Goal: Information Seeking & Learning: Find specific page/section

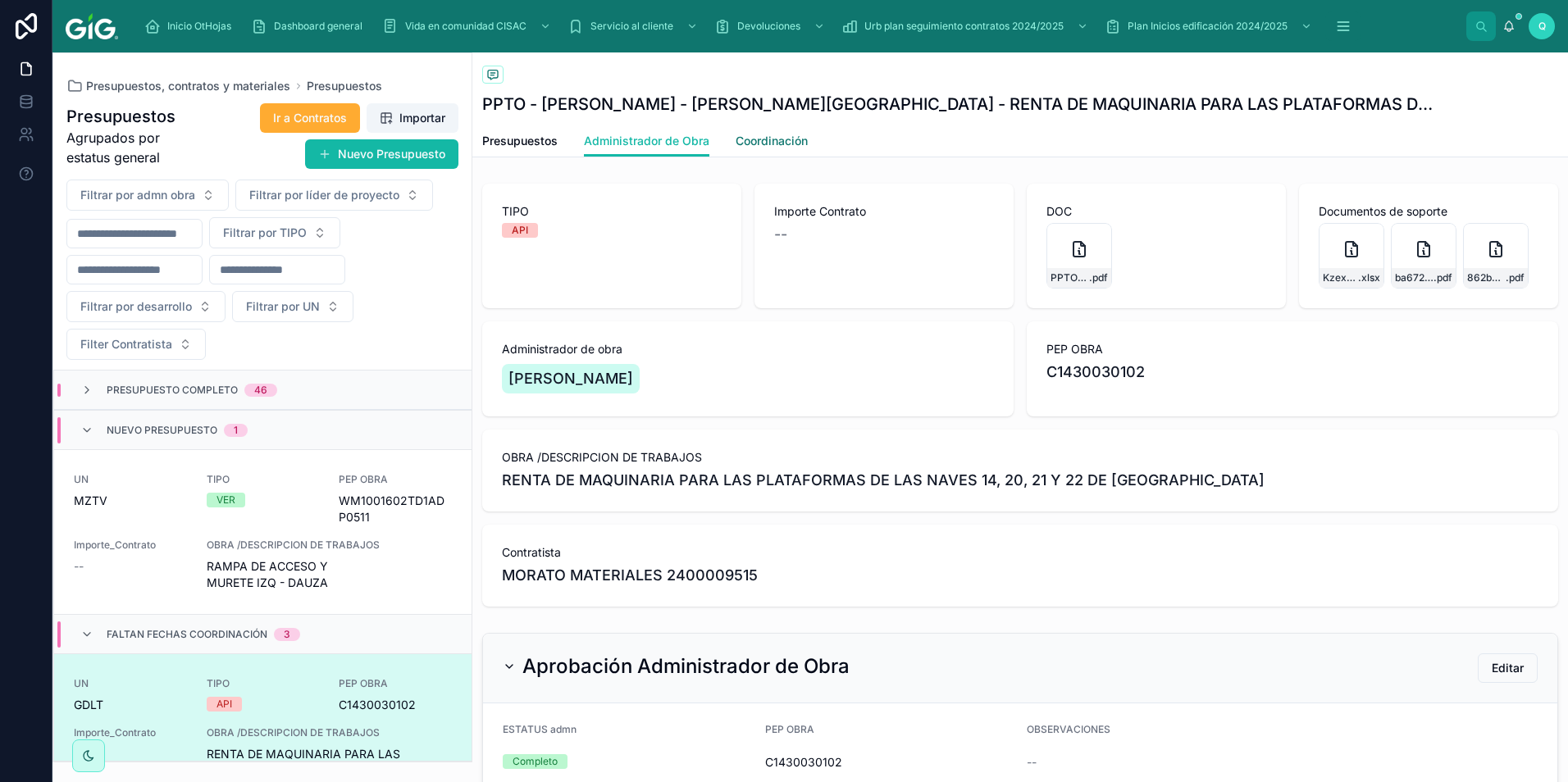
click at [751, 133] on span "Coordinación" at bounding box center [771, 141] width 72 height 17
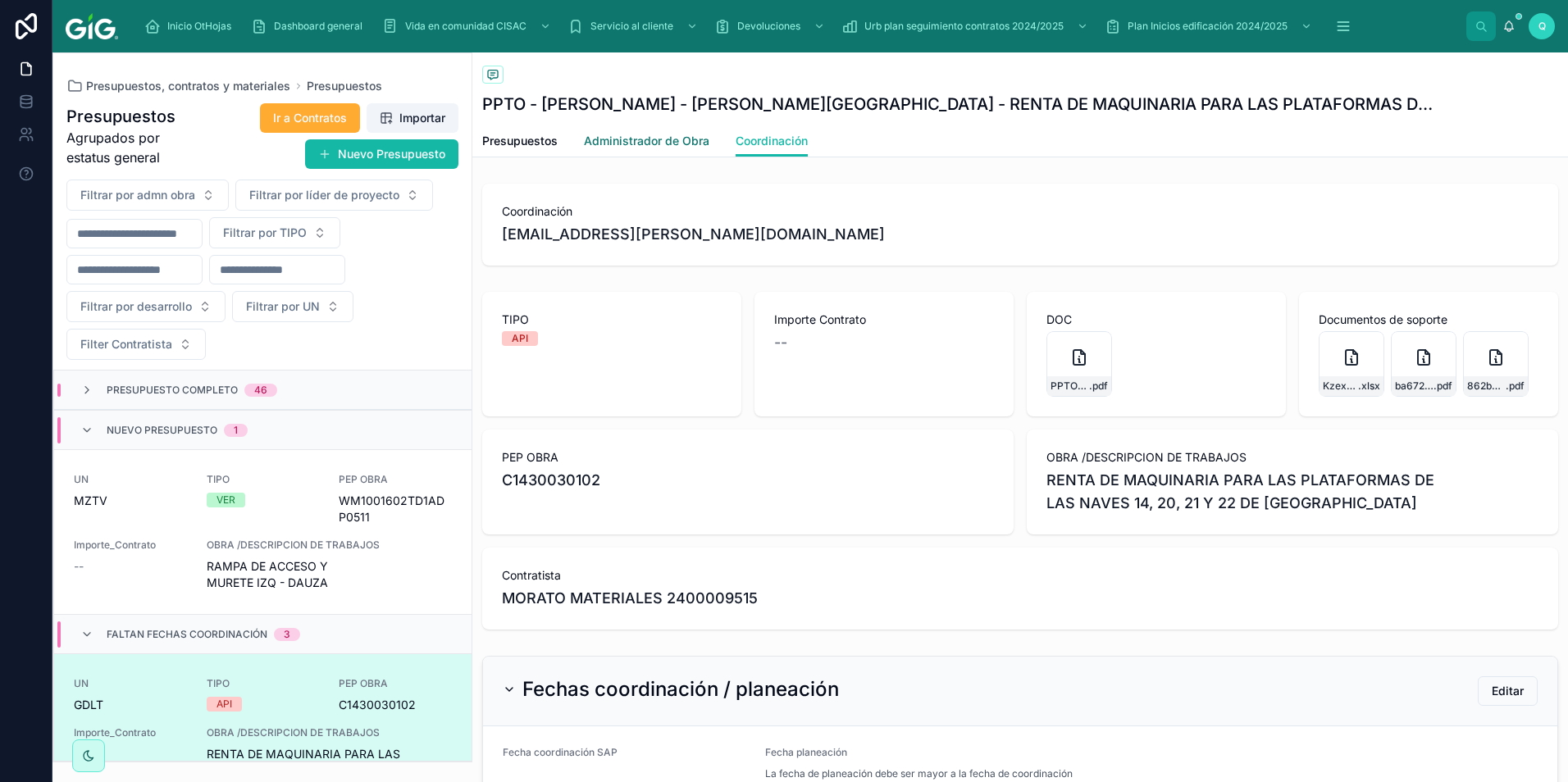
click at [654, 133] on span "Administrador de Obra" at bounding box center [647, 141] width 126 height 17
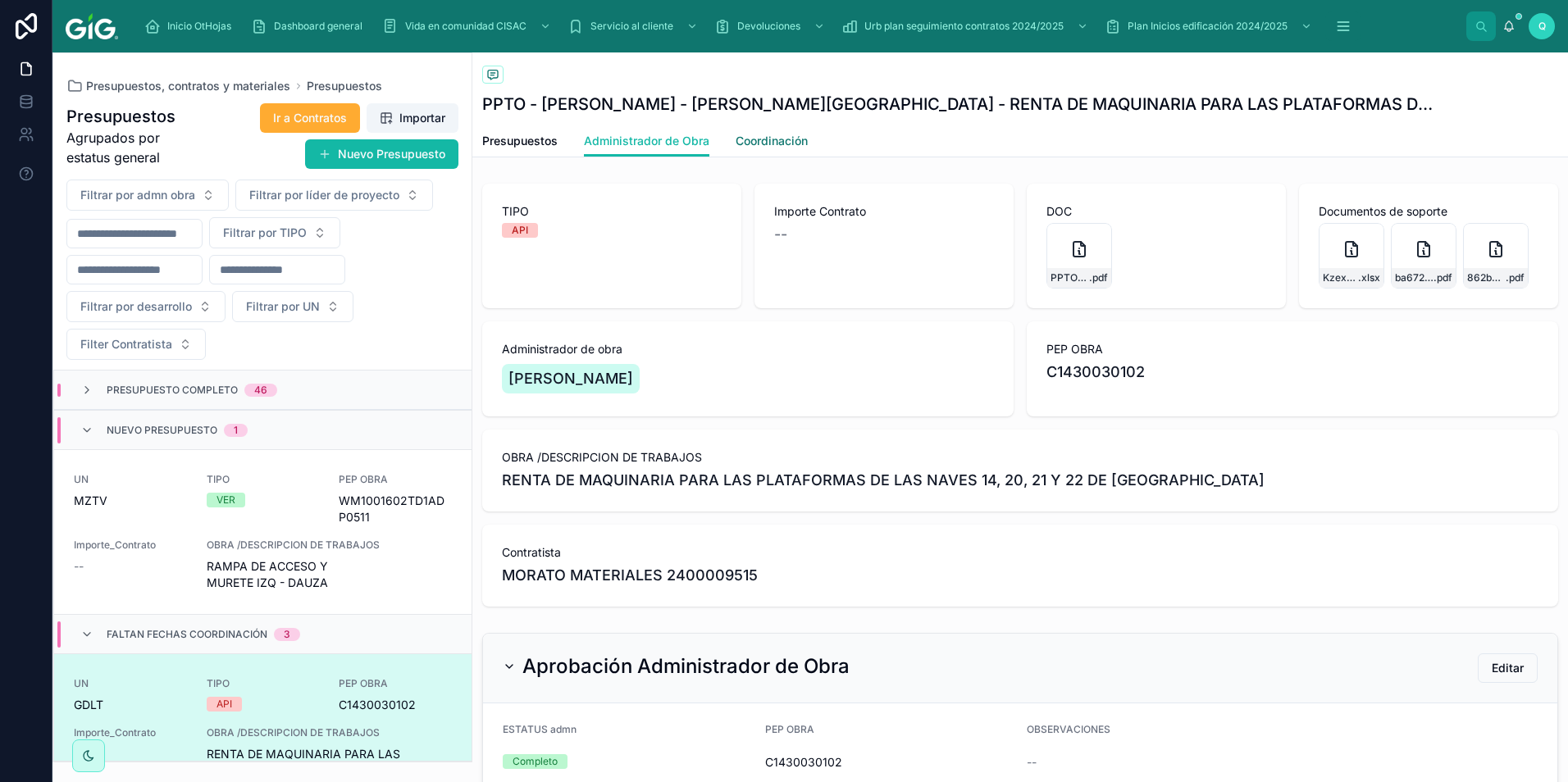
click at [760, 136] on span "Coordinación" at bounding box center [771, 141] width 72 height 17
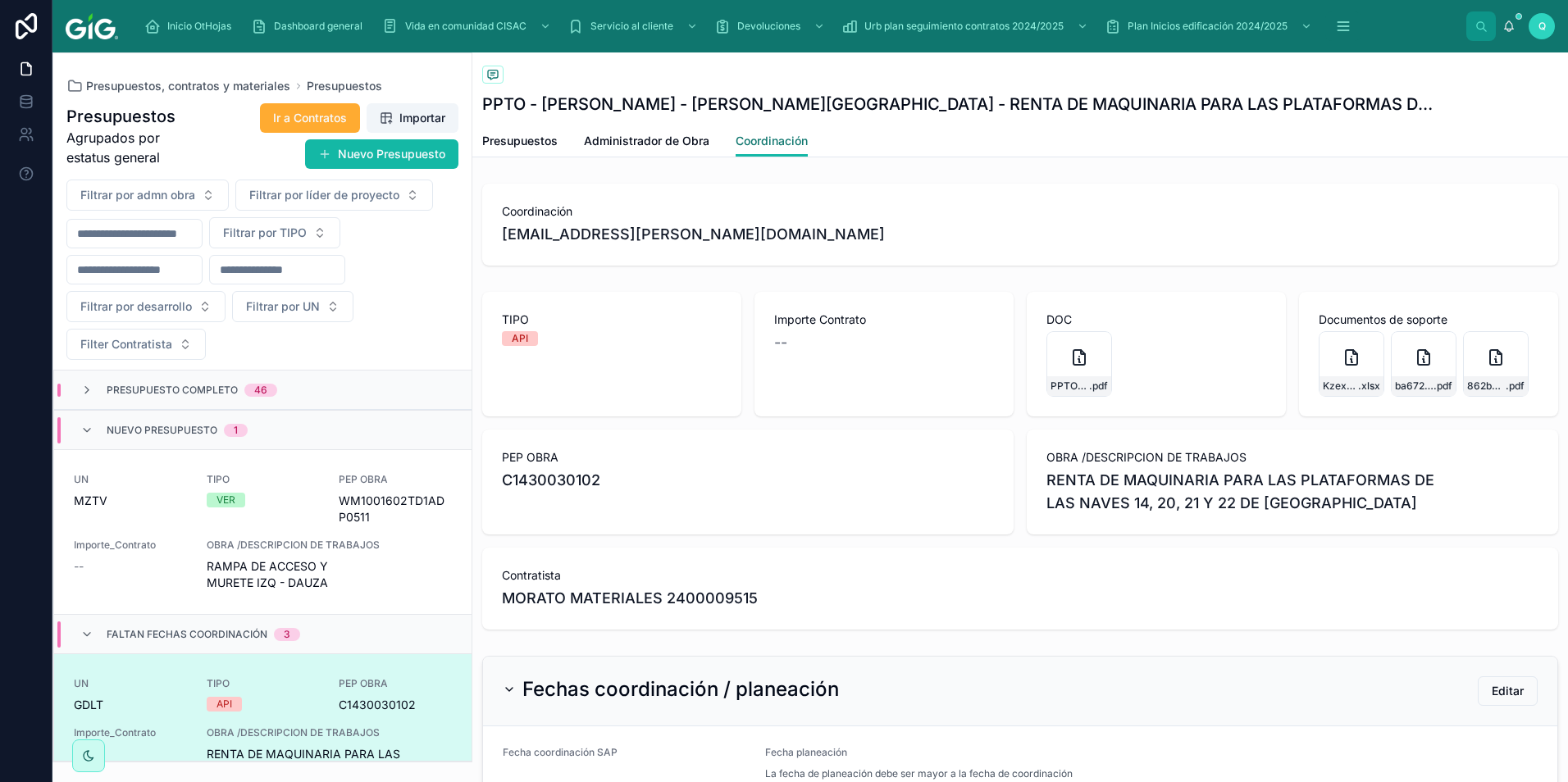
scroll to position [230, 0]
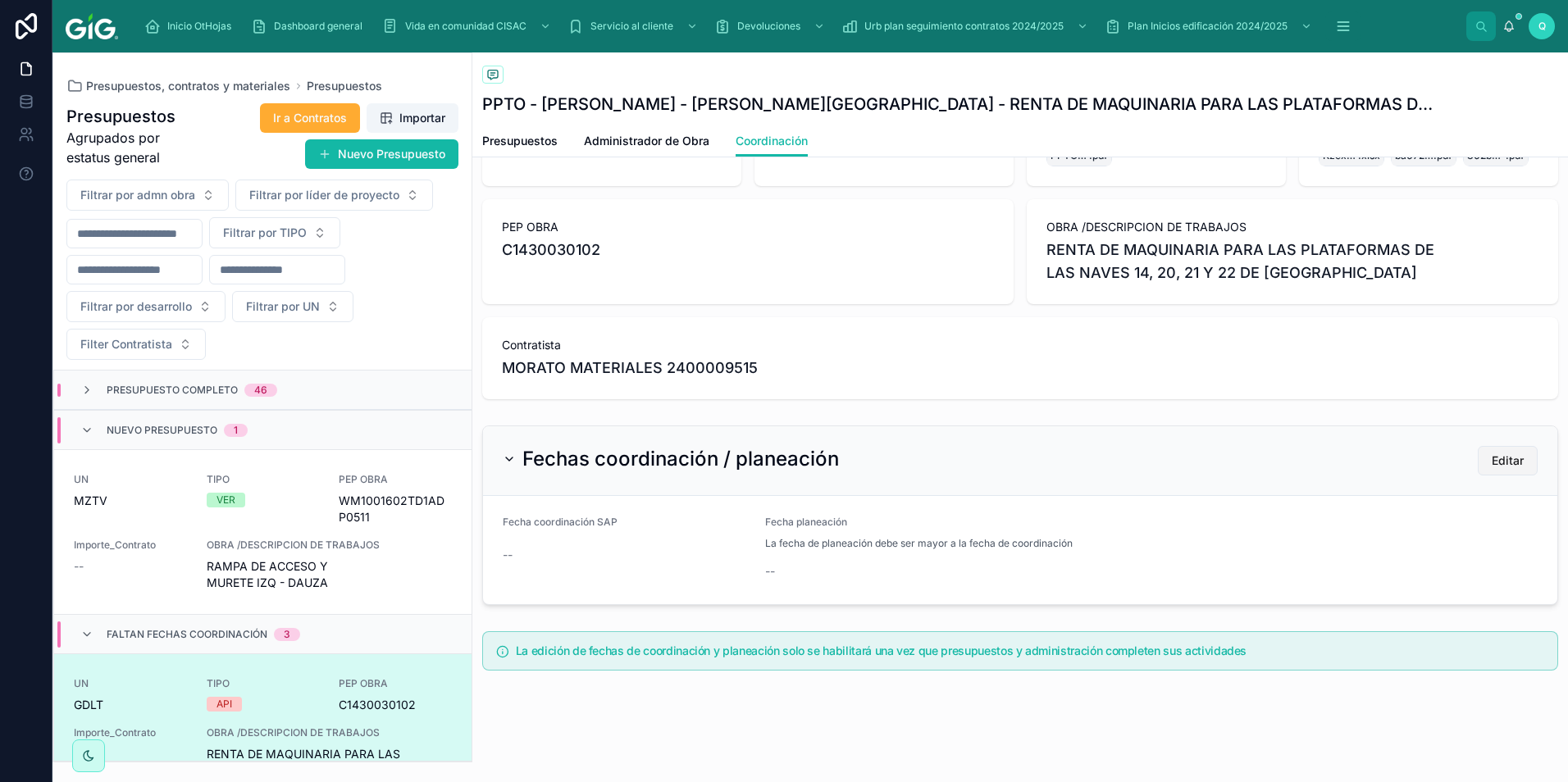
click at [1509, 457] on span "Editar" at bounding box center [1507, 461] width 32 height 17
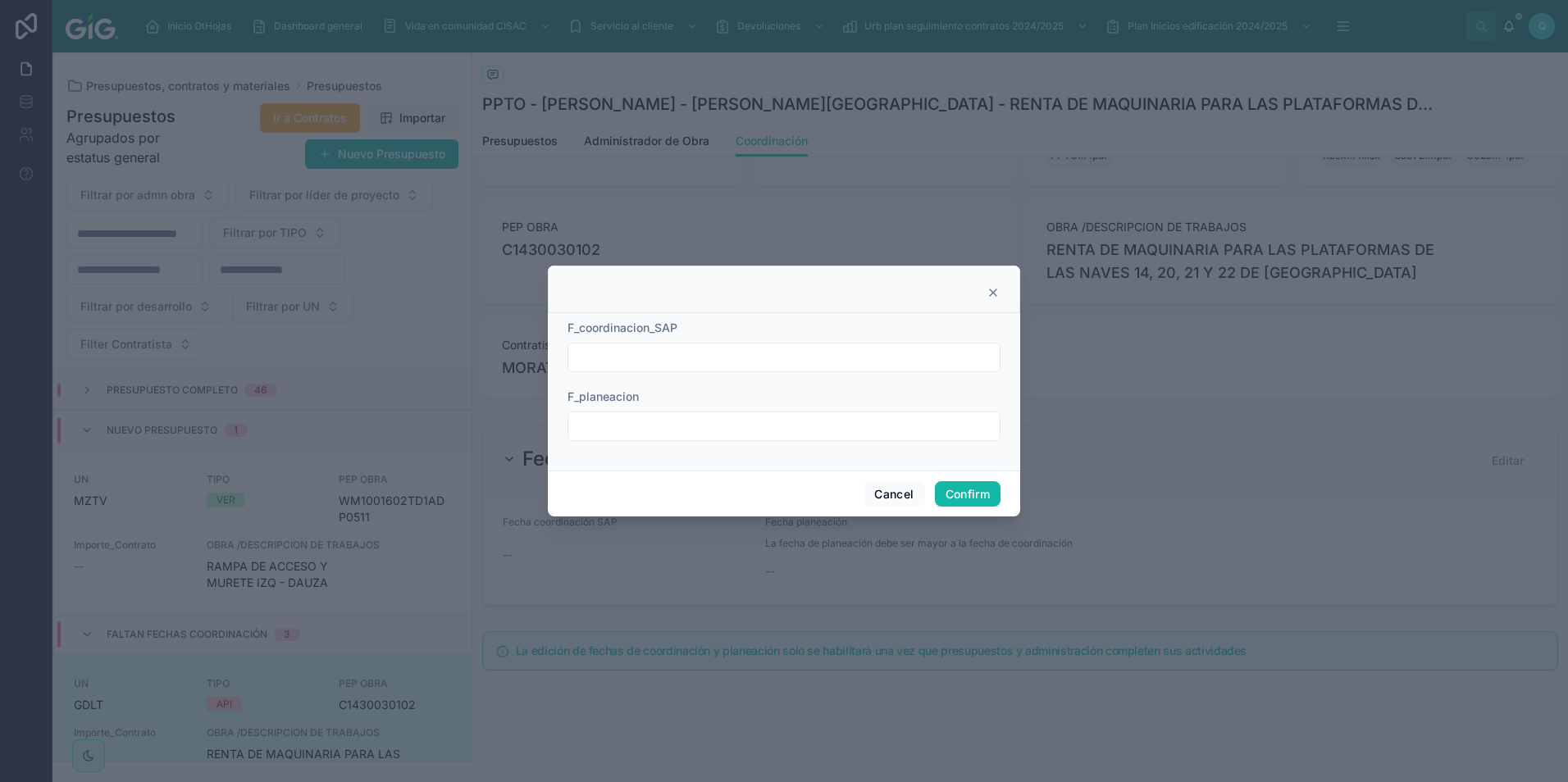
click at [670, 361] on input "text" at bounding box center [784, 358] width 431 height 23
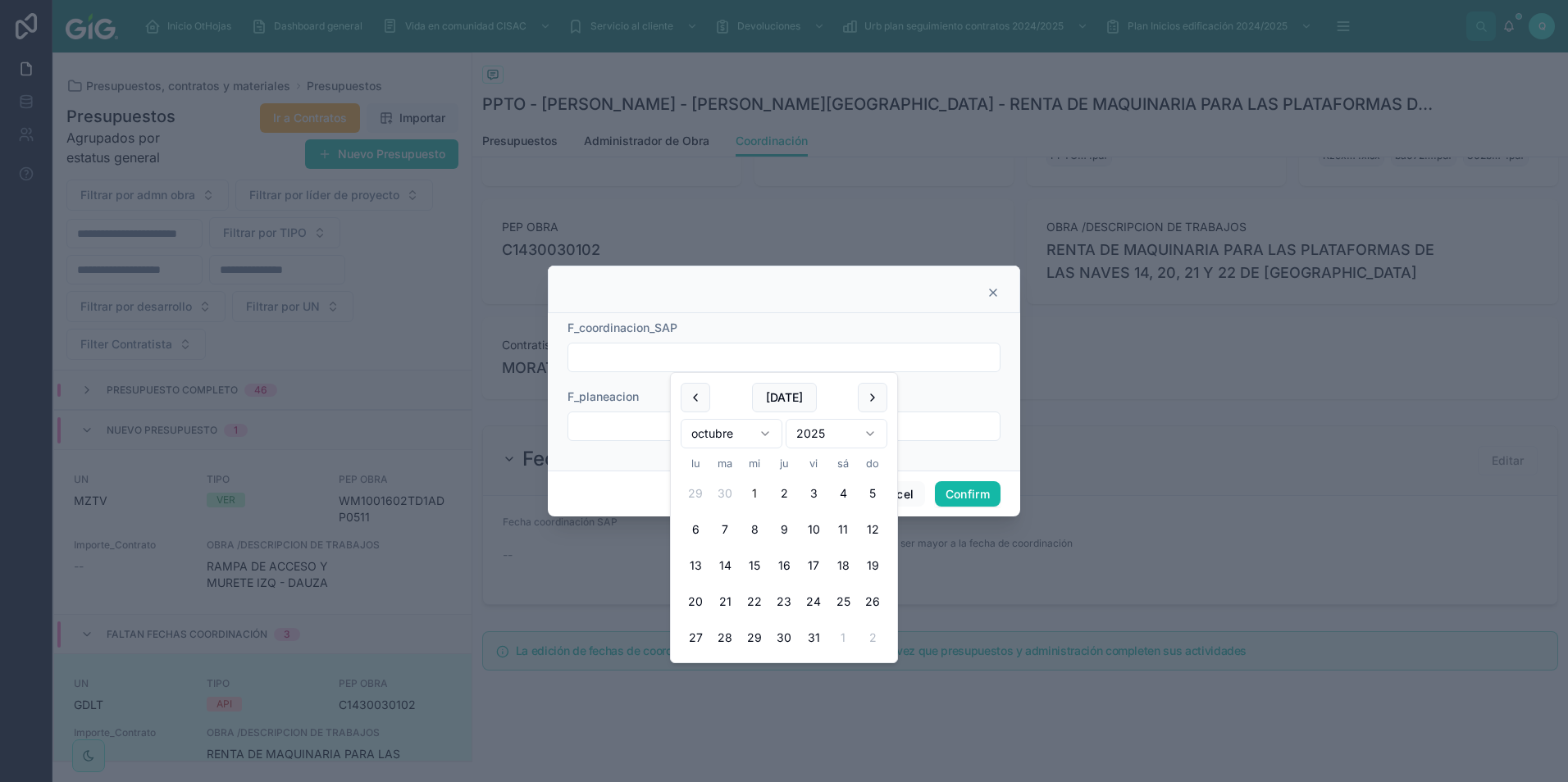
click at [755, 491] on button "1" at bounding box center [755, 494] width 30 height 30
type input "*********"
click at [599, 412] on div at bounding box center [784, 427] width 433 height 30
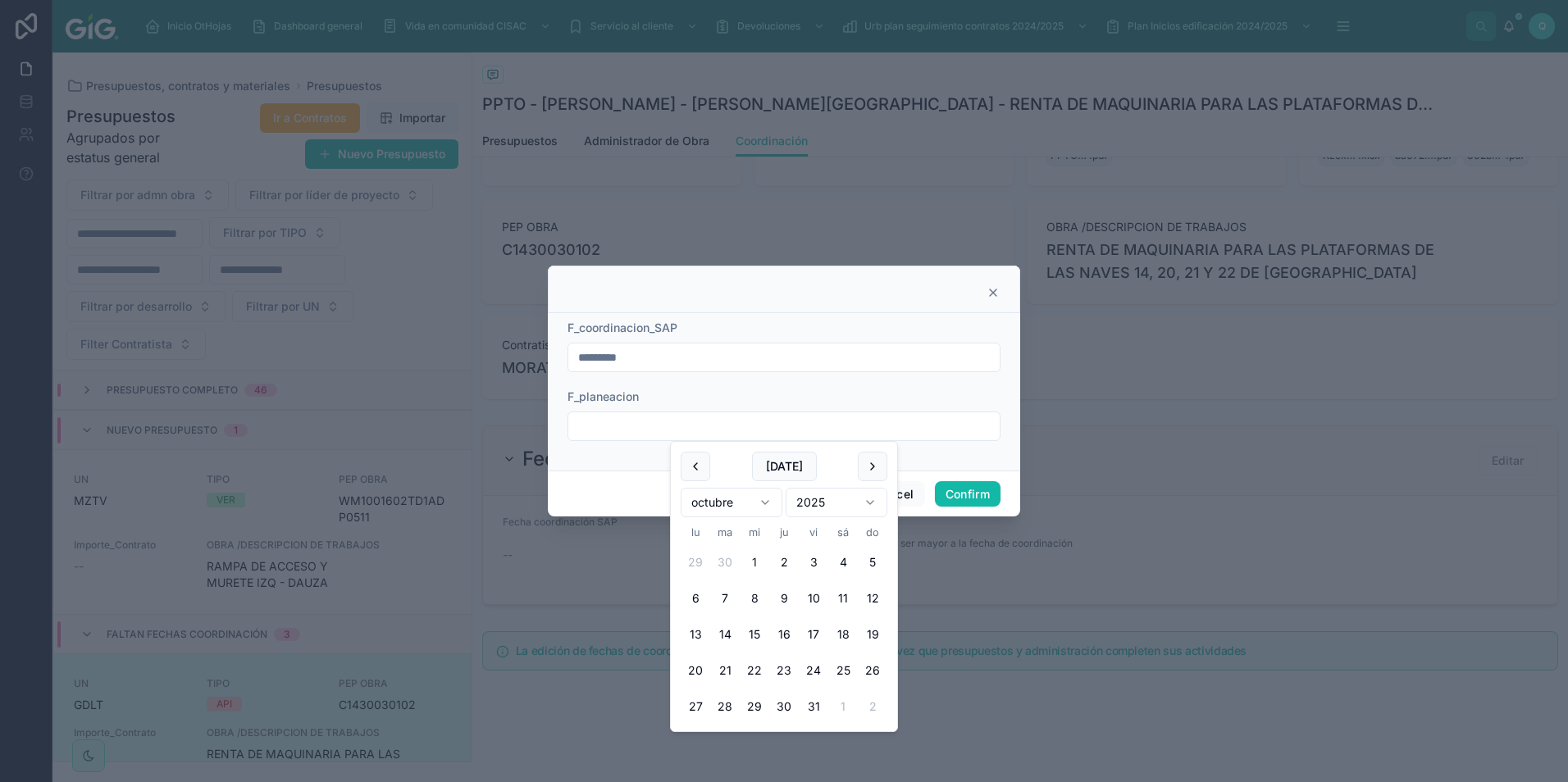
click at [599, 418] on input "text" at bounding box center [784, 427] width 431 height 23
click at [760, 554] on button "1" at bounding box center [755, 562] width 30 height 30
type input "*********"
click at [950, 496] on button "Confirm" at bounding box center [967, 495] width 65 height 26
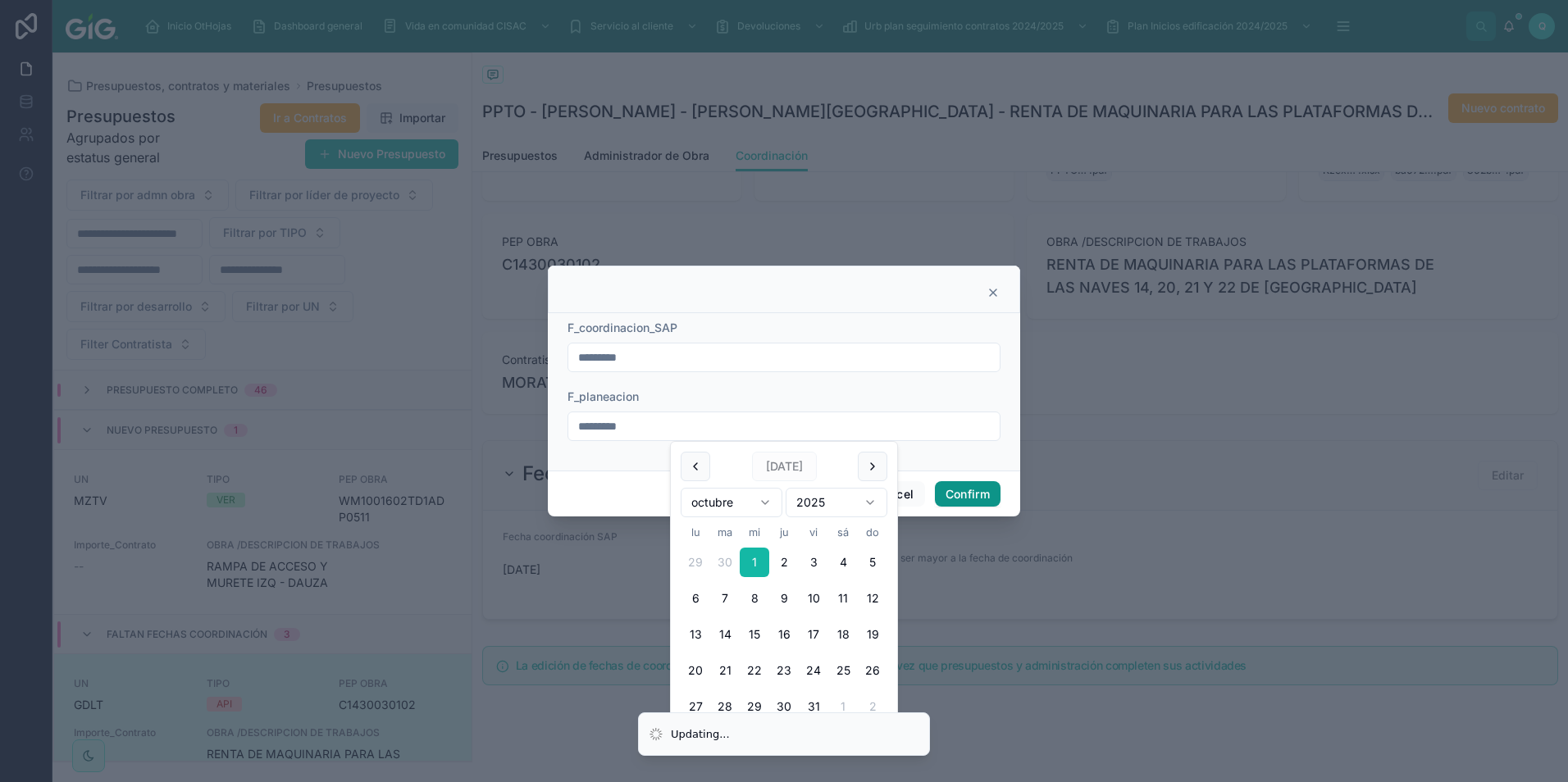
scroll to position [245, 0]
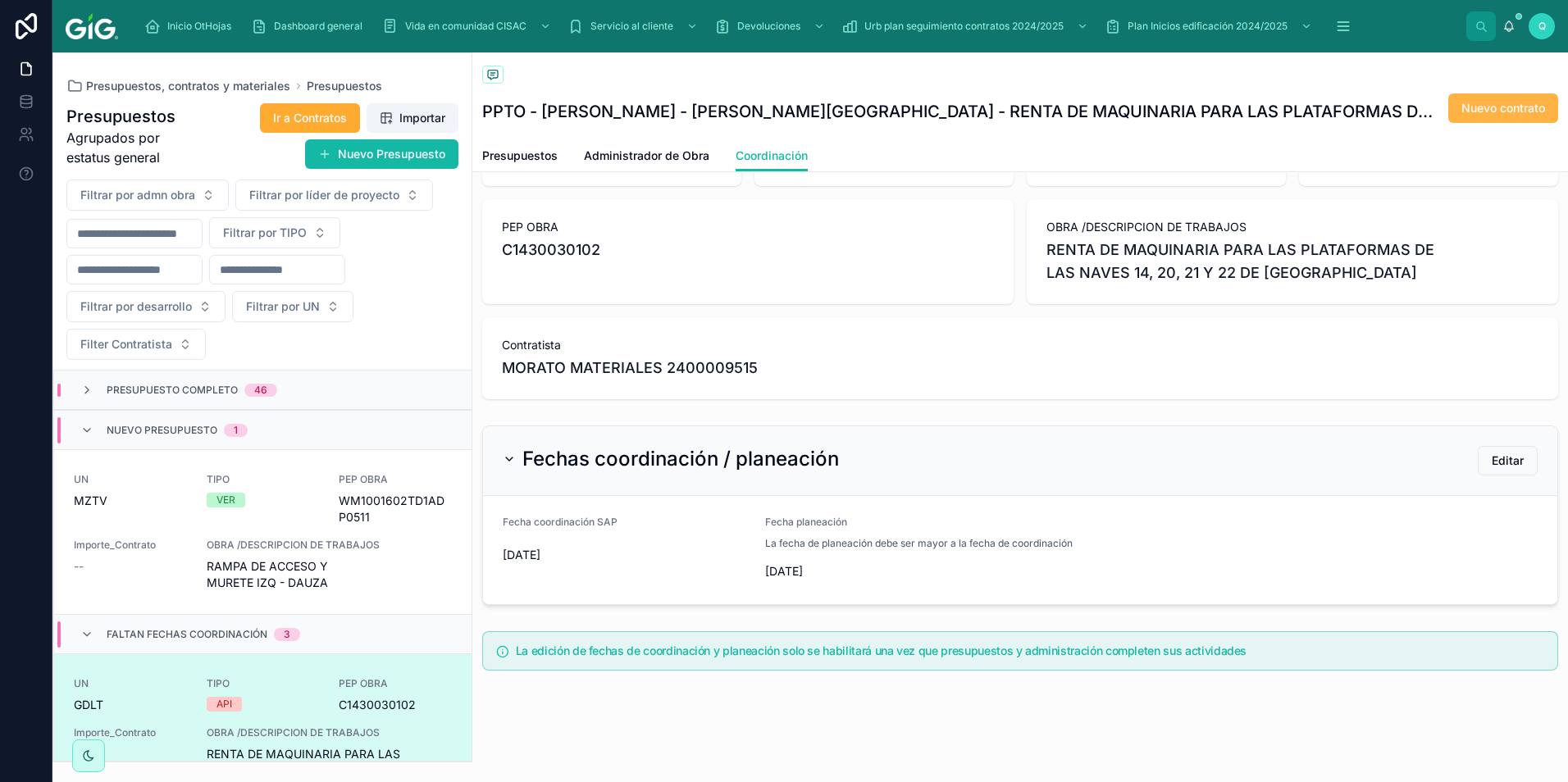
click at [1520, 105] on span "Nuevo contrato" at bounding box center [1503, 108] width 83 height 17
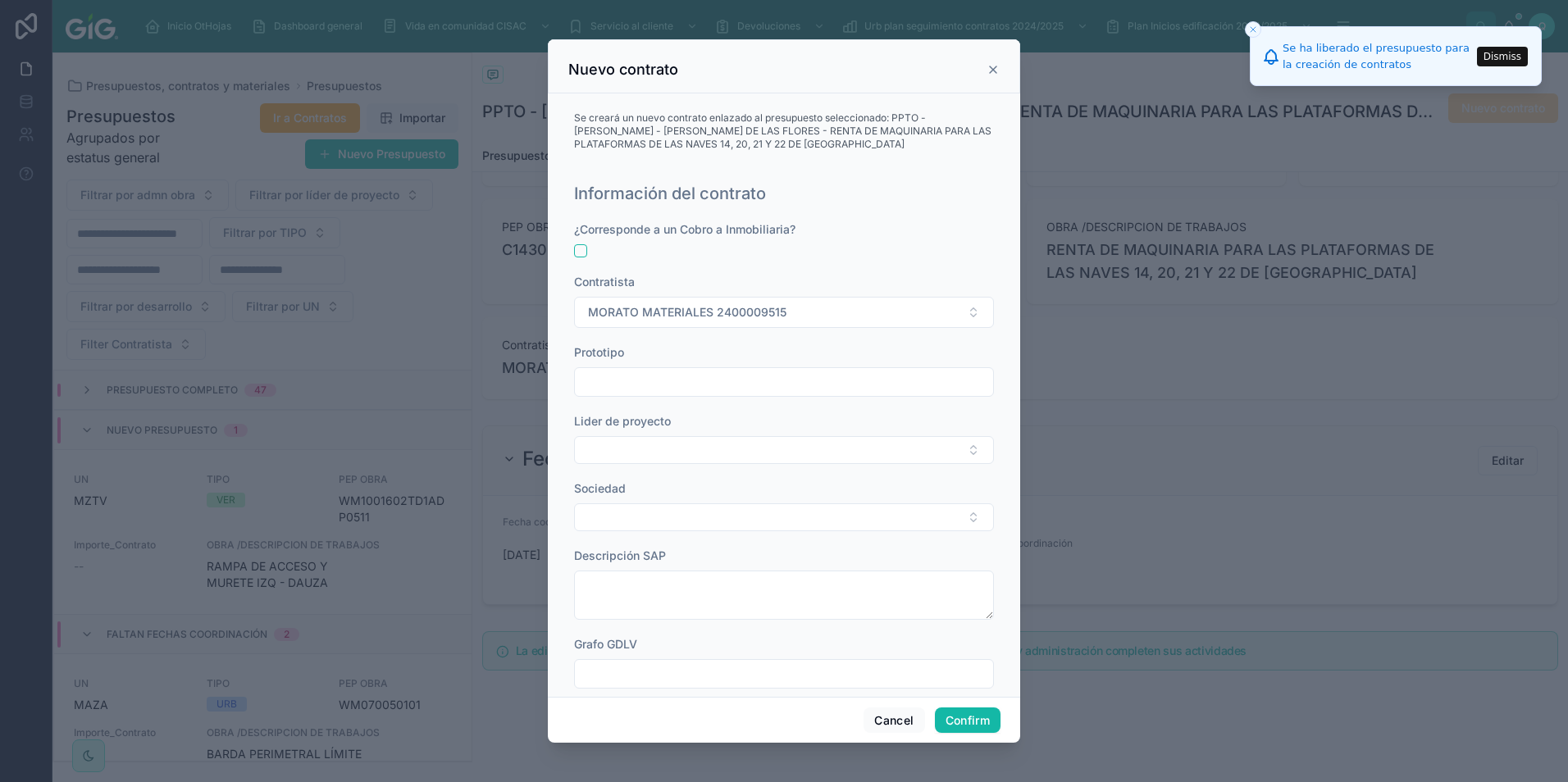
click at [992, 64] on icon at bounding box center [993, 69] width 13 height 13
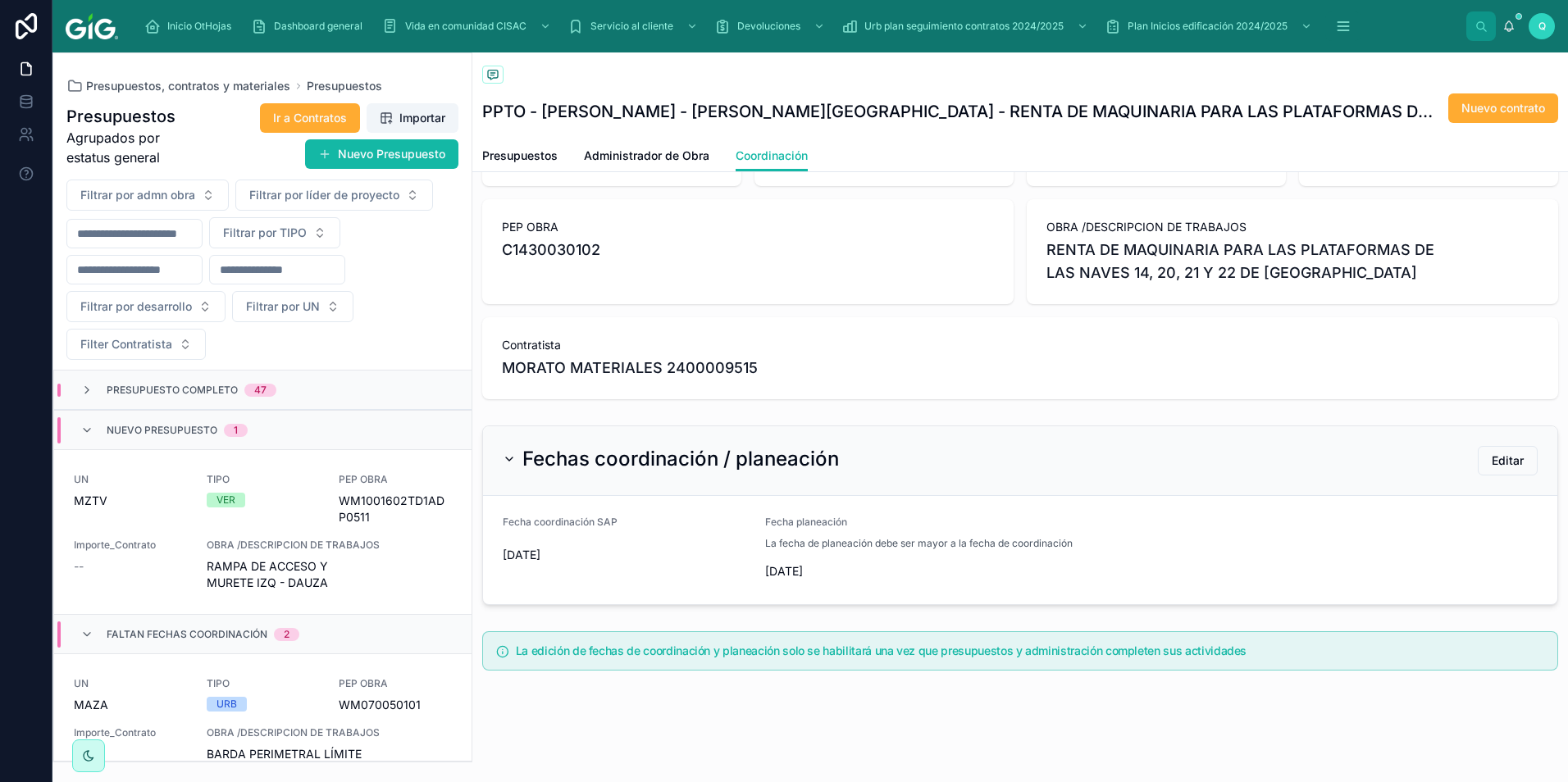
scroll to position [0, 0]
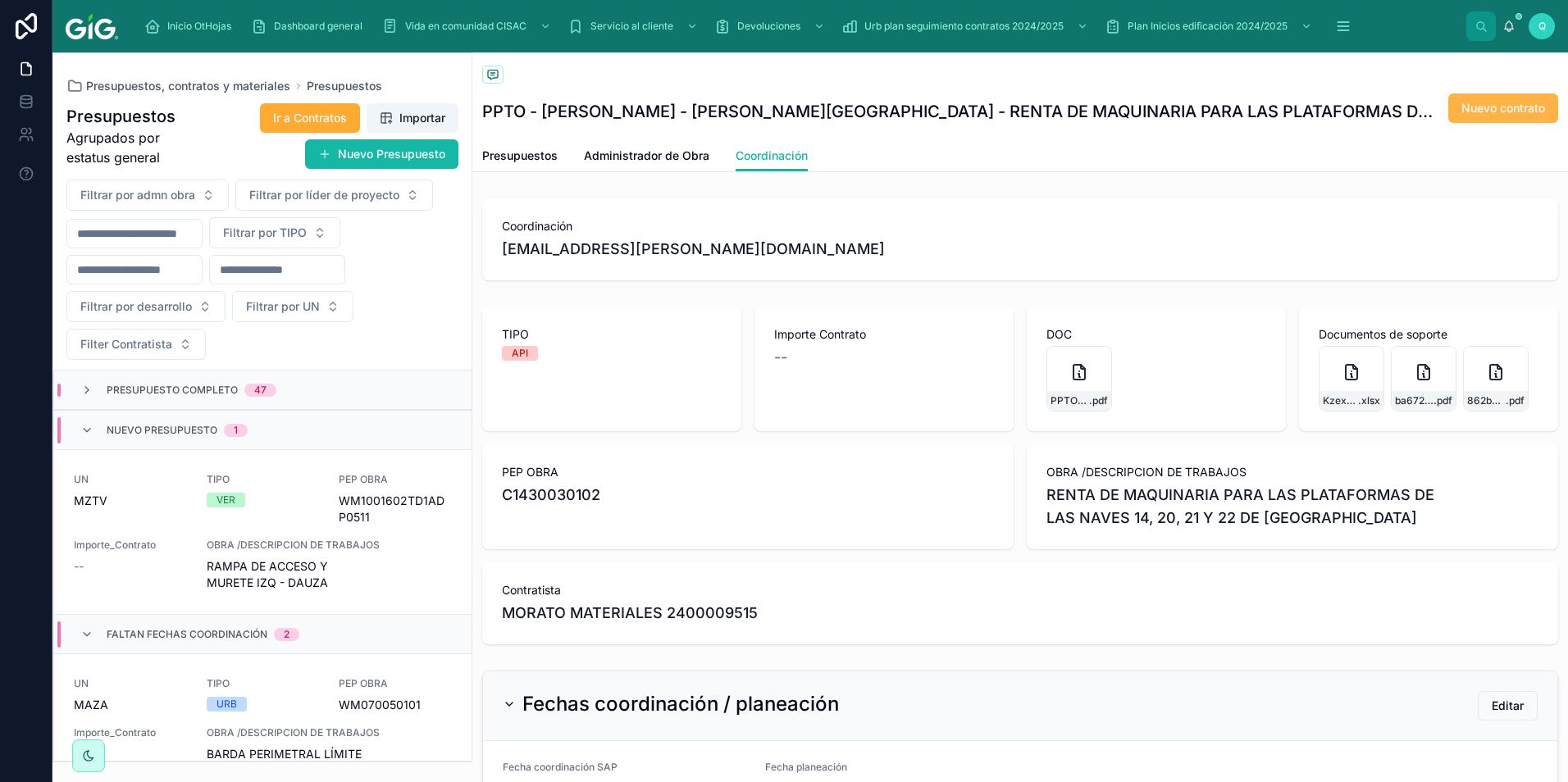
click at [1512, 106] on span "Nuevo contrato" at bounding box center [1503, 108] width 83 height 17
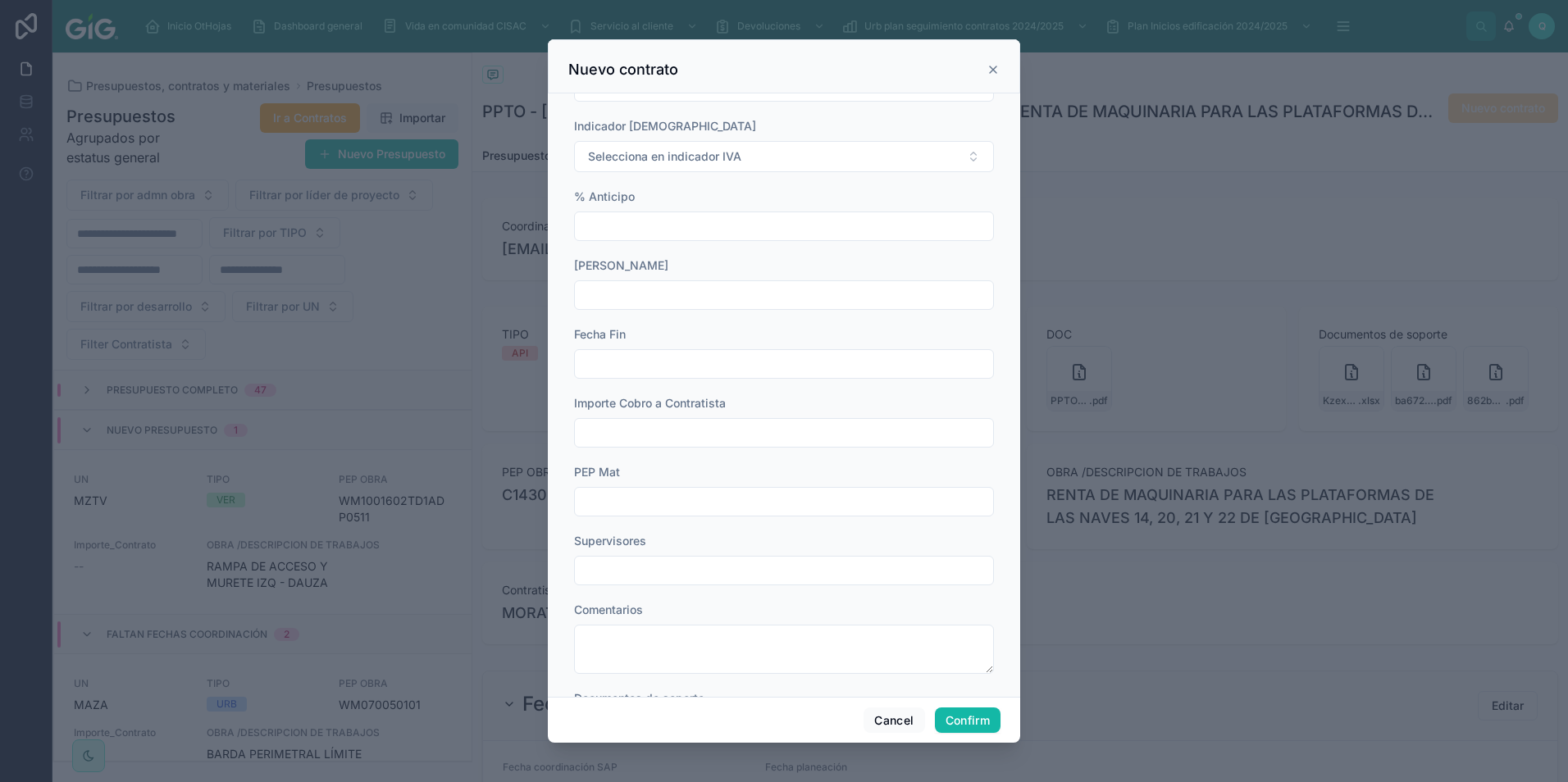
scroll to position [879, 0]
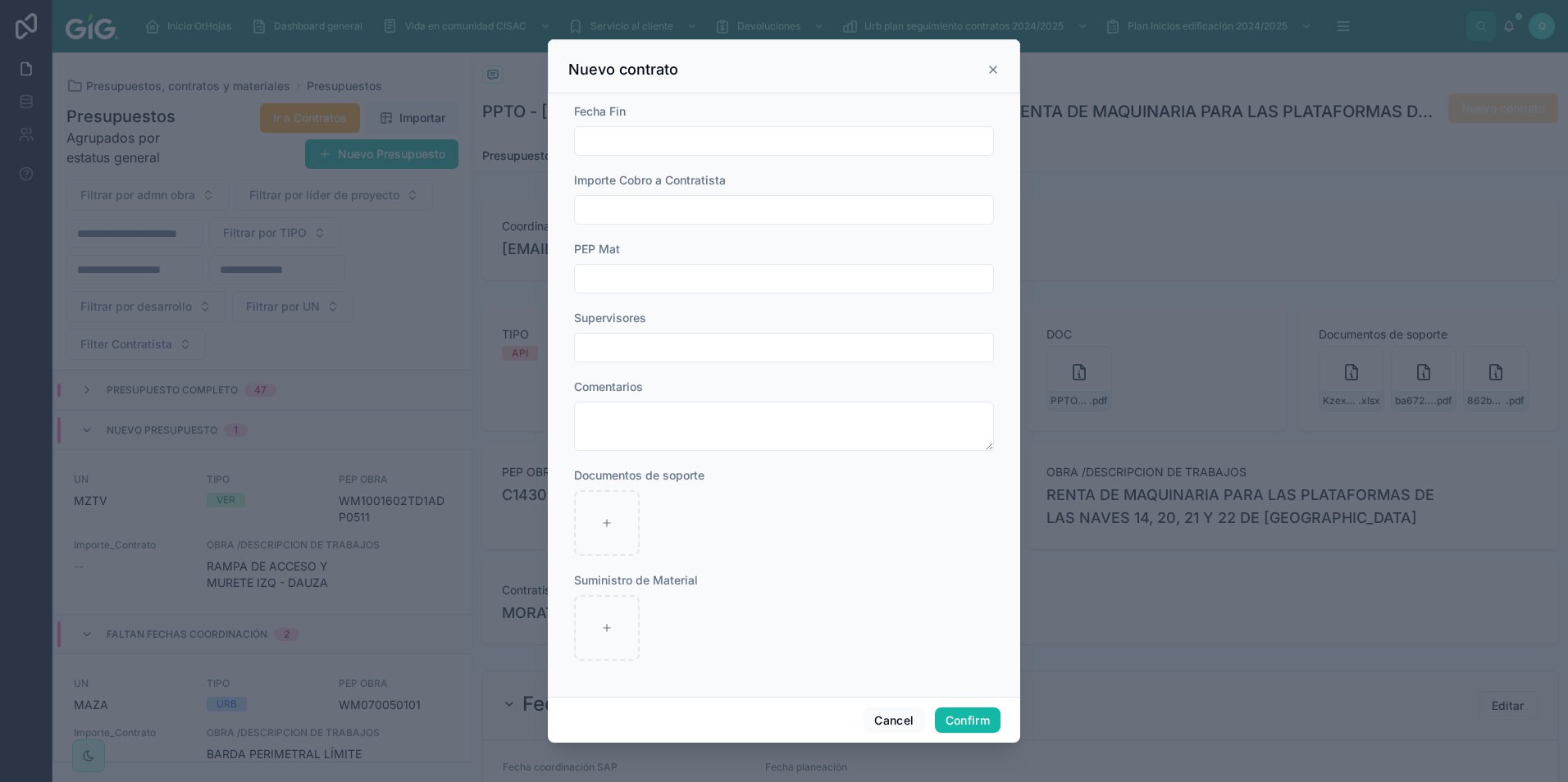
click at [988, 69] on div "Nuevo contrato" at bounding box center [784, 69] width 431 height 20
click at [992, 70] on icon at bounding box center [993, 69] width 7 height 7
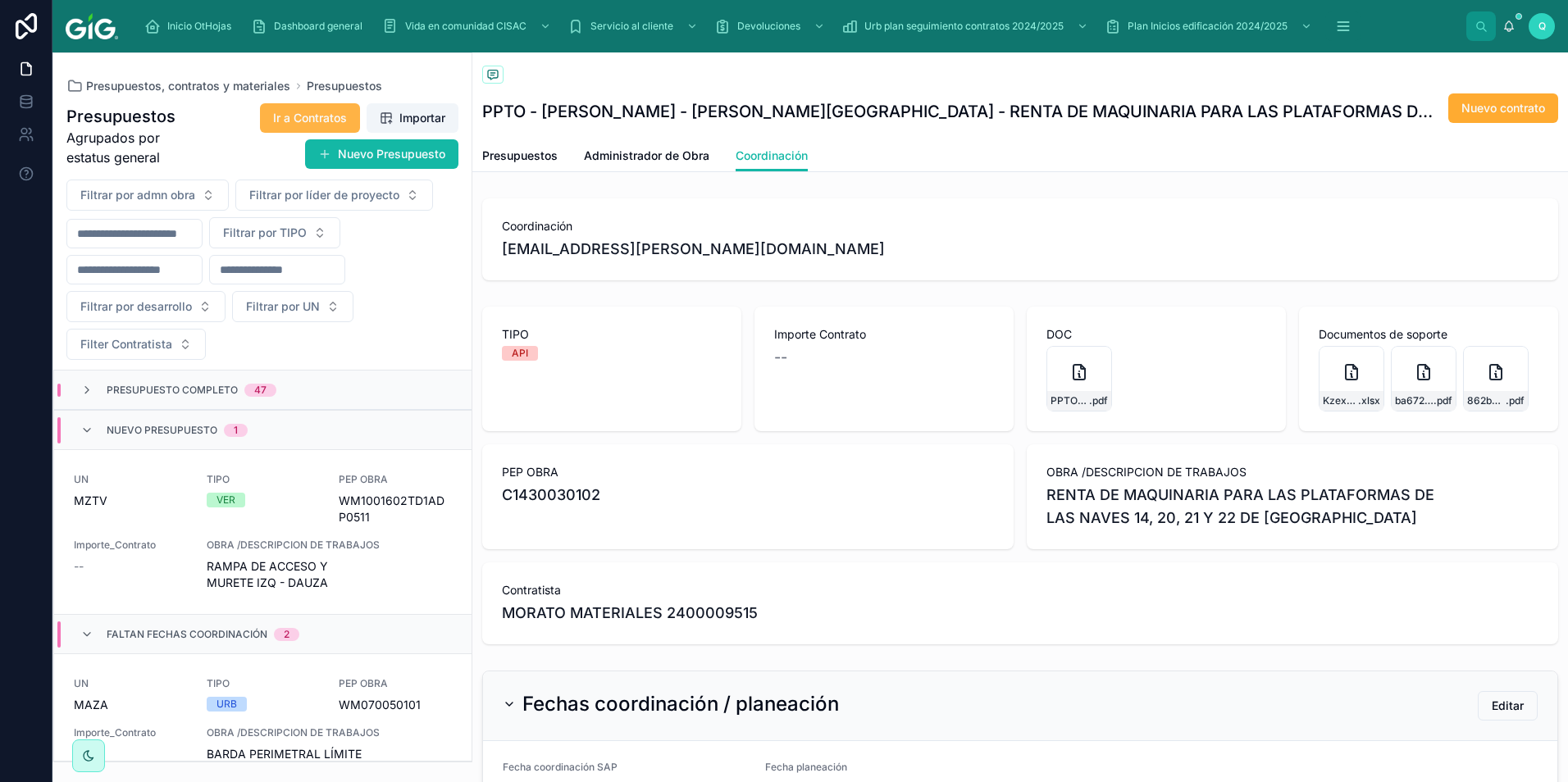
click at [281, 119] on span "Ir a Contratos" at bounding box center [310, 118] width 73 height 17
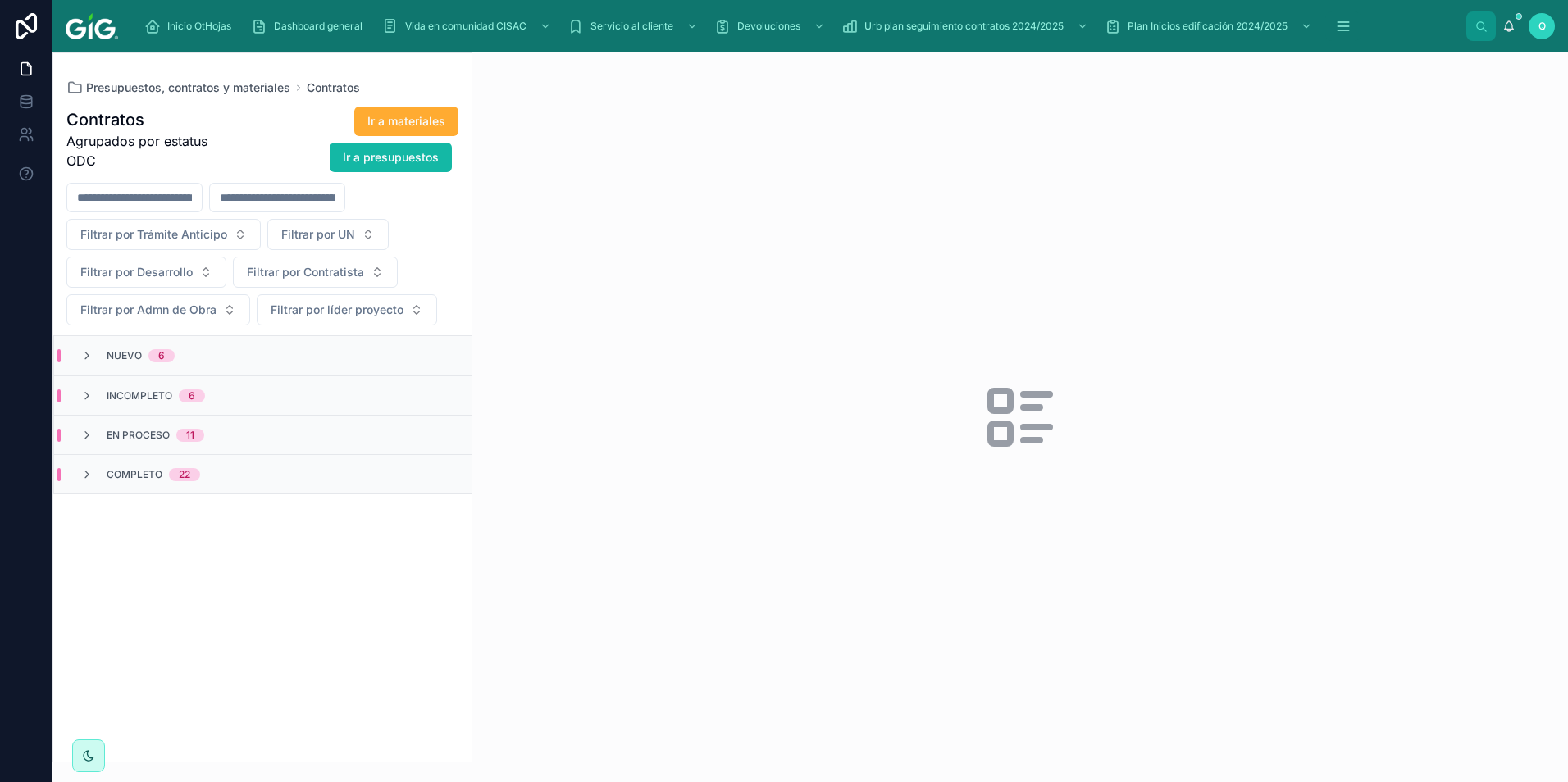
click at [146, 349] on div "Nuevo 6" at bounding box center [140, 356] width 68 height 13
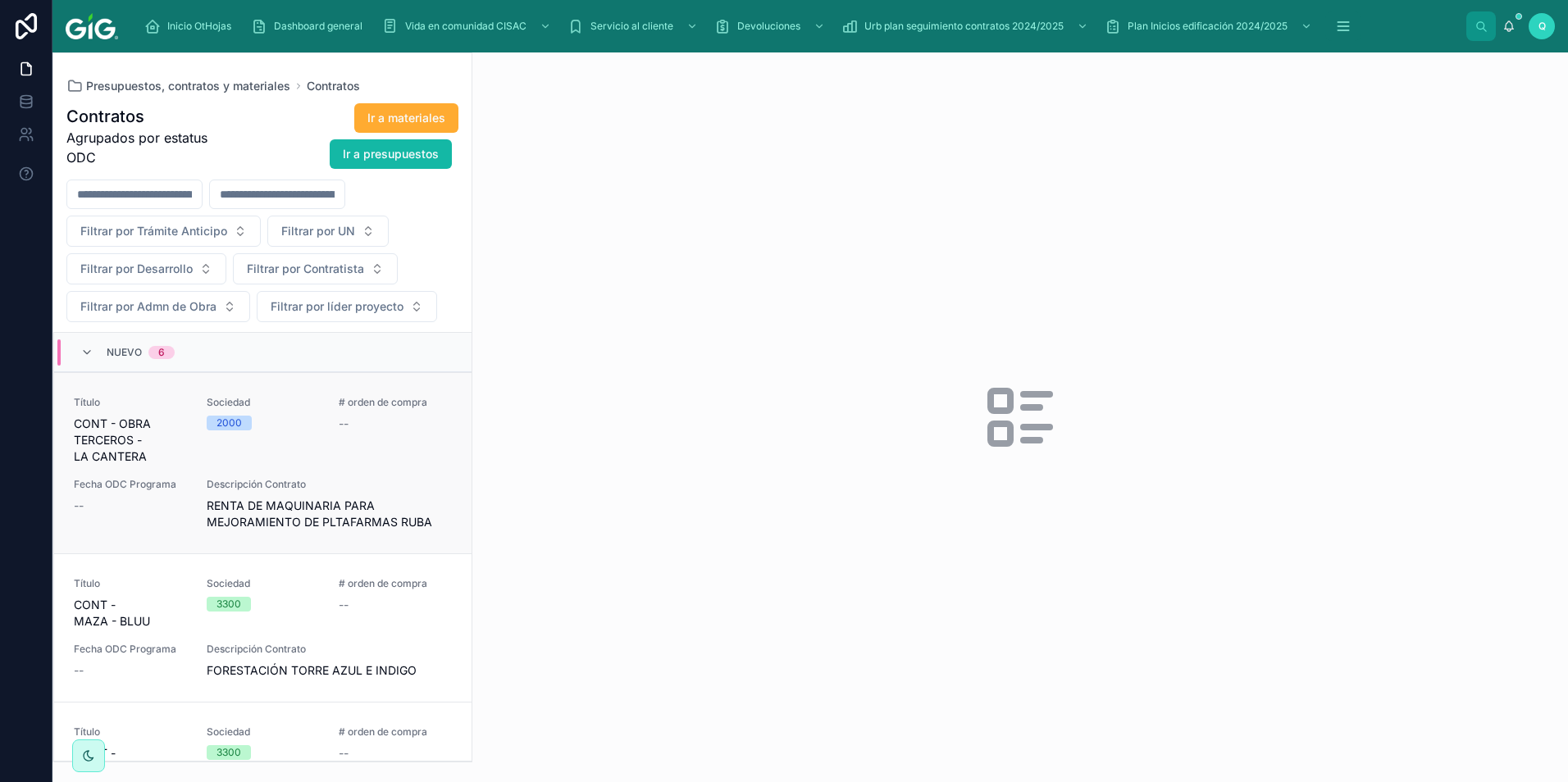
click at [291, 455] on div "Sociedad 2000" at bounding box center [263, 430] width 113 height 69
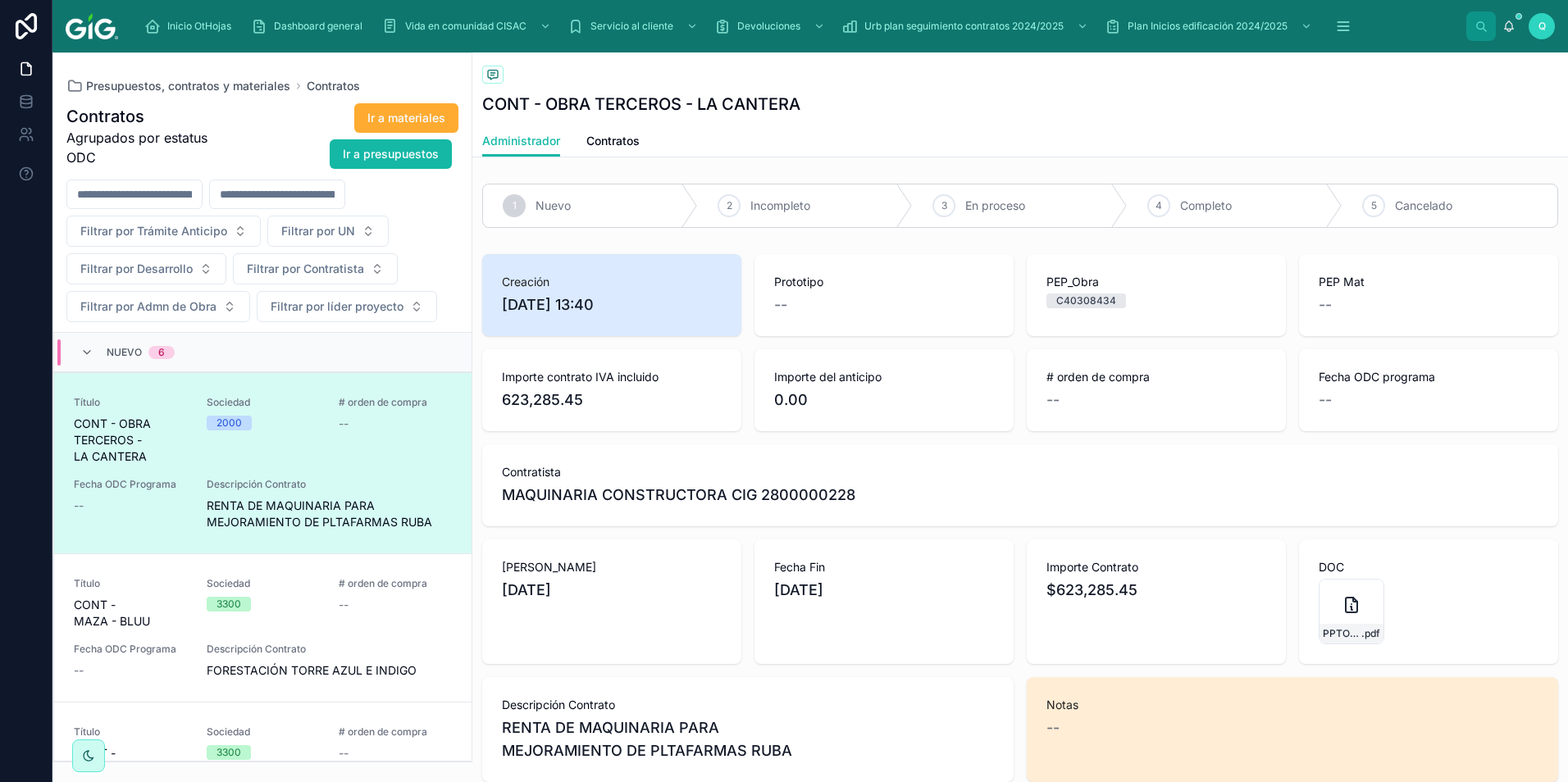
click at [570, 212] on span "Nuevo" at bounding box center [553, 206] width 36 height 17
click at [67, 349] on div "Nuevo 6" at bounding box center [127, 353] width 134 height 26
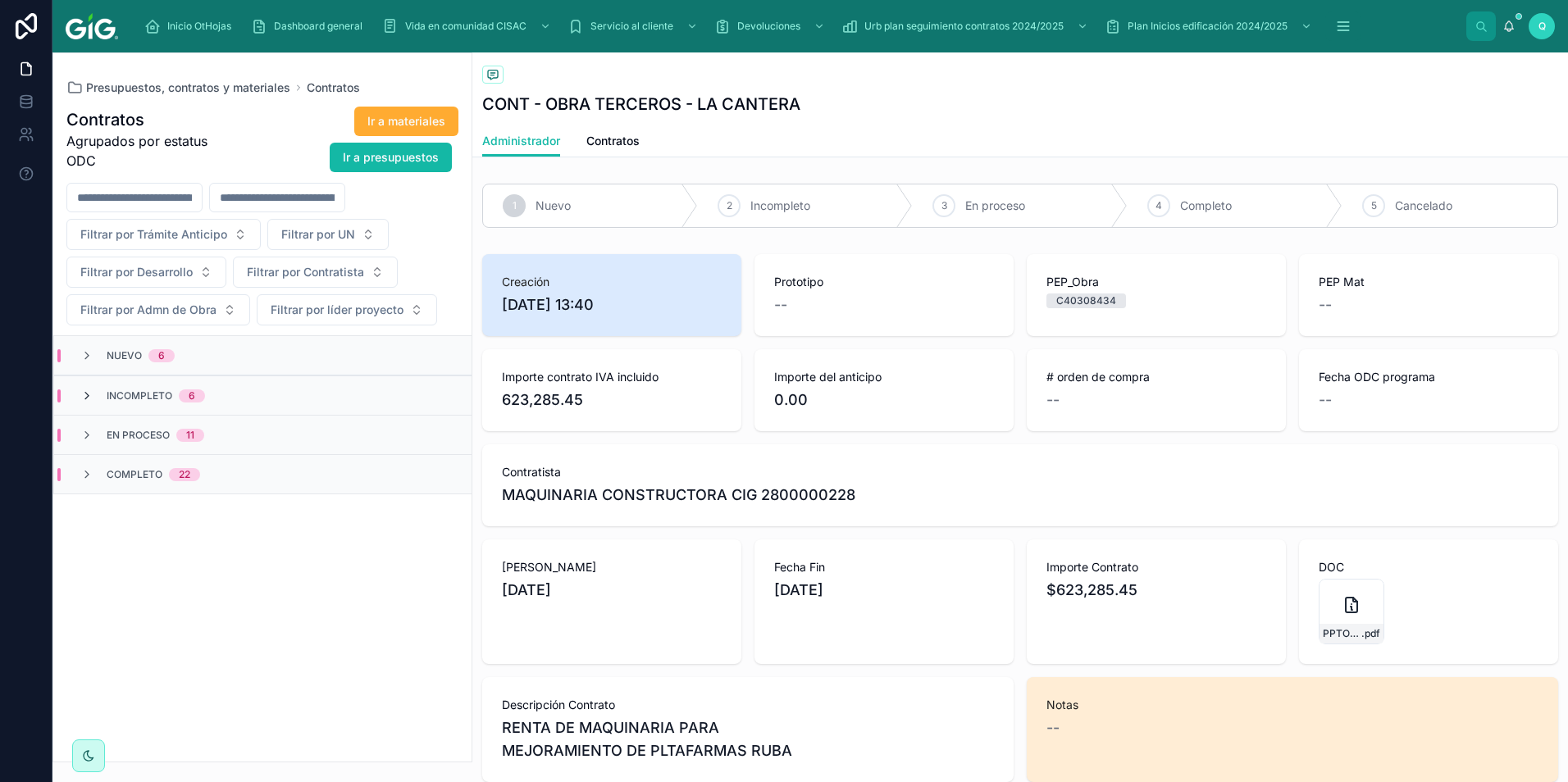
click at [86, 396] on icon at bounding box center [87, 396] width 13 height 13
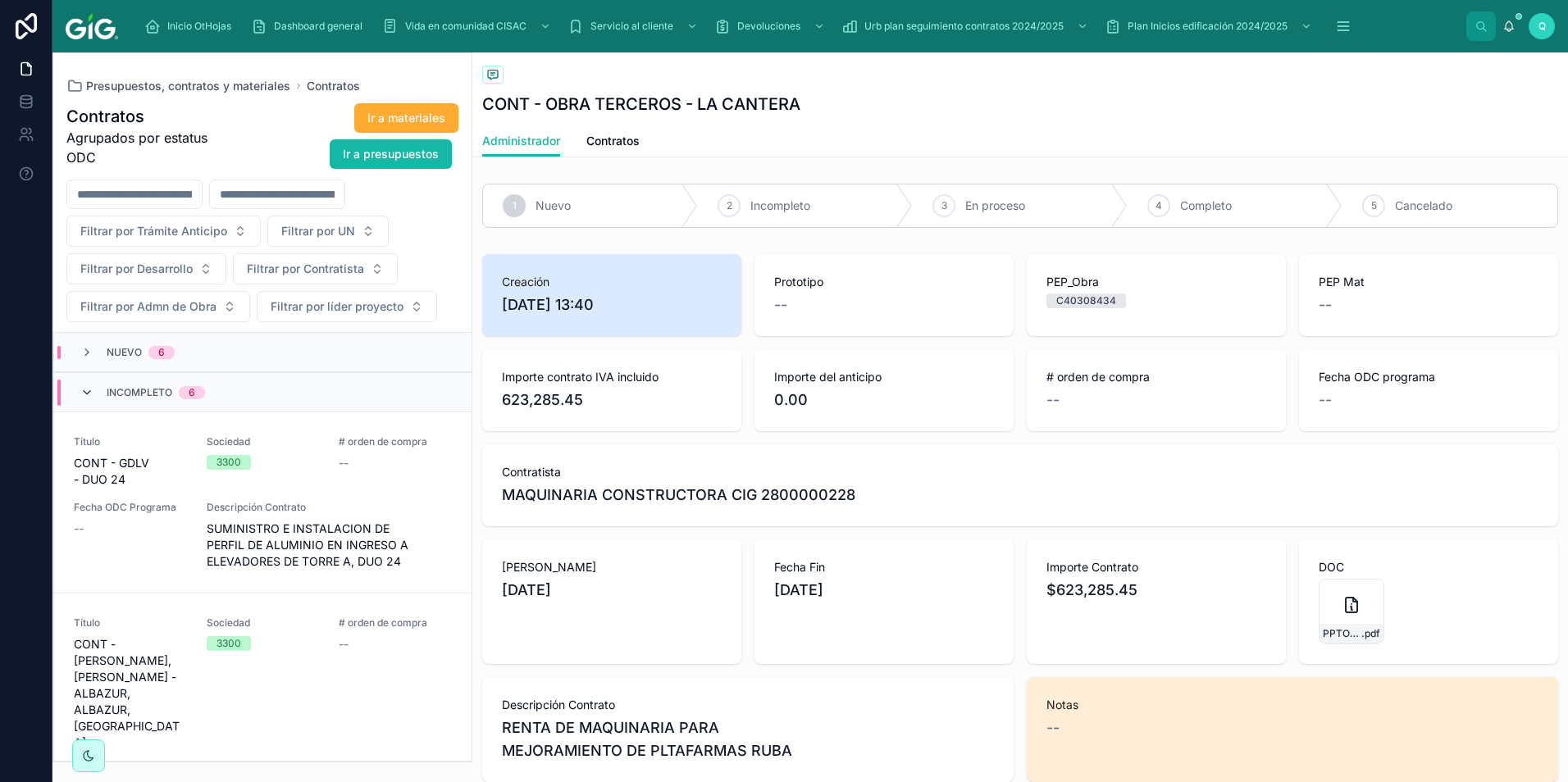
click at [86, 395] on icon at bounding box center [87, 393] width 13 height 13
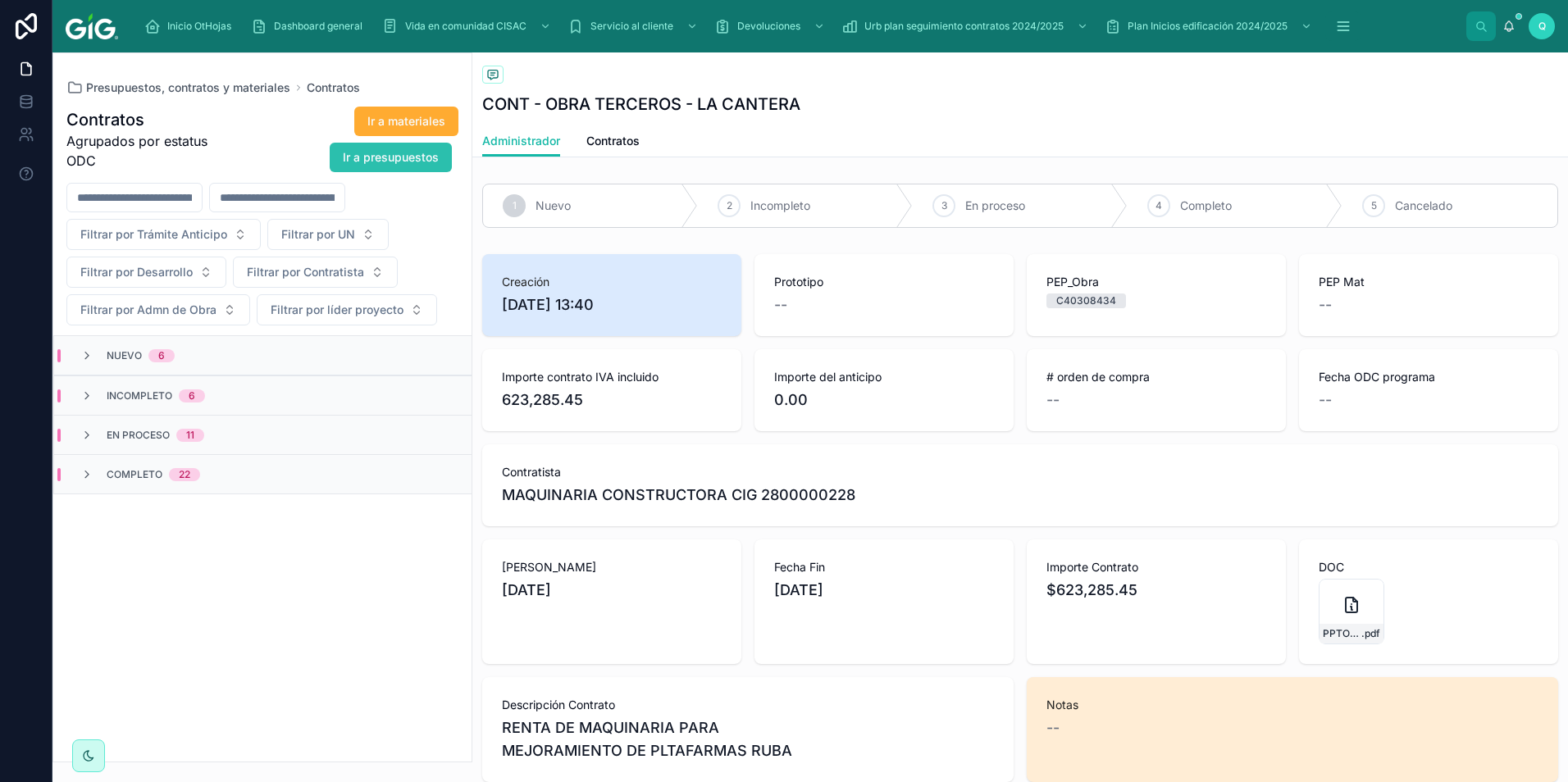
click at [408, 158] on span "Ir a presupuestos" at bounding box center [391, 158] width 96 height 17
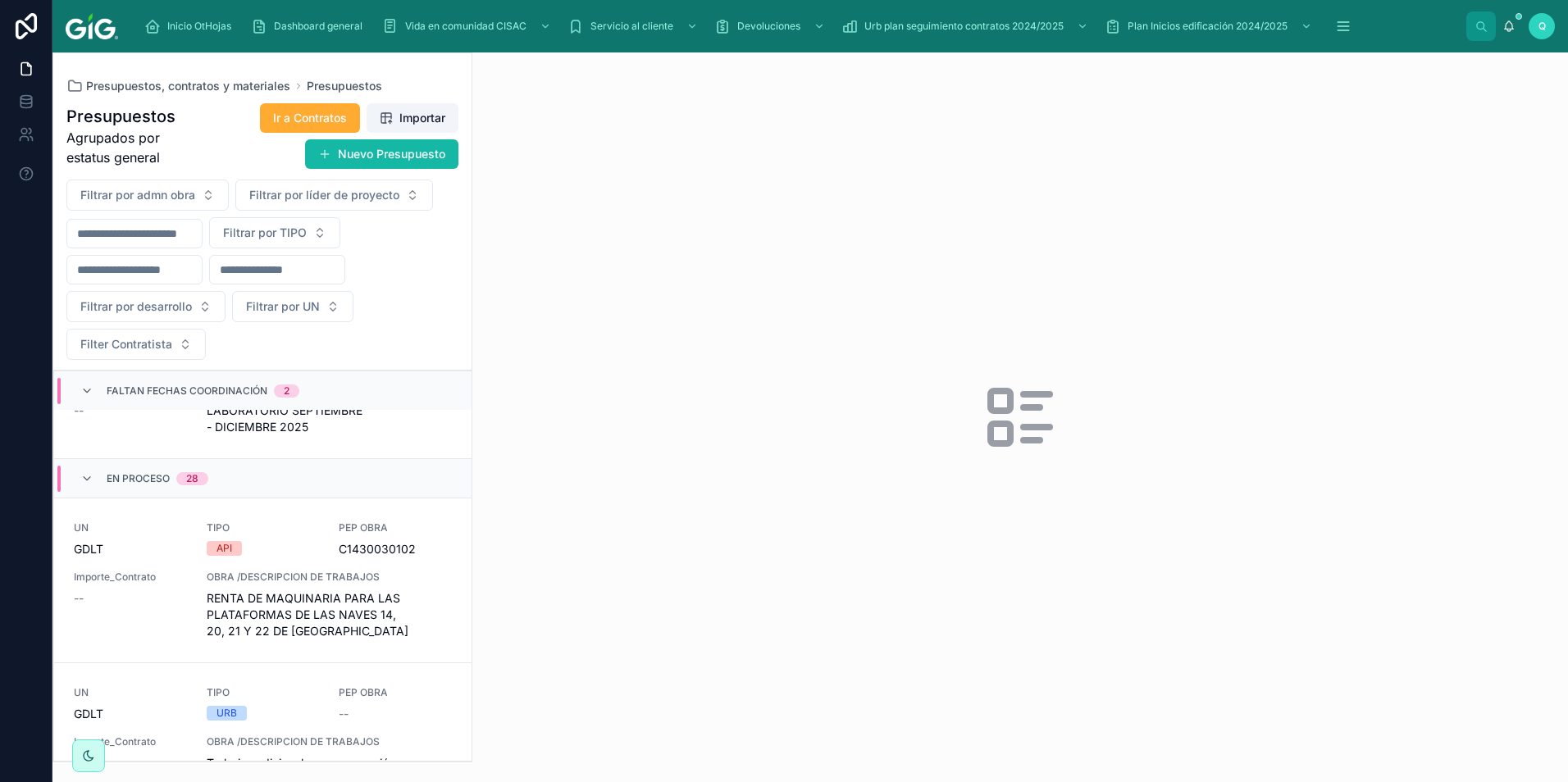
scroll to position [574, 0]
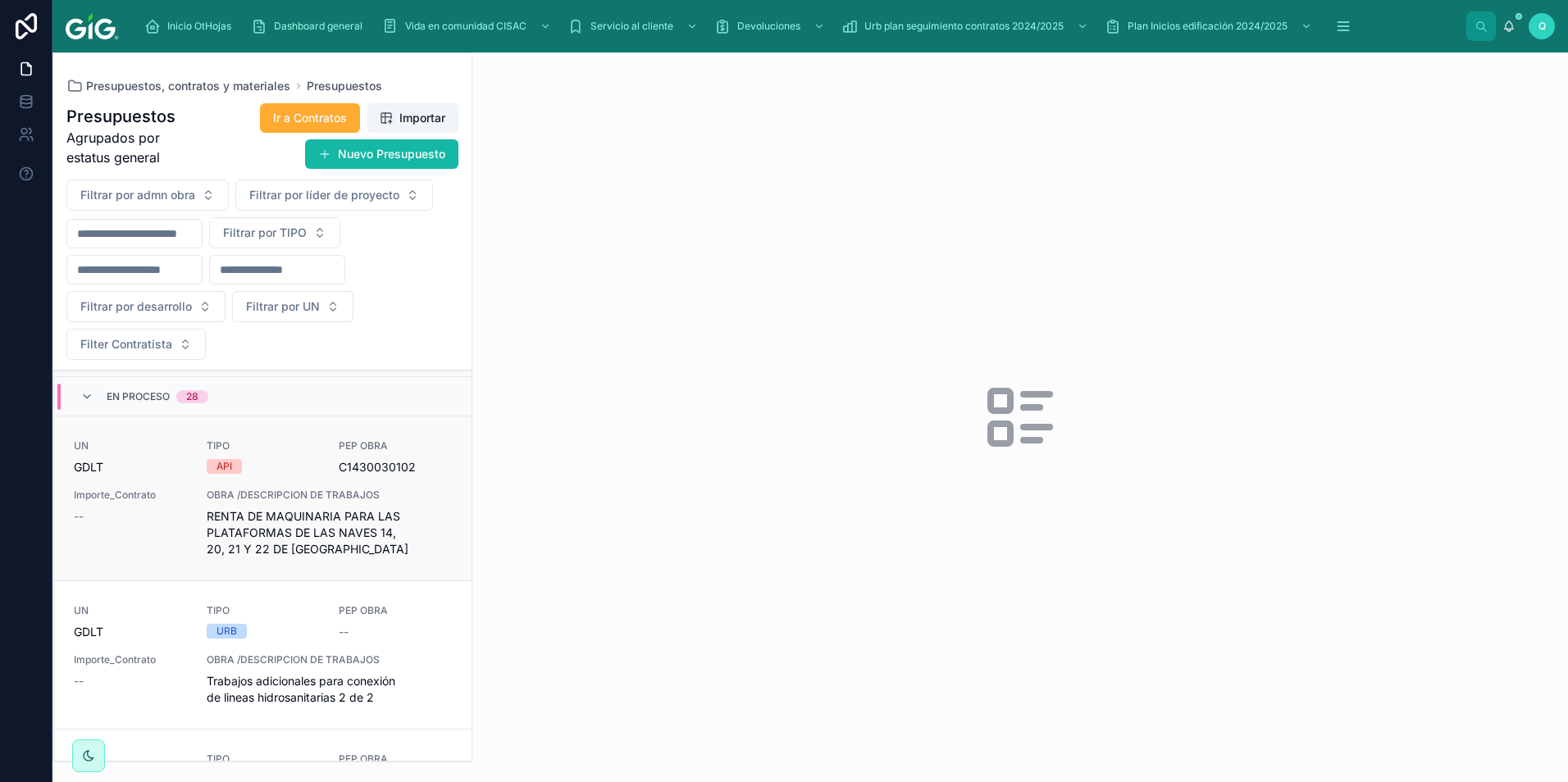
click at [264, 495] on span "OBRA /DESCRIPCION DE TRABAJOS" at bounding box center [329, 495] width 245 height 13
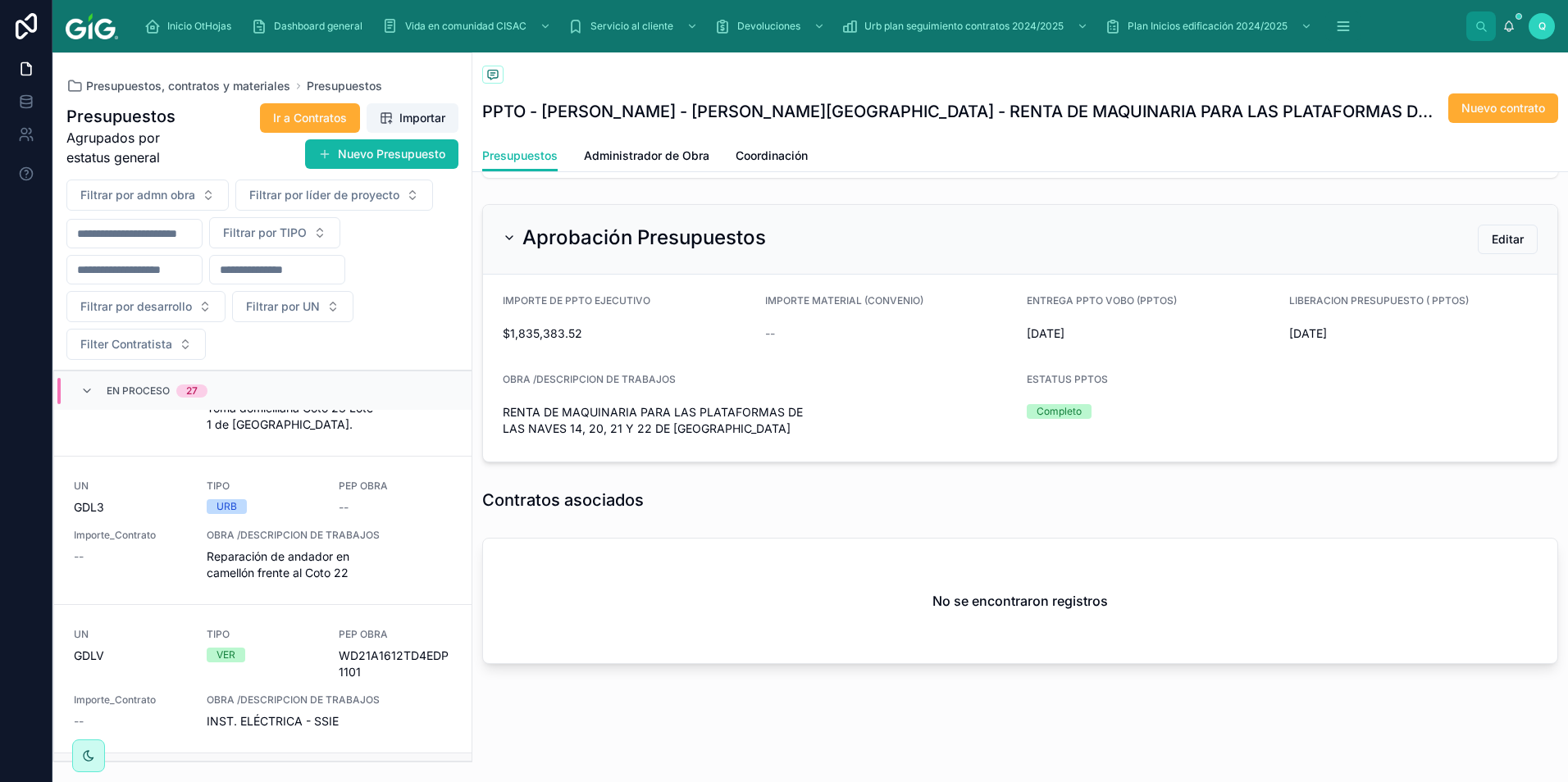
scroll to position [2378, 0]
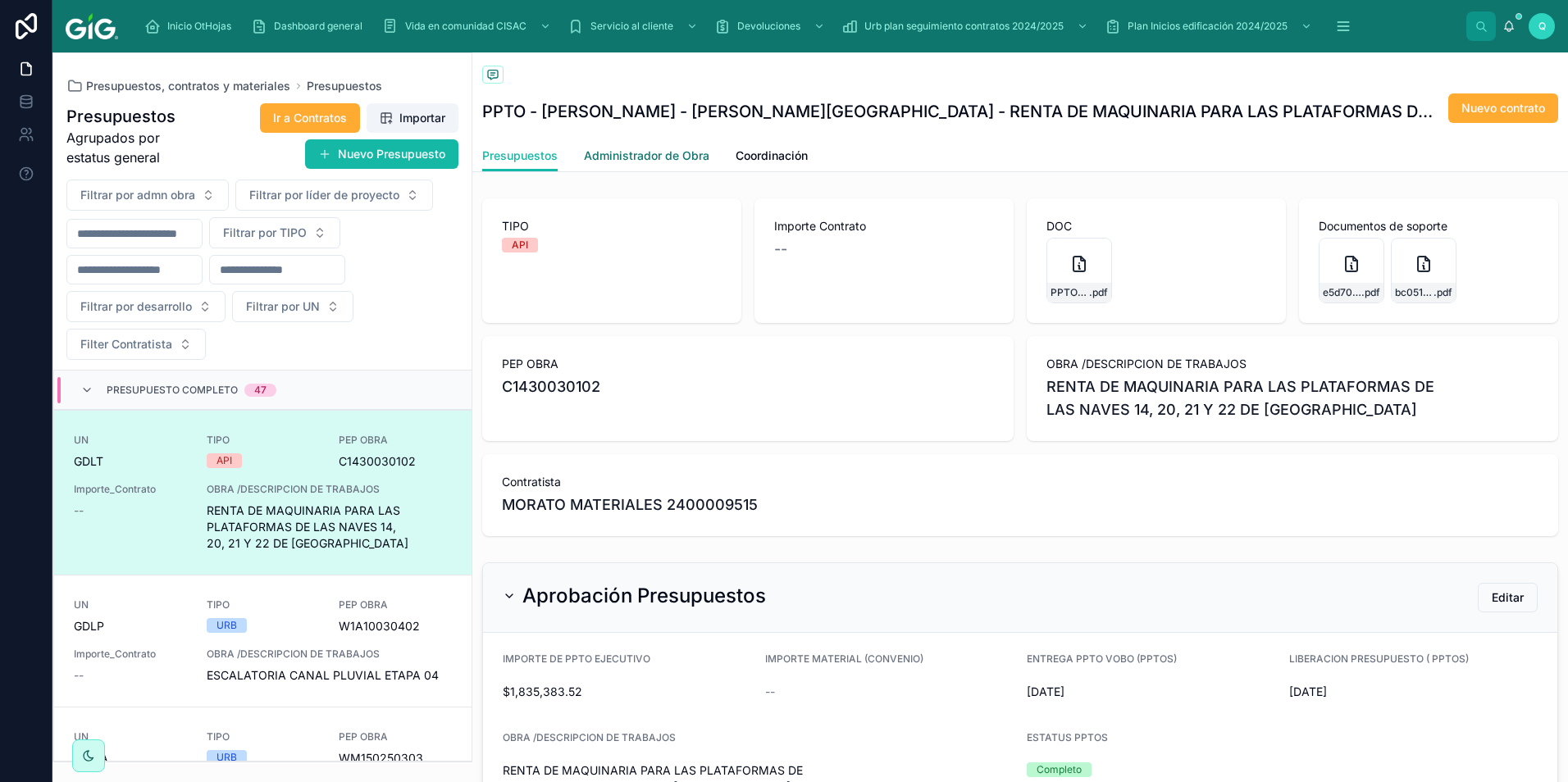
click at [680, 154] on span "Administrador de Obra" at bounding box center [647, 156] width 126 height 17
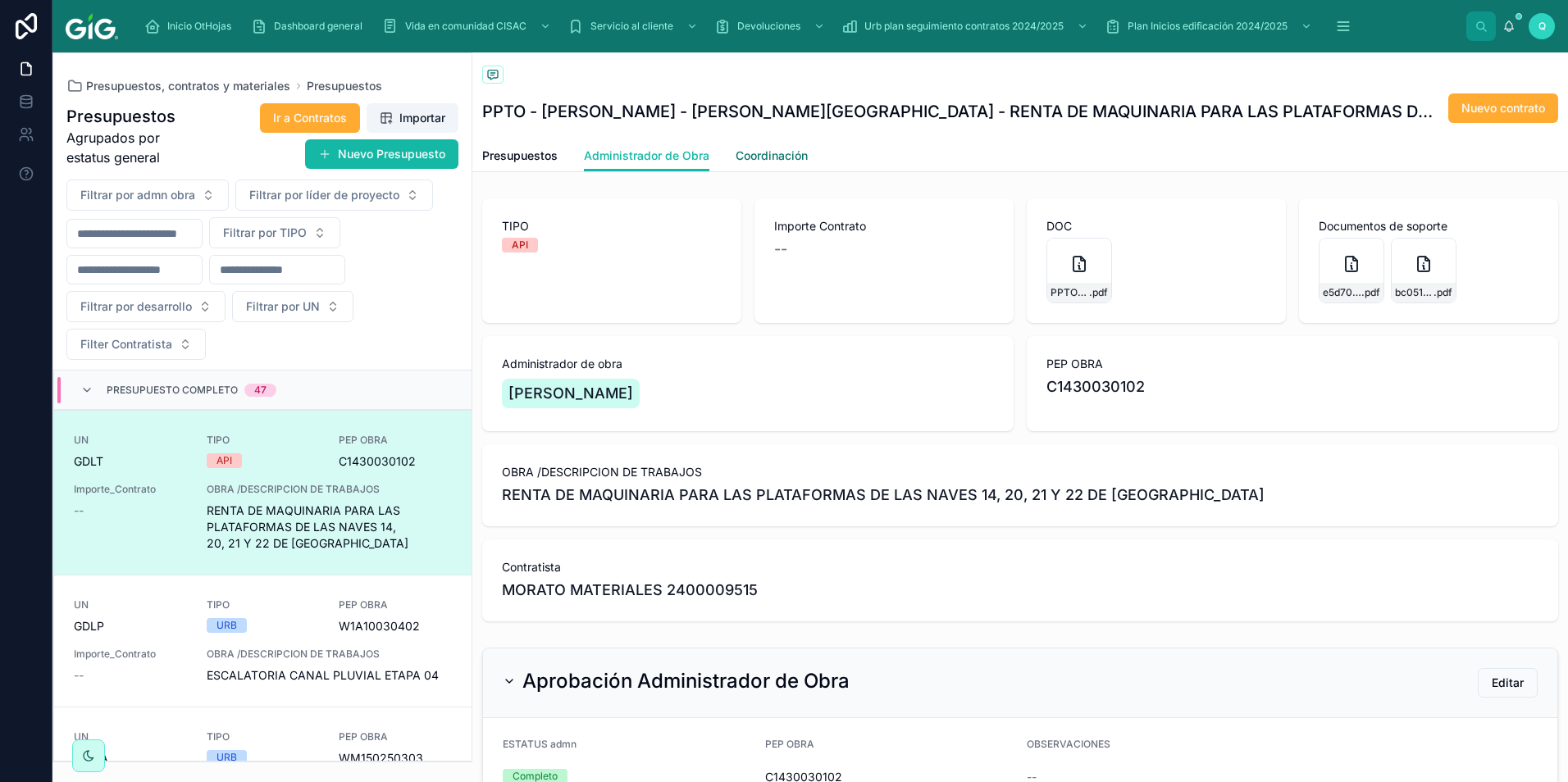
click at [755, 153] on span "Coordinación" at bounding box center [771, 156] width 72 height 17
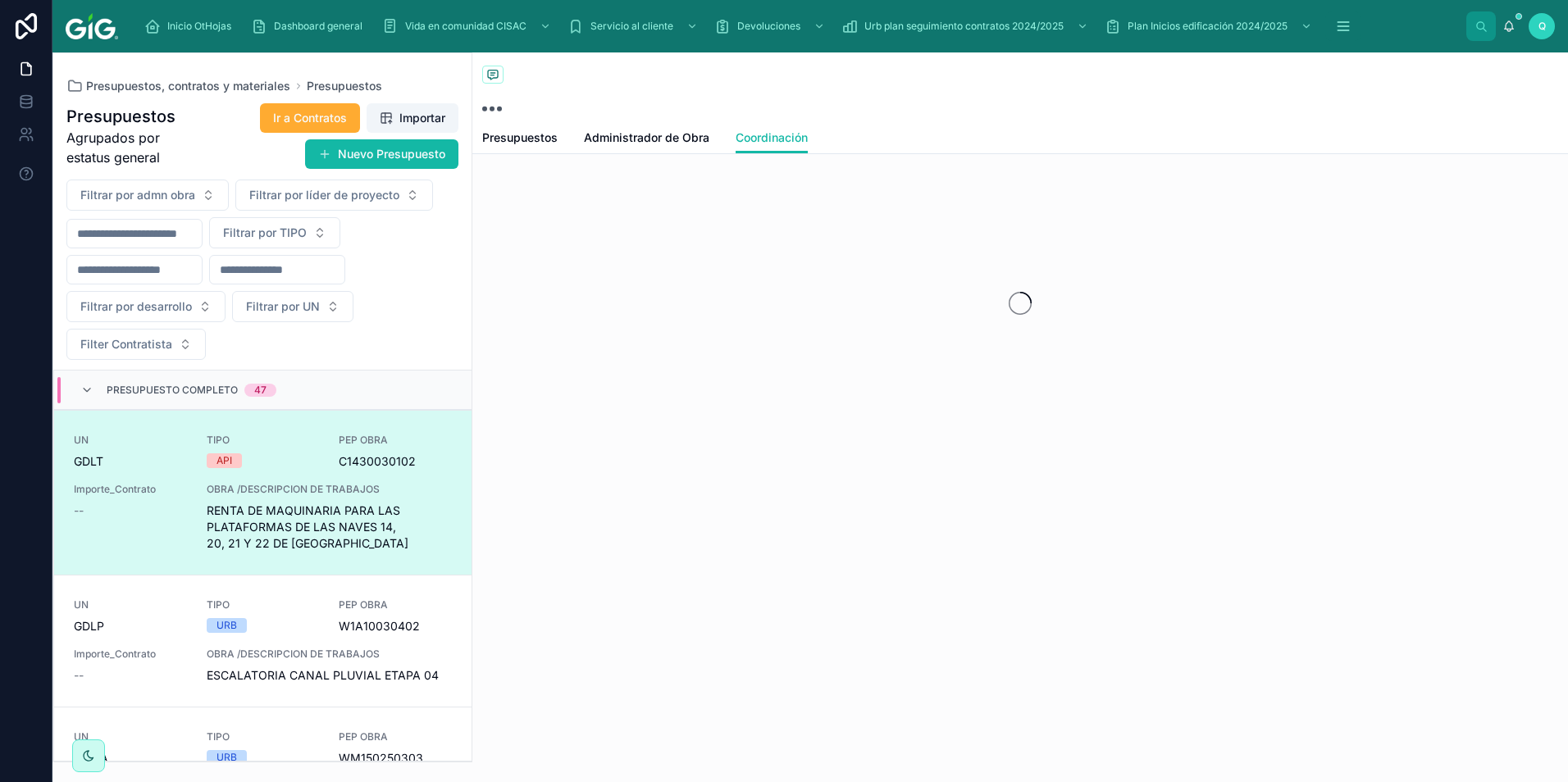
click at [541, 157] on div "Presupuestos Coordinación Presupuestos Administrador de Obra Coordinación" at bounding box center [1020, 296] width 1096 height 486
drag, startPoint x: 538, startPoint y: 134, endPoint x: 552, endPoint y: 137, distance: 14.3
click at [538, 122] on div "Presupuestos" at bounding box center [1020, 88] width 1076 height 69
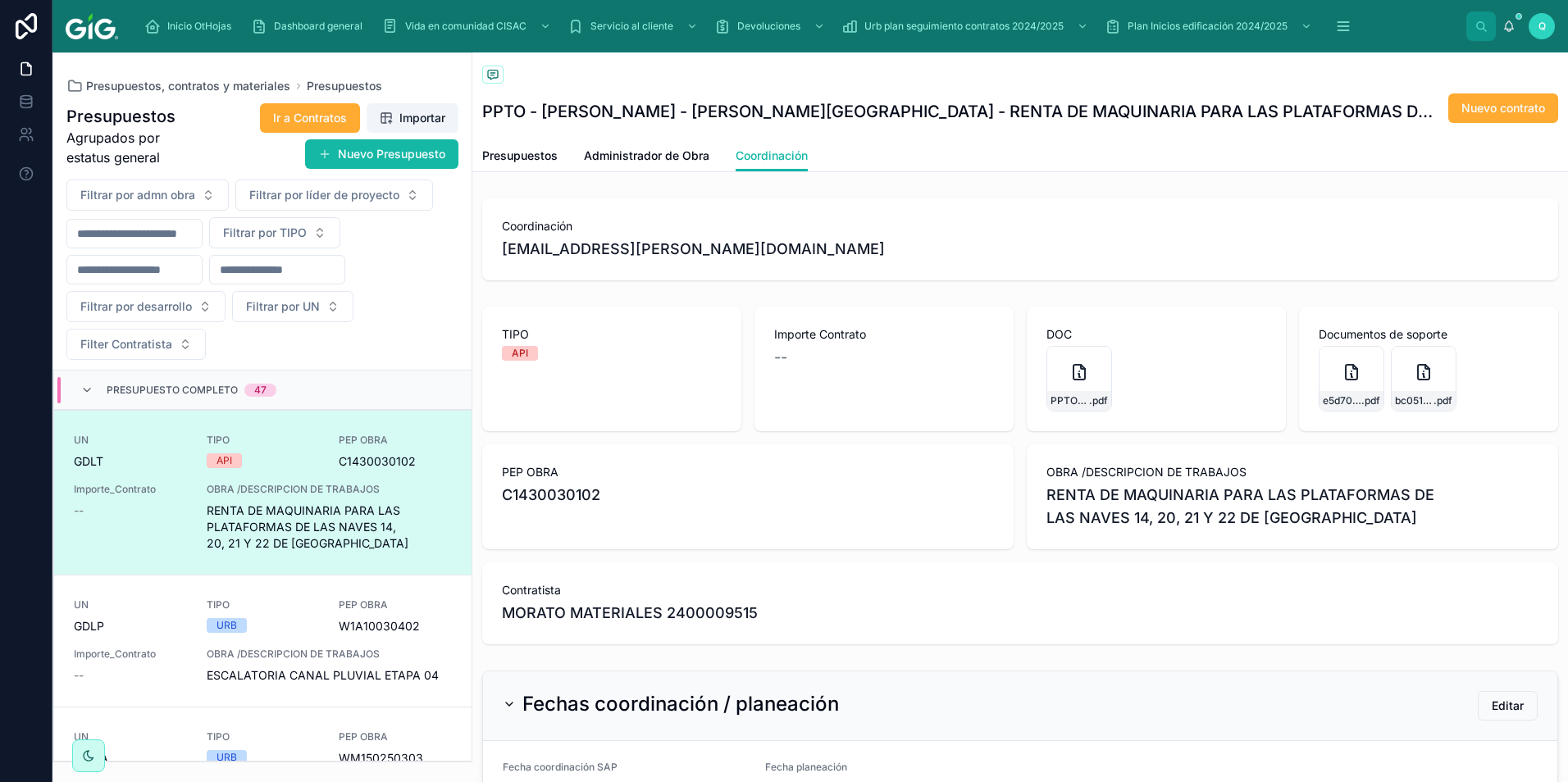
click at [78, 391] on div "Presupuesto Completo 47" at bounding box center [178, 391] width 235 height 26
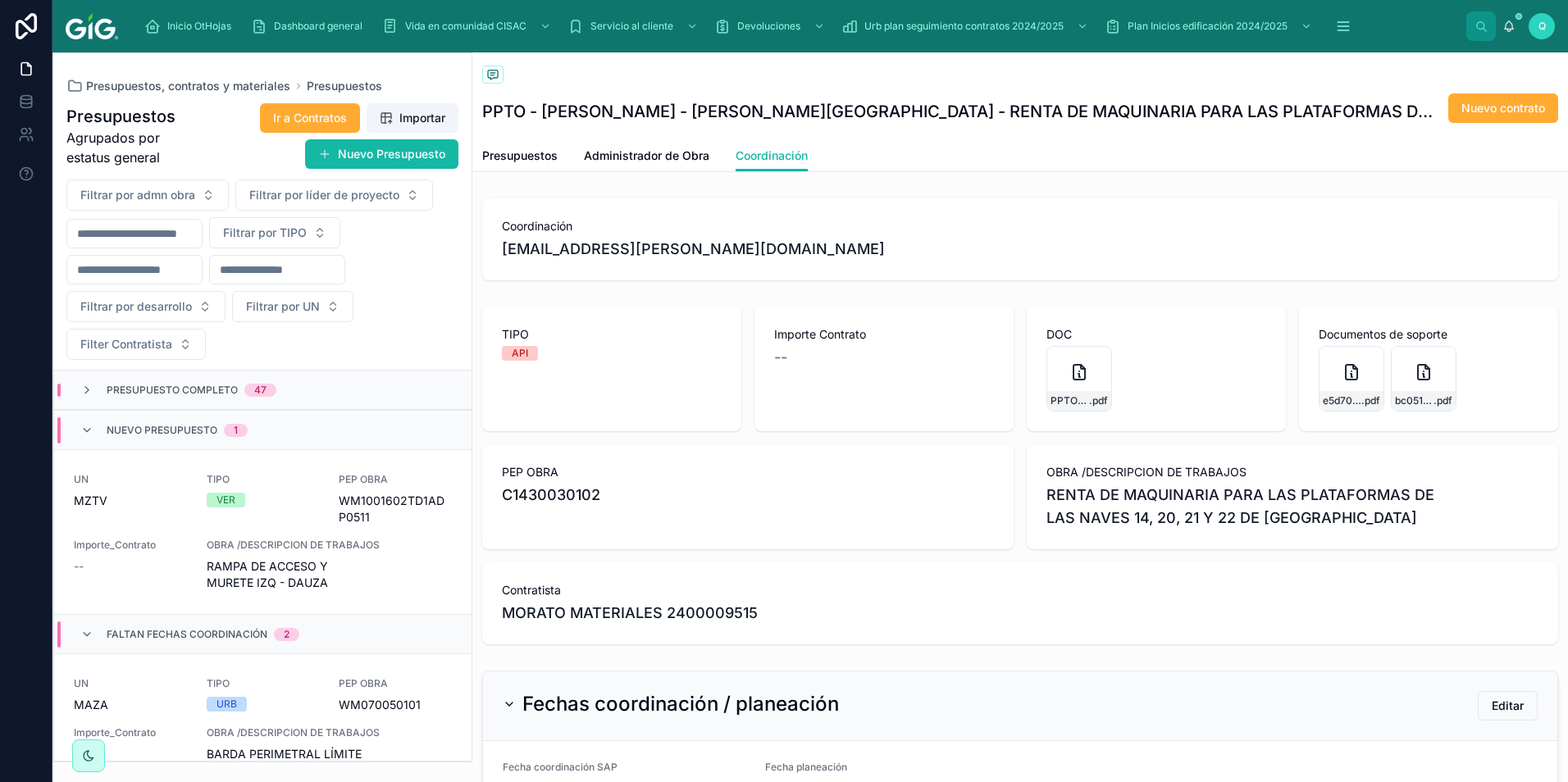
click at [78, 424] on div "Nuevo presupuesto 1" at bounding box center [163, 430] width 206 height 26
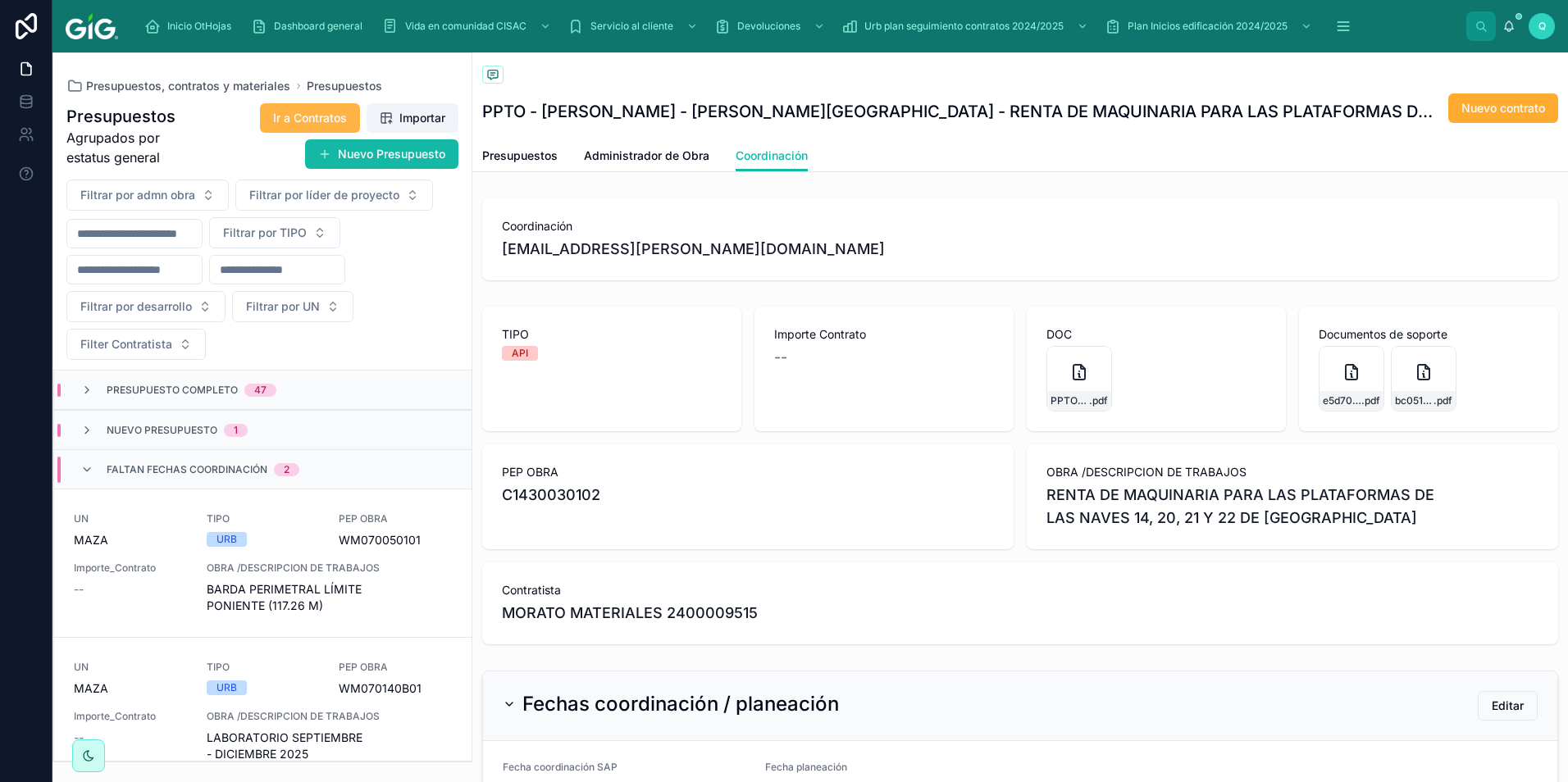
click at [330, 104] on button "Ir a Contratos" at bounding box center [310, 118] width 100 height 30
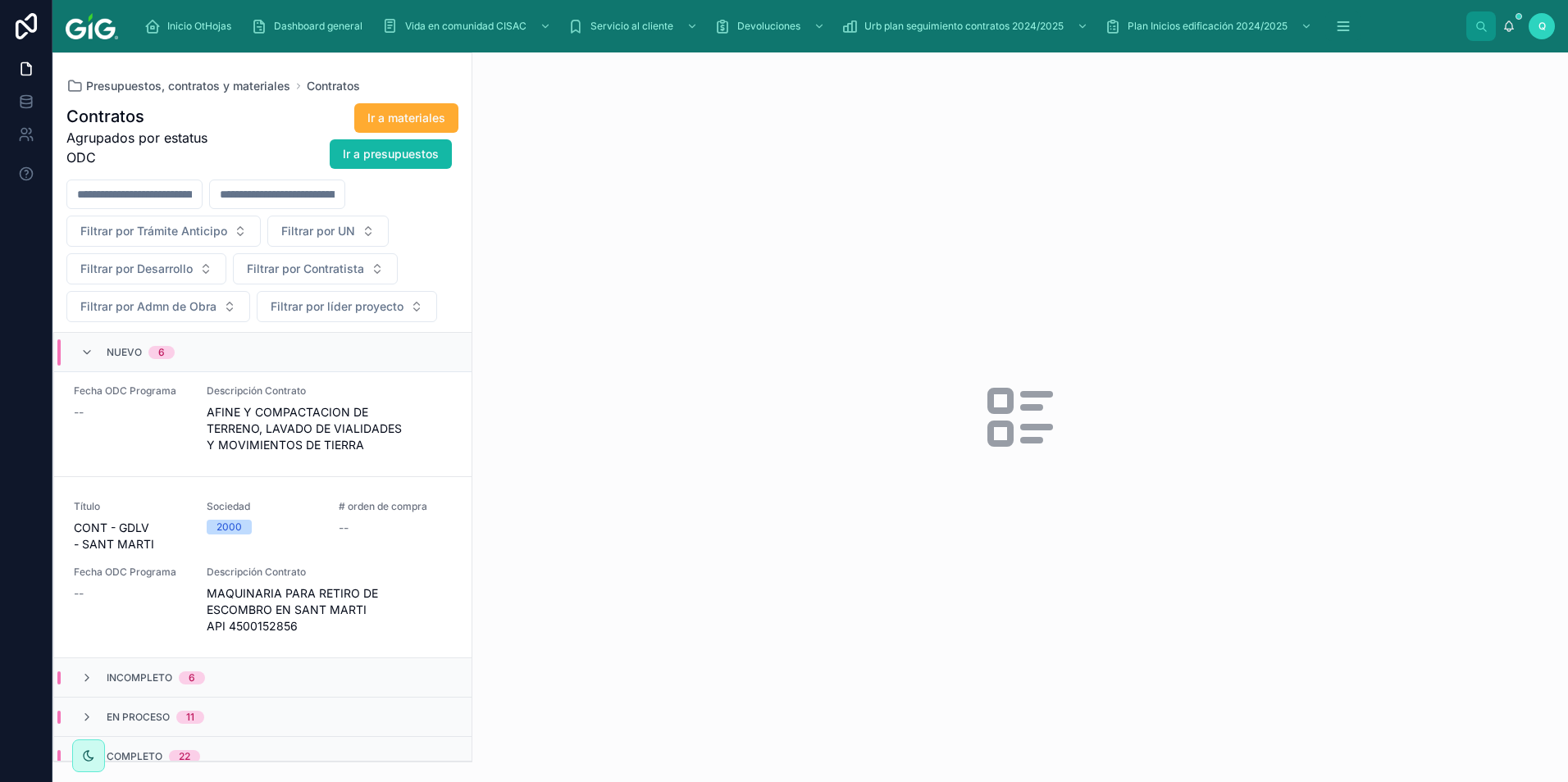
scroll to position [768, 0]
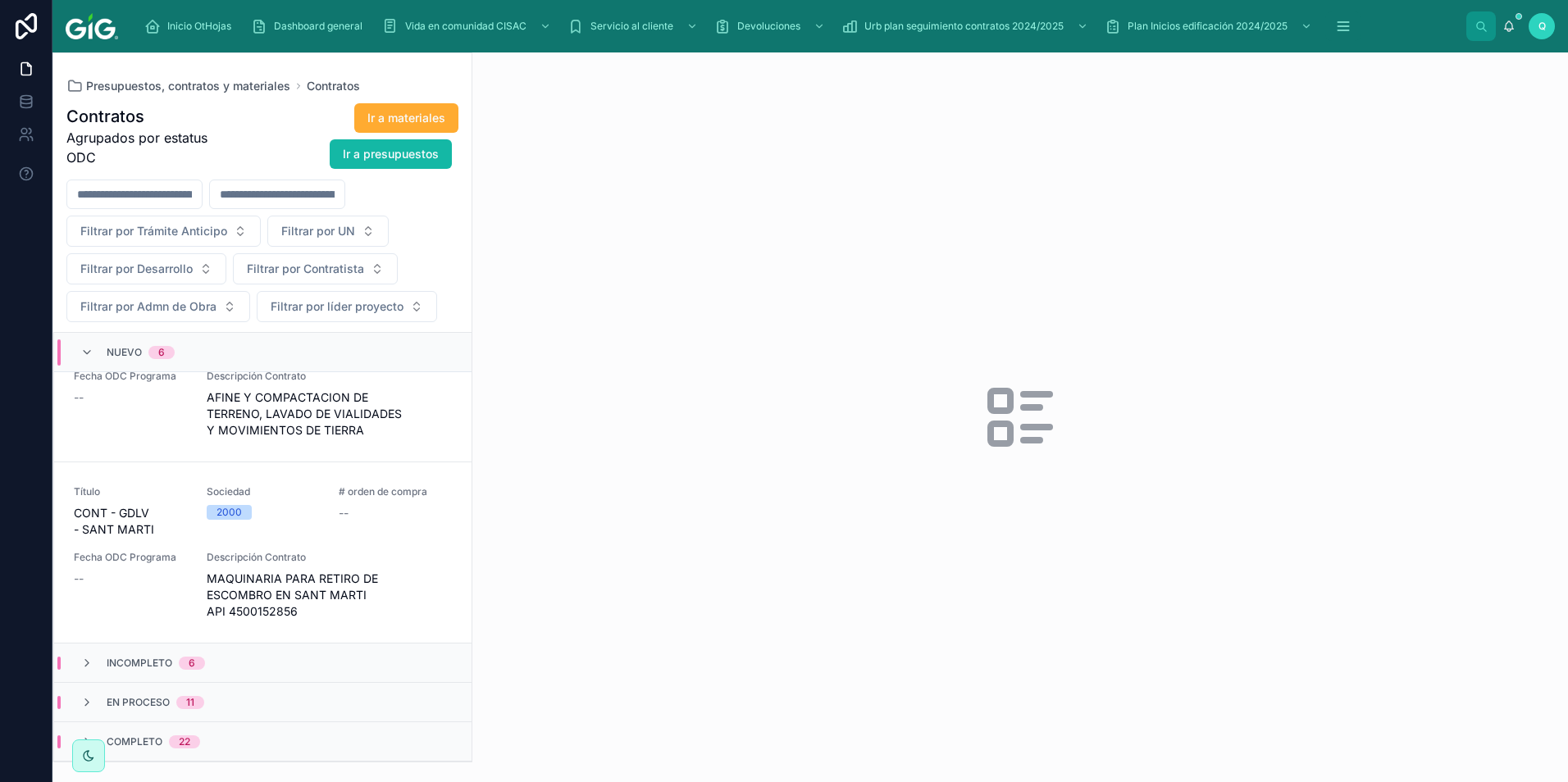
click at [225, 708] on div "En proceso 11" at bounding box center [263, 702] width 417 height 40
click at [221, 706] on div "En proceso 11" at bounding box center [142, 703] width 163 height 26
click at [424, 145] on button "Ir a presupuestos" at bounding box center [391, 154] width 122 height 30
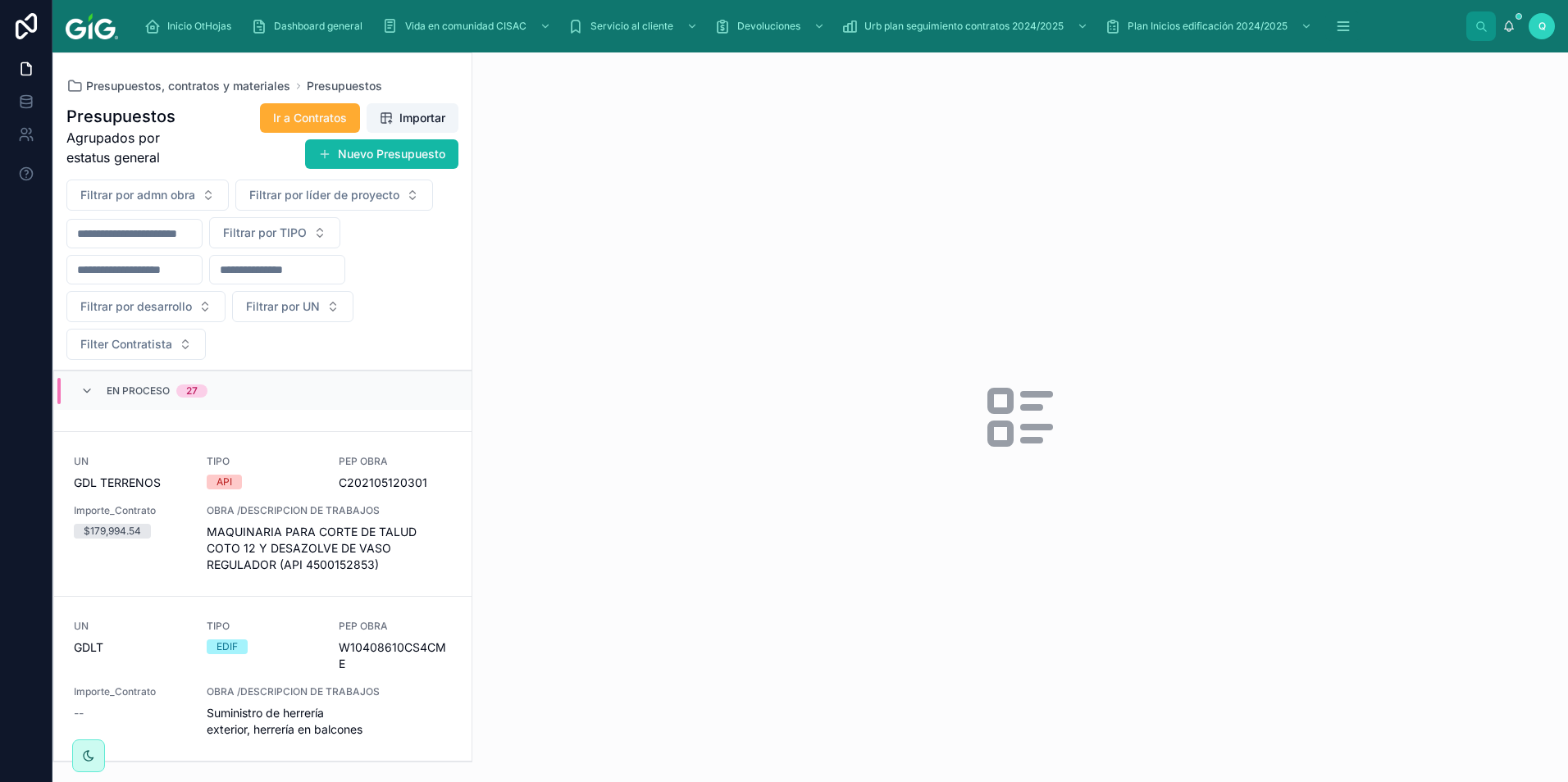
scroll to position [2908, 0]
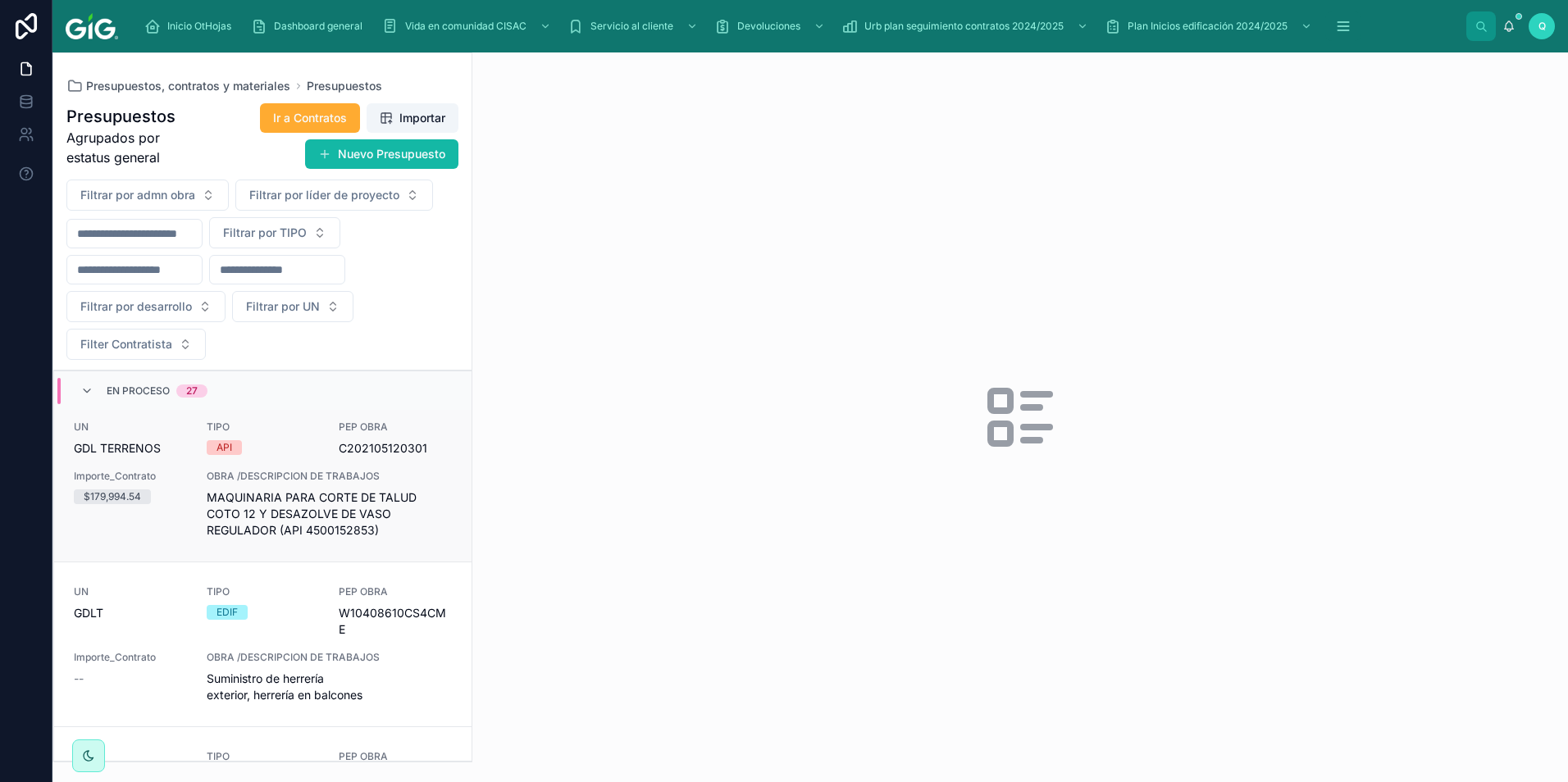
click at [267, 483] on span "OBRA /DESCRIPCION DE TRABAJOS" at bounding box center [329, 476] width 245 height 13
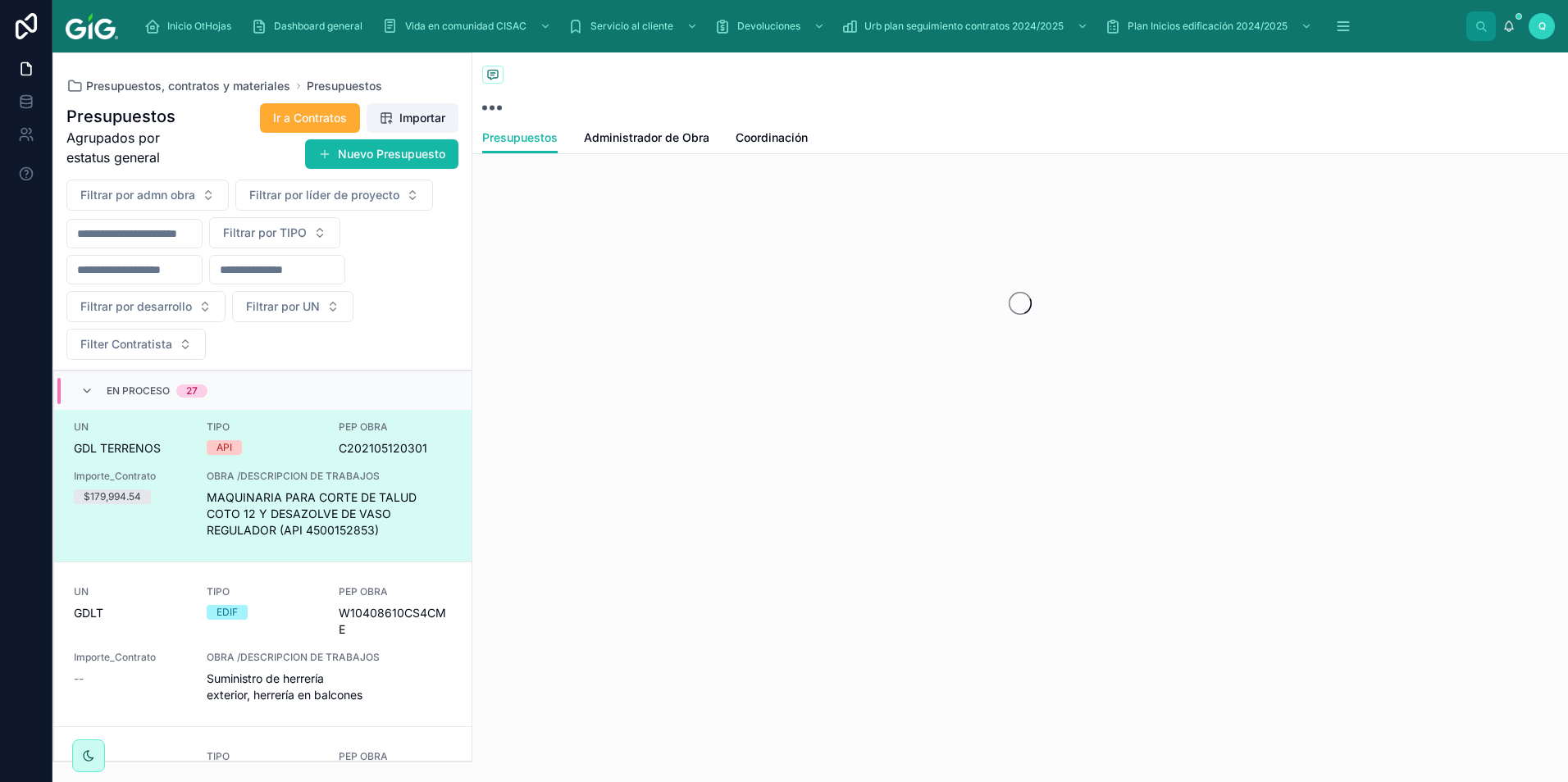
scroll to position [2957, 0]
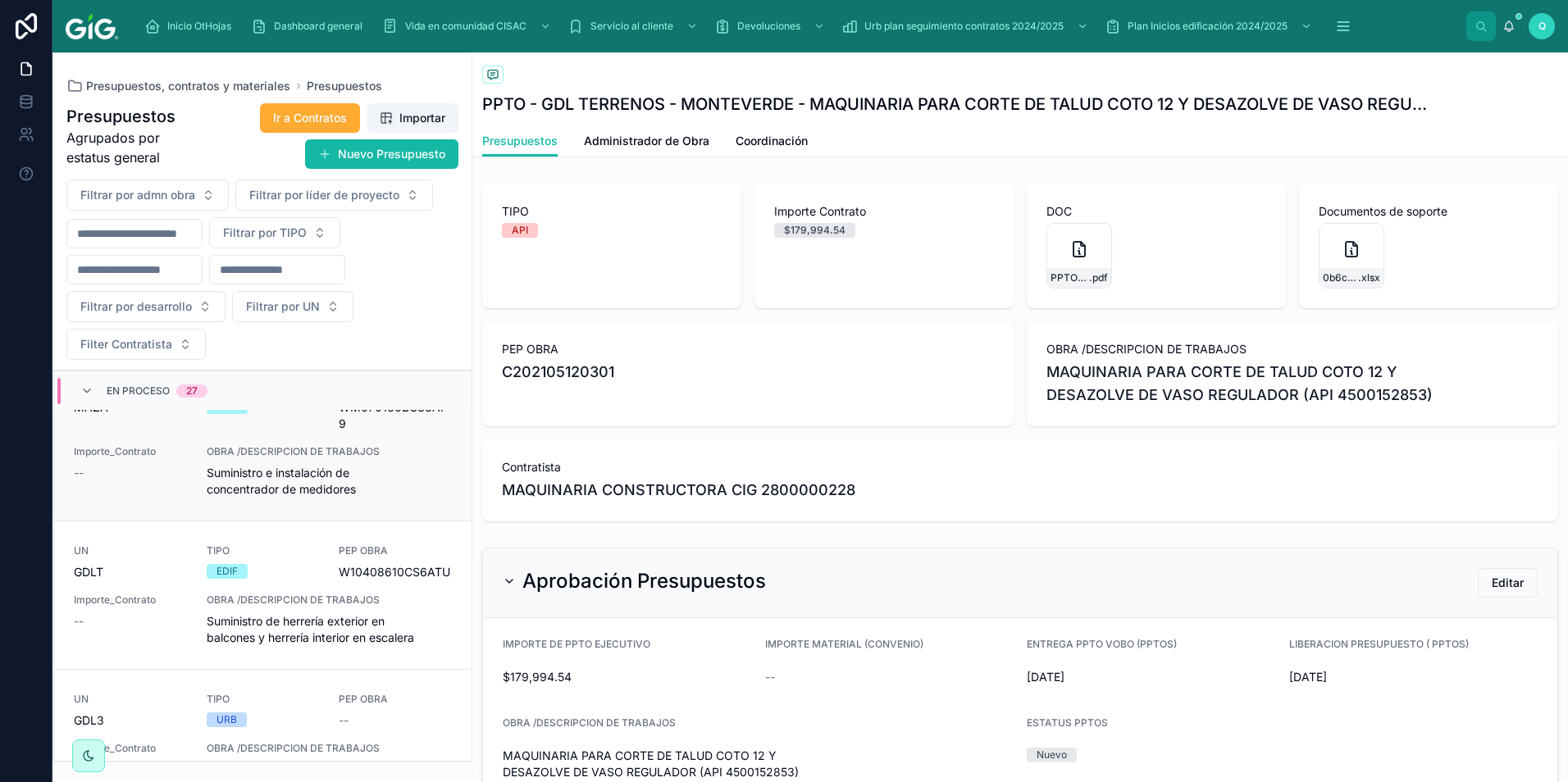
scroll to position [753, 0]
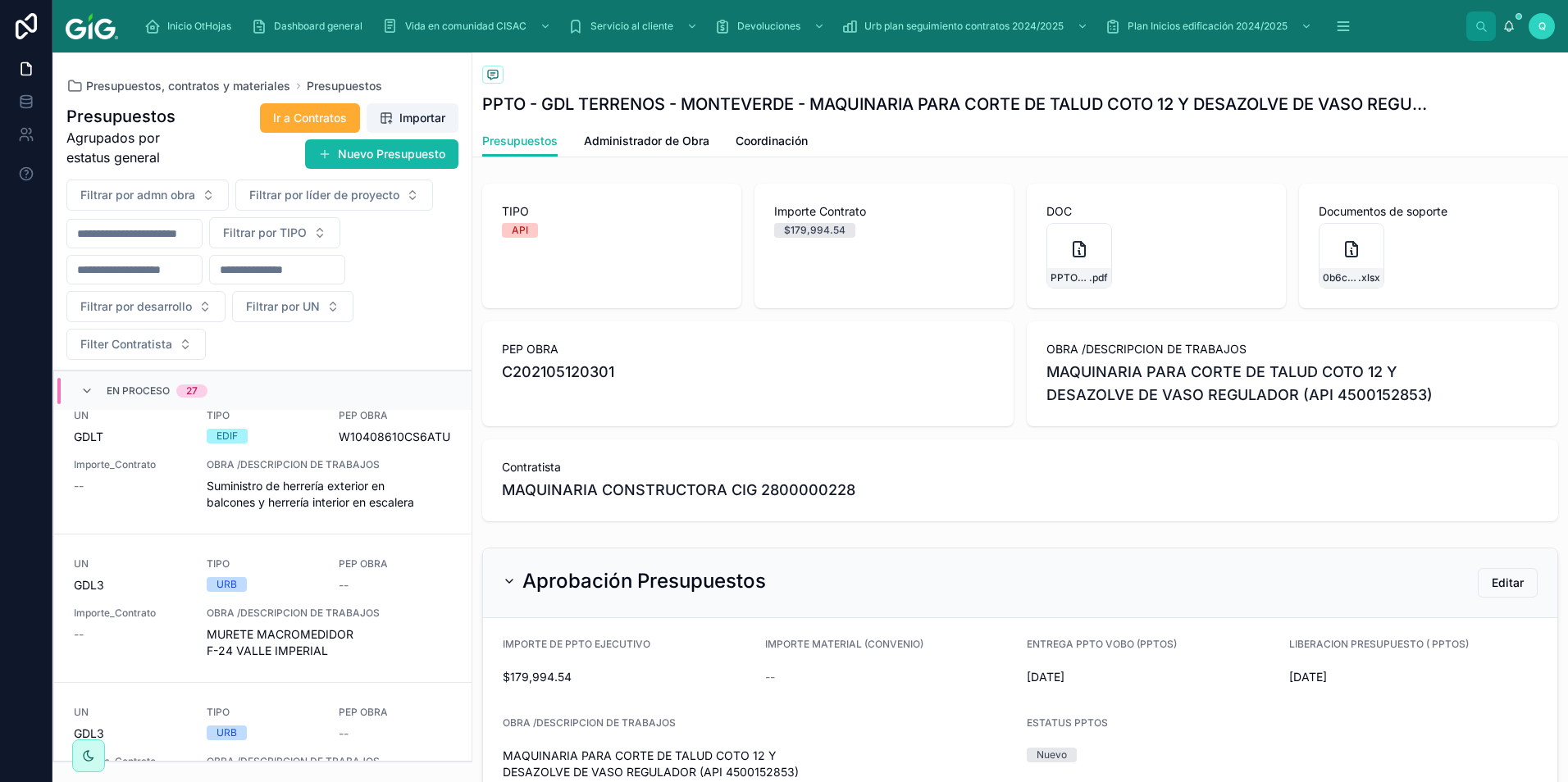
click at [157, 229] on input "text" at bounding box center [134, 234] width 135 height 23
type input "****"
type input "**********"
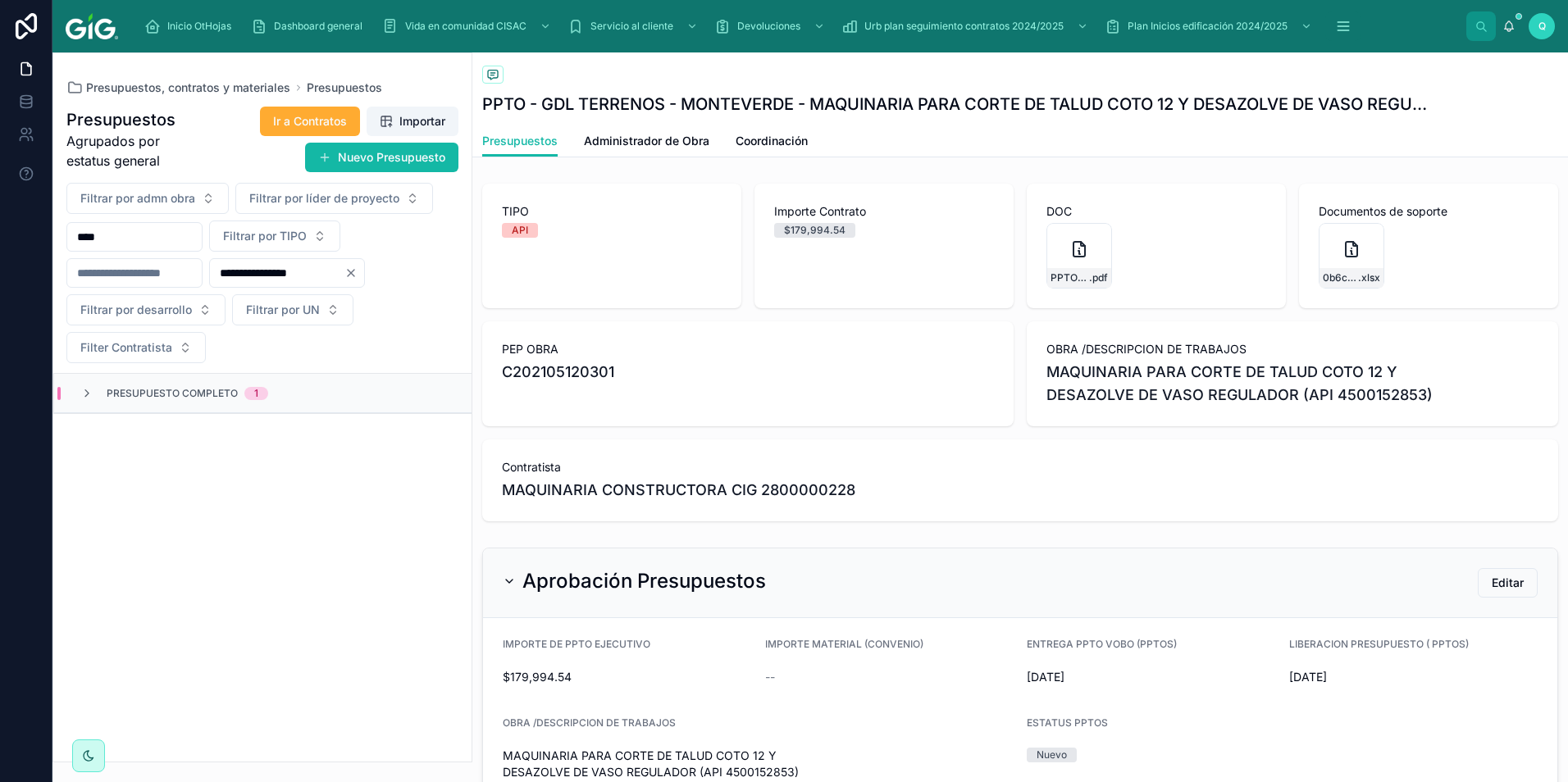
click at [144, 395] on span "Presupuesto Completo" at bounding box center [172, 394] width 131 height 13
click at [201, 236] on input "****" at bounding box center [134, 237] width 135 height 23
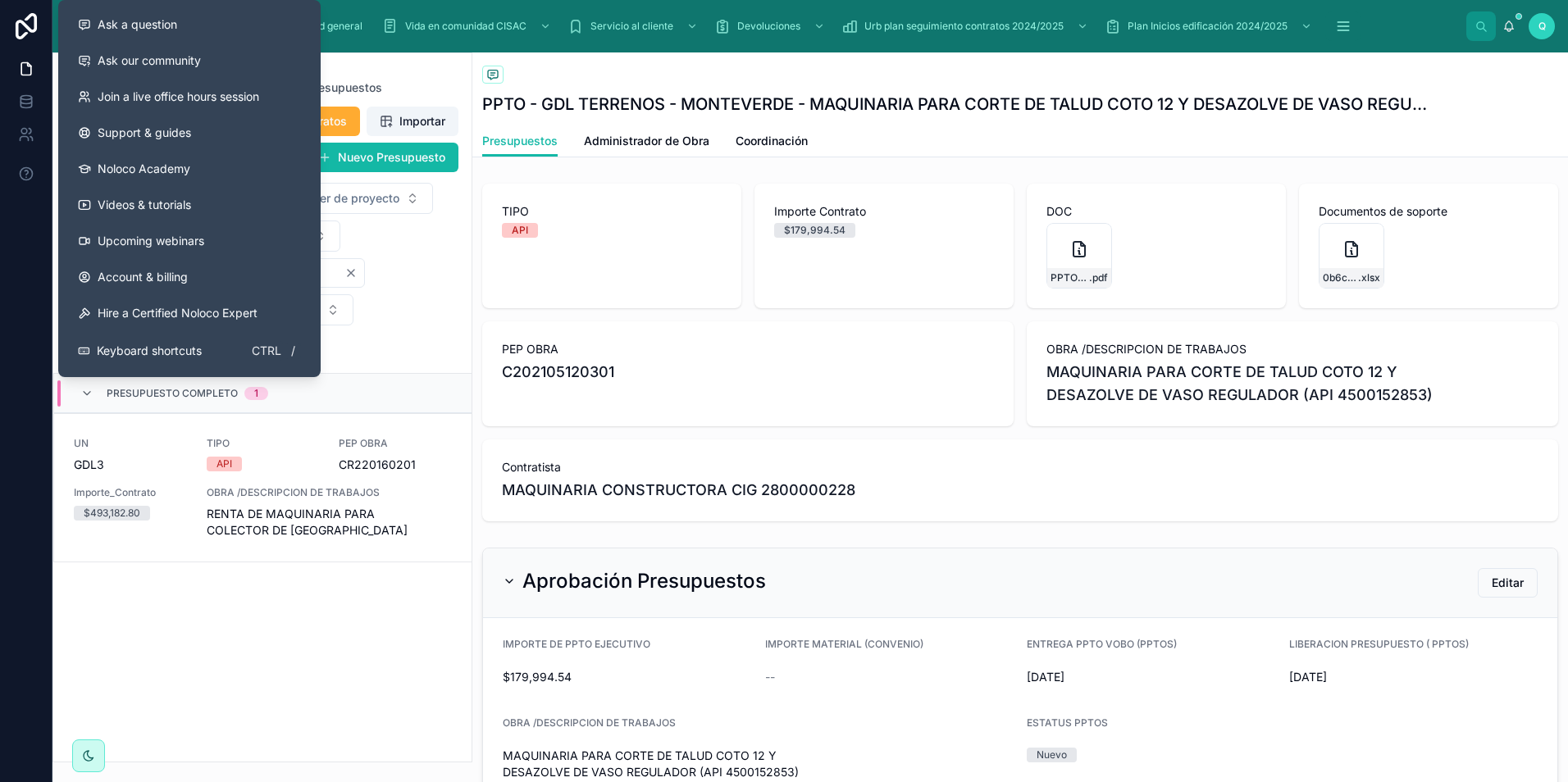
drag, startPoint x: 230, startPoint y: 235, endPoint x: -3, endPoint y: 180, distance: 239.4
click at [0, 180] on html "**********" at bounding box center [784, 391] width 1568 height 782
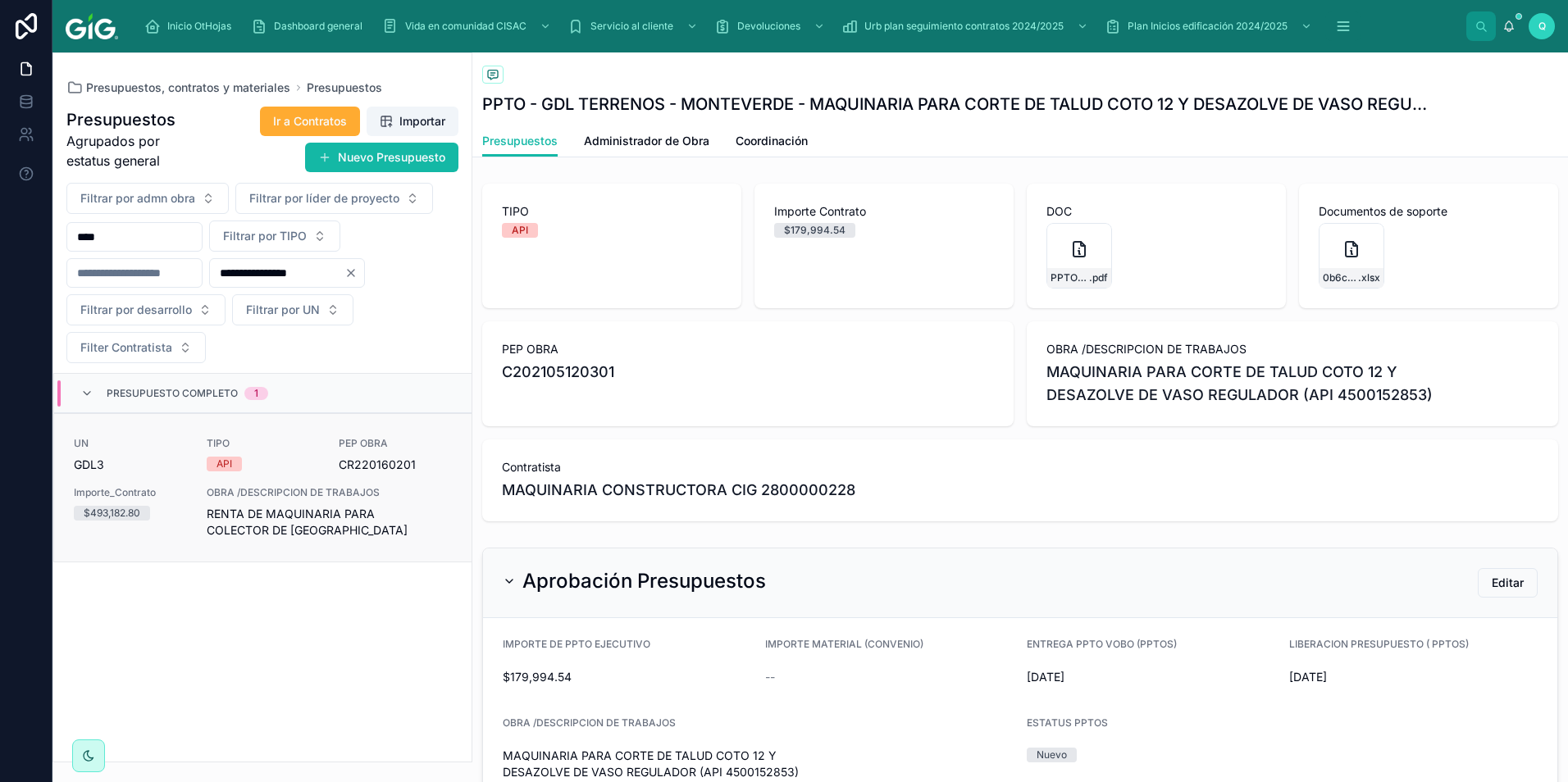
click at [411, 503] on div "OBRA /DESCRIPCION DE TRABAJOS RENTA DE MAQUINARIA PARA COLECTOR DE VALLE IMPERI…" at bounding box center [329, 513] width 245 height 53
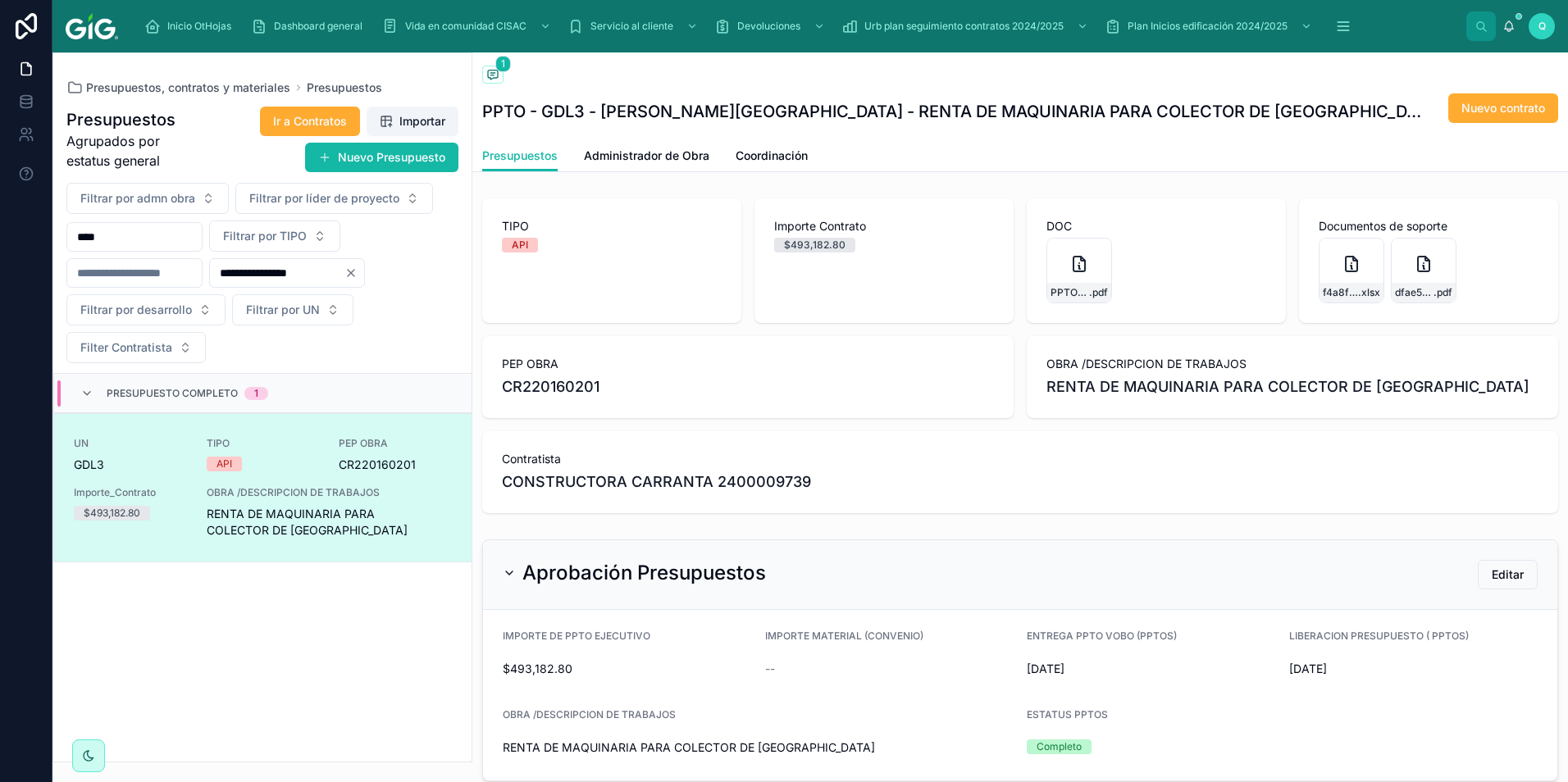
click at [66, 373] on div "Presupuesto Completo 1 UN GDL3 TIPO API PEP OBRA CR220160201 Importe_Contrato $…" at bounding box center [263, 467] width 418 height 189
click at [87, 391] on icon at bounding box center [87, 394] width 13 height 13
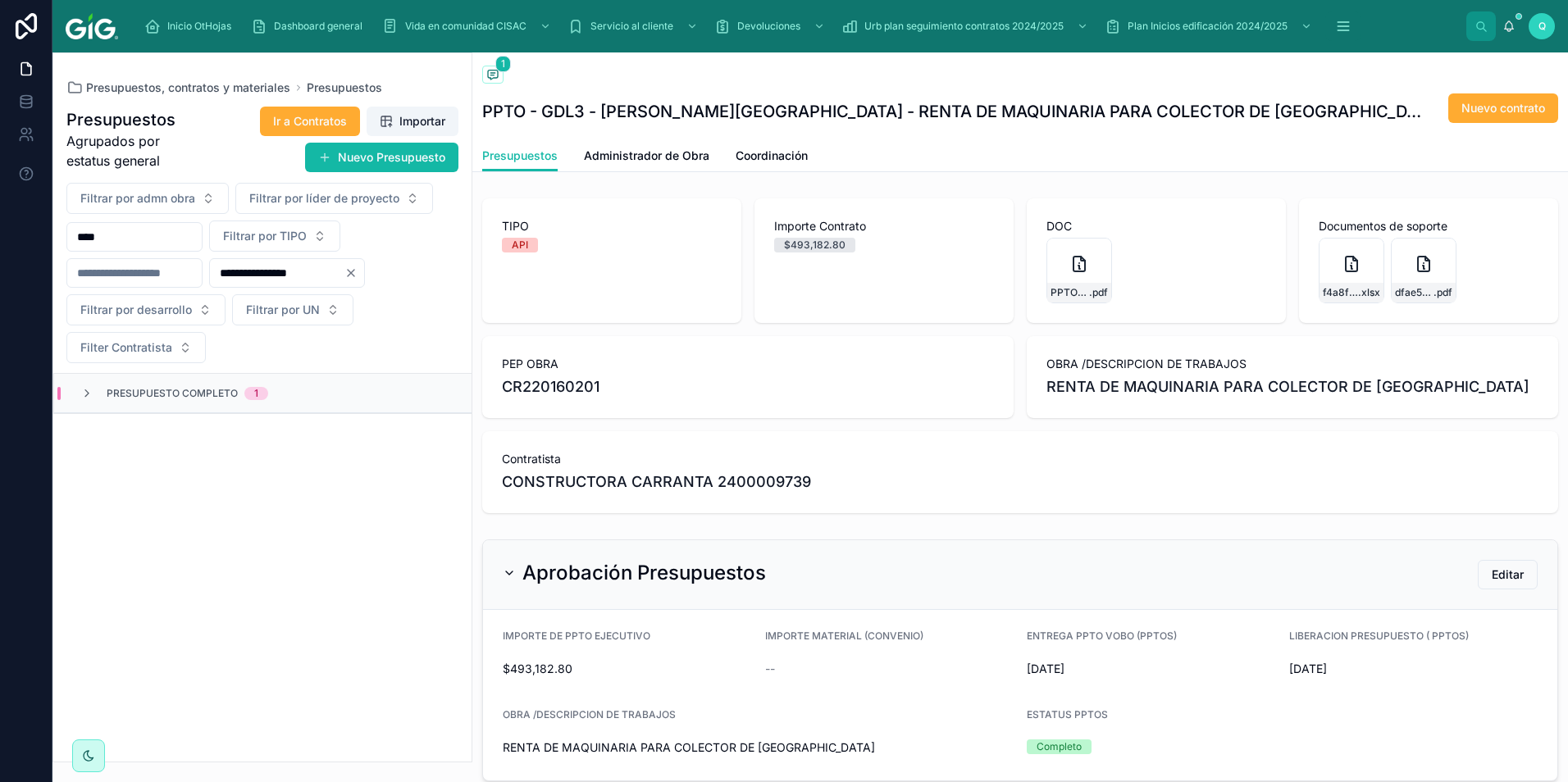
click at [358, 273] on icon "Clear" at bounding box center [351, 273] width 13 height 13
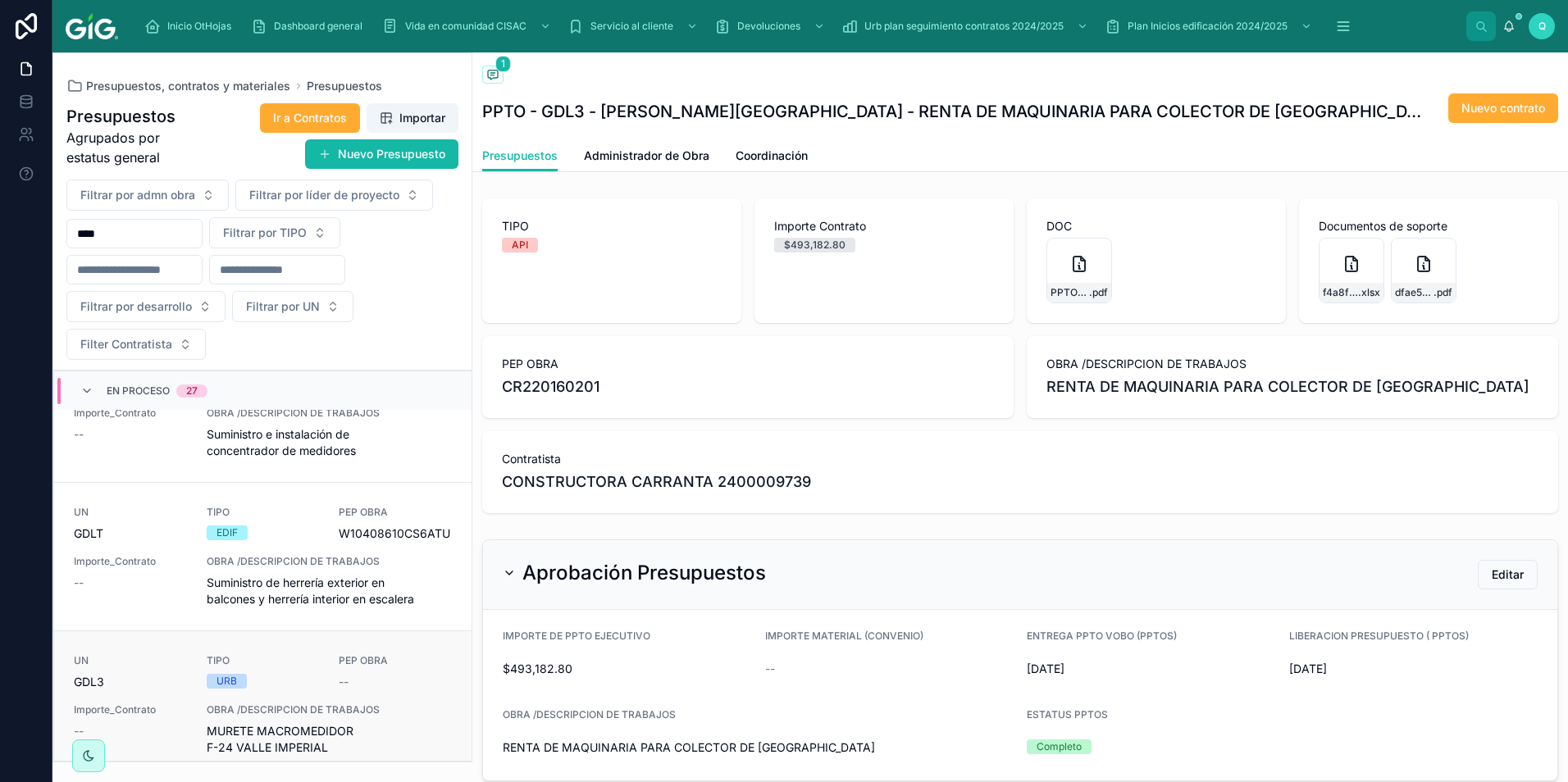
scroll to position [1230, 0]
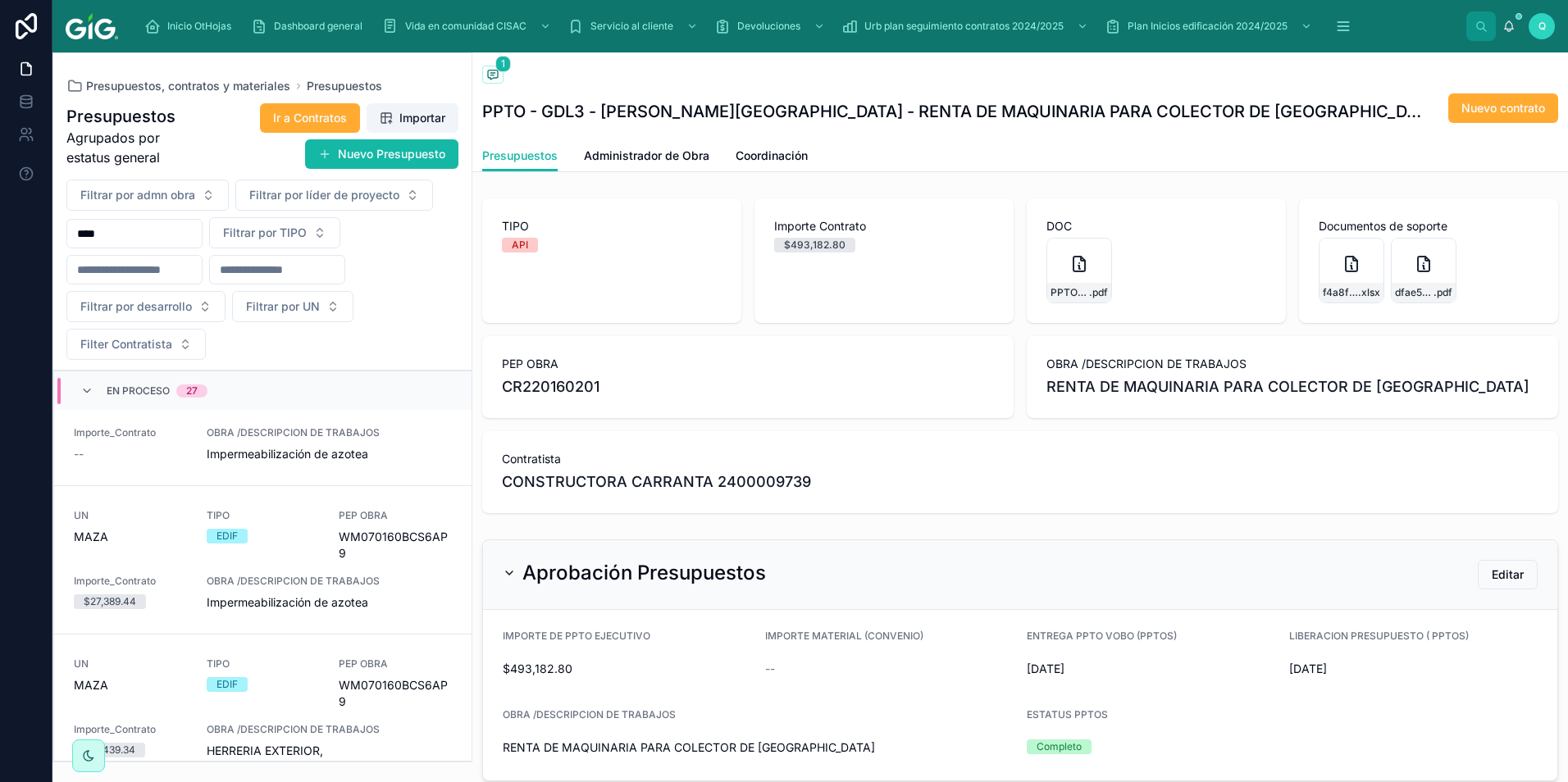
click at [79, 386] on div "En proceso 27" at bounding box center [144, 391] width 167 height 26
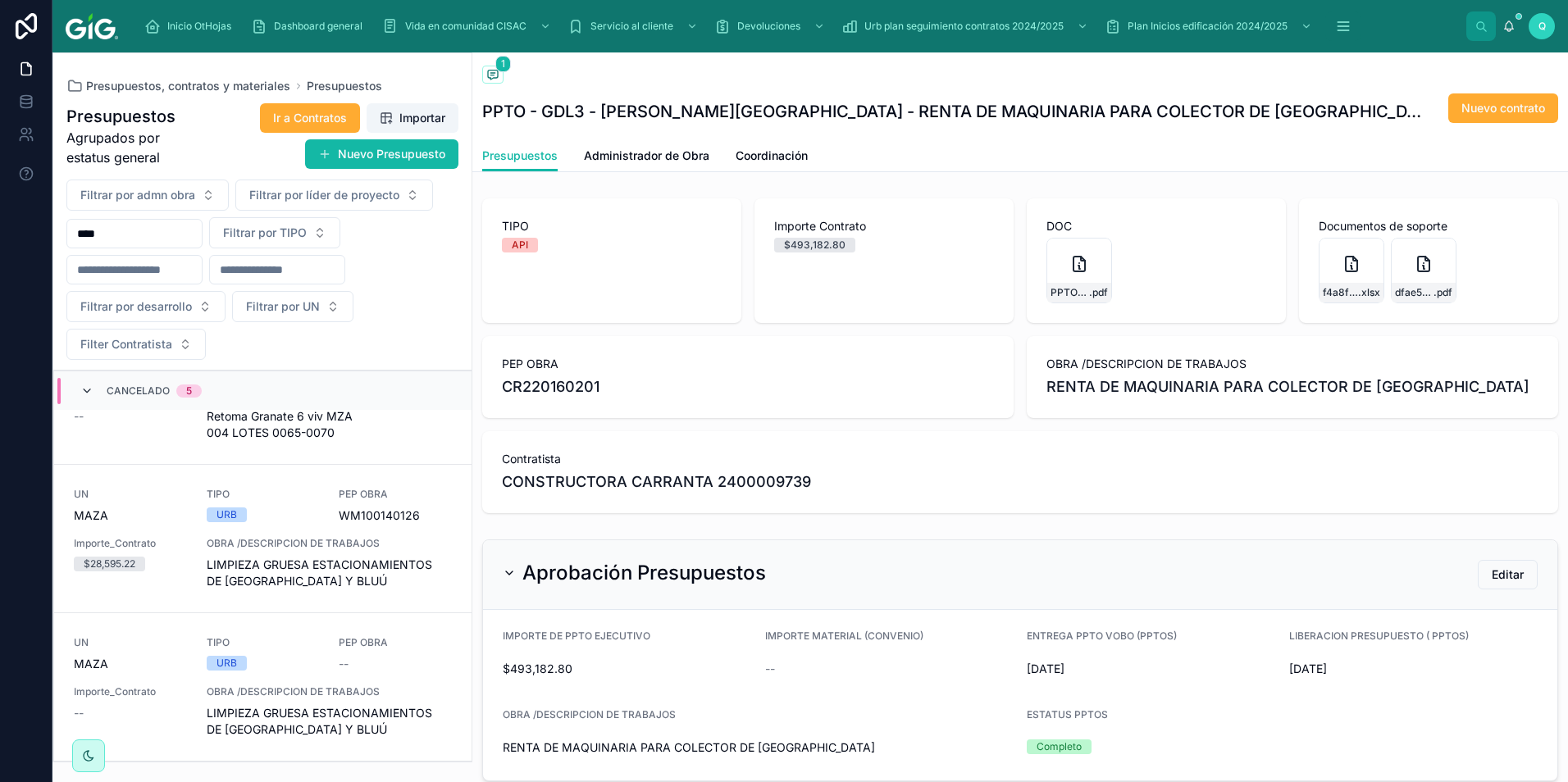
scroll to position [894, 0]
click at [92, 389] on div "Cancelado 5" at bounding box center [140, 391] width 121 height 26
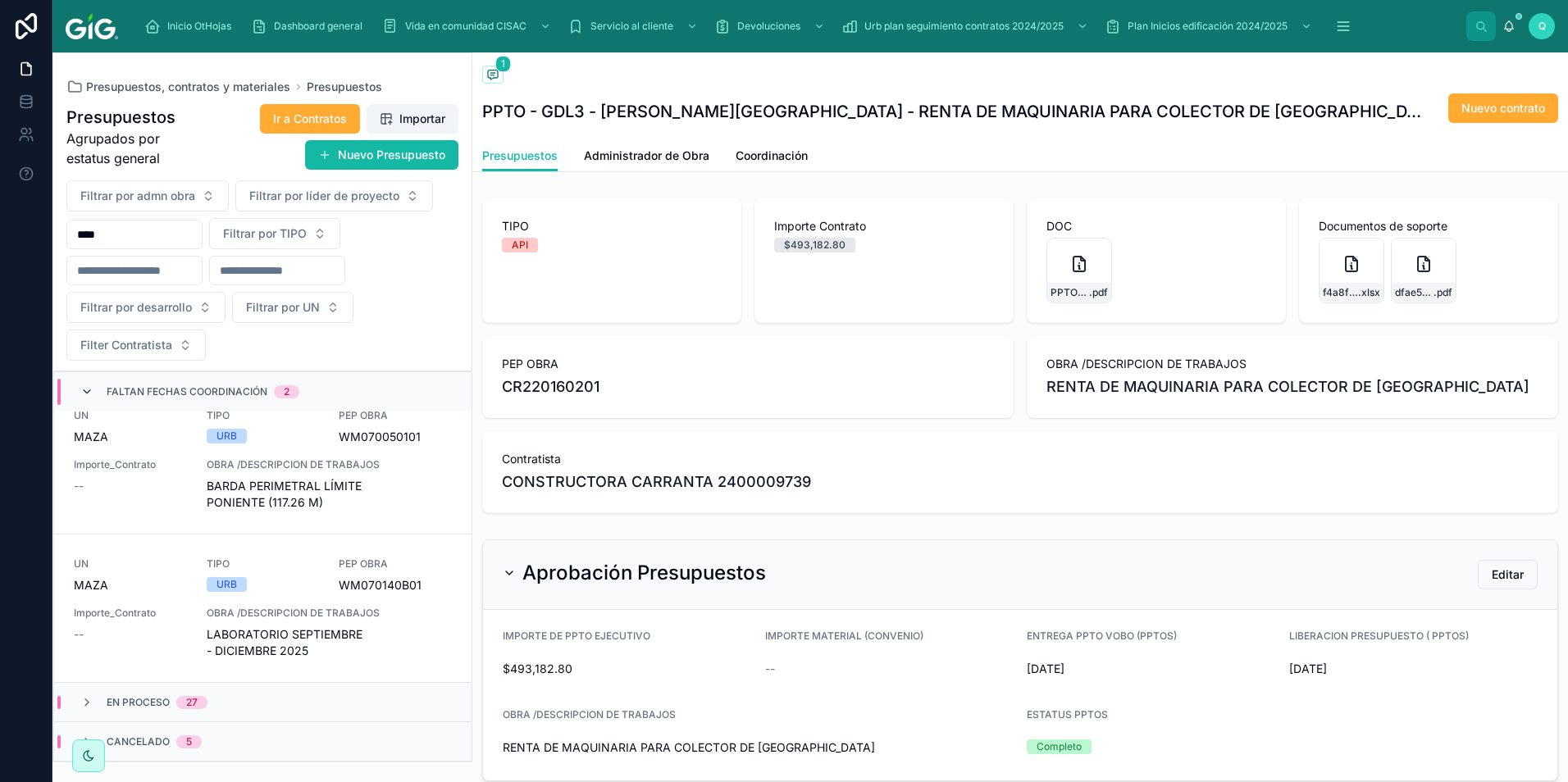
click at [85, 388] on icon at bounding box center [87, 392] width 13 height 13
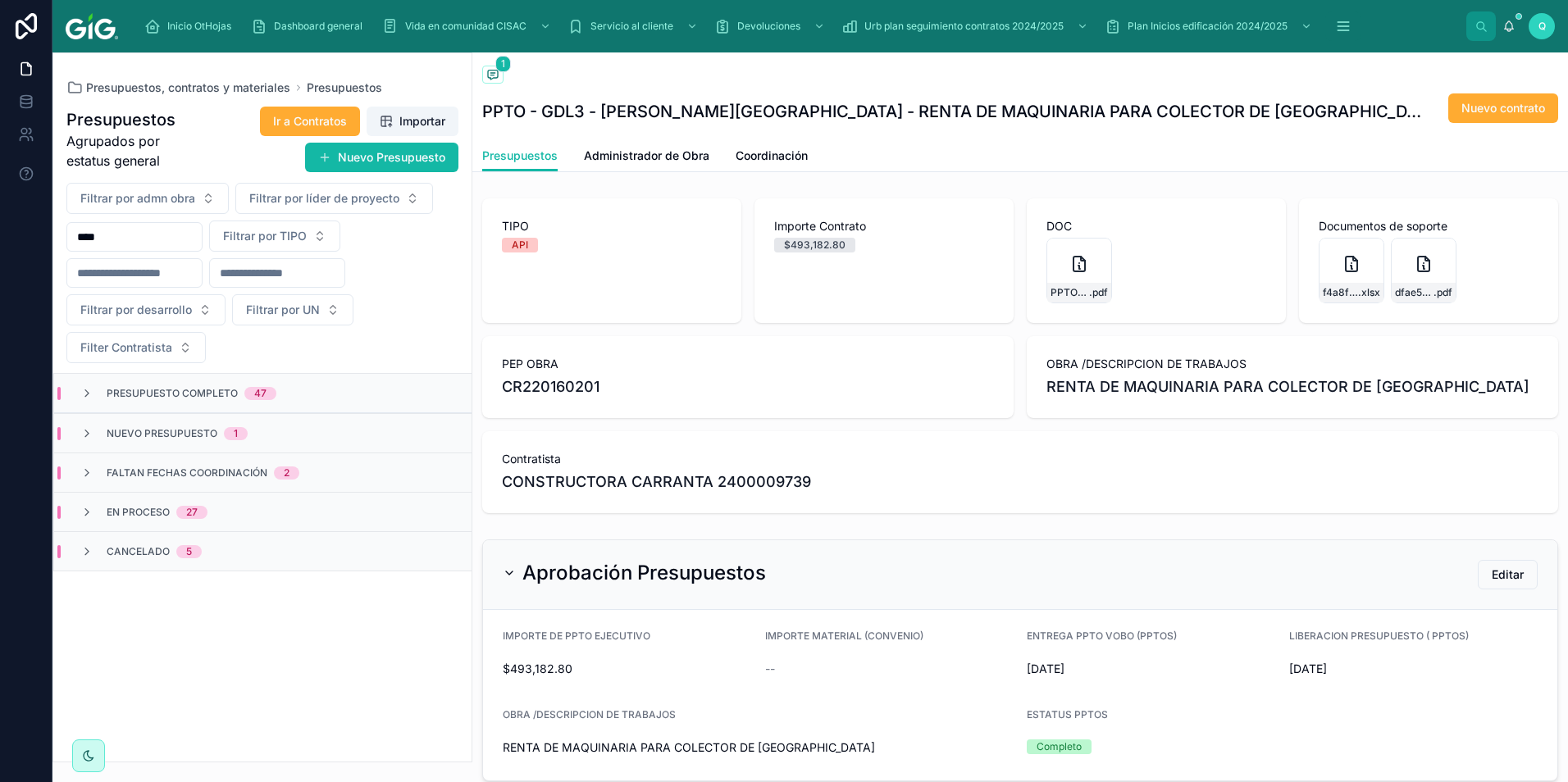
click at [268, 522] on div "En proceso 27" at bounding box center [263, 512] width 417 height 40
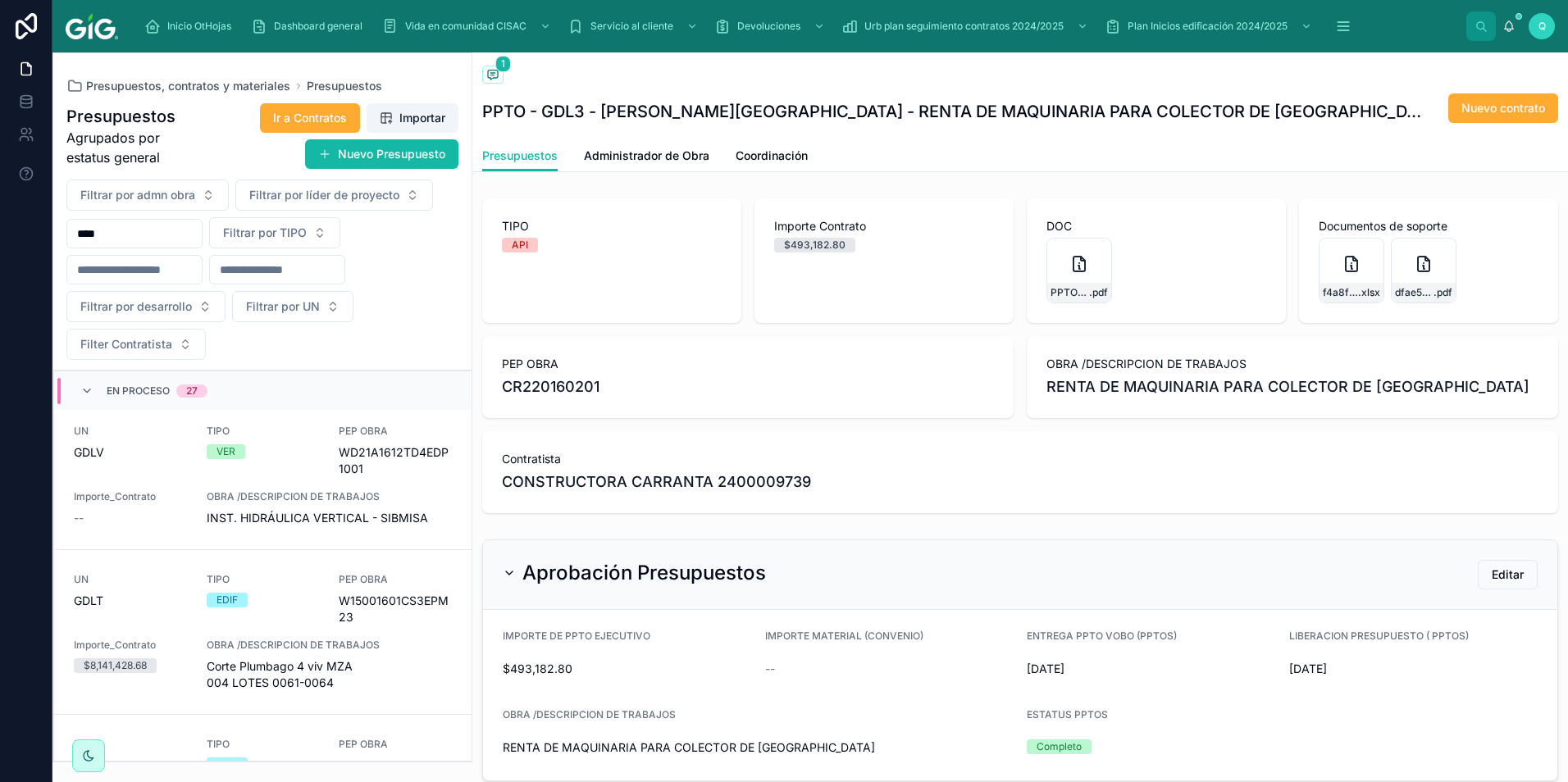
scroll to position [2777, 0]
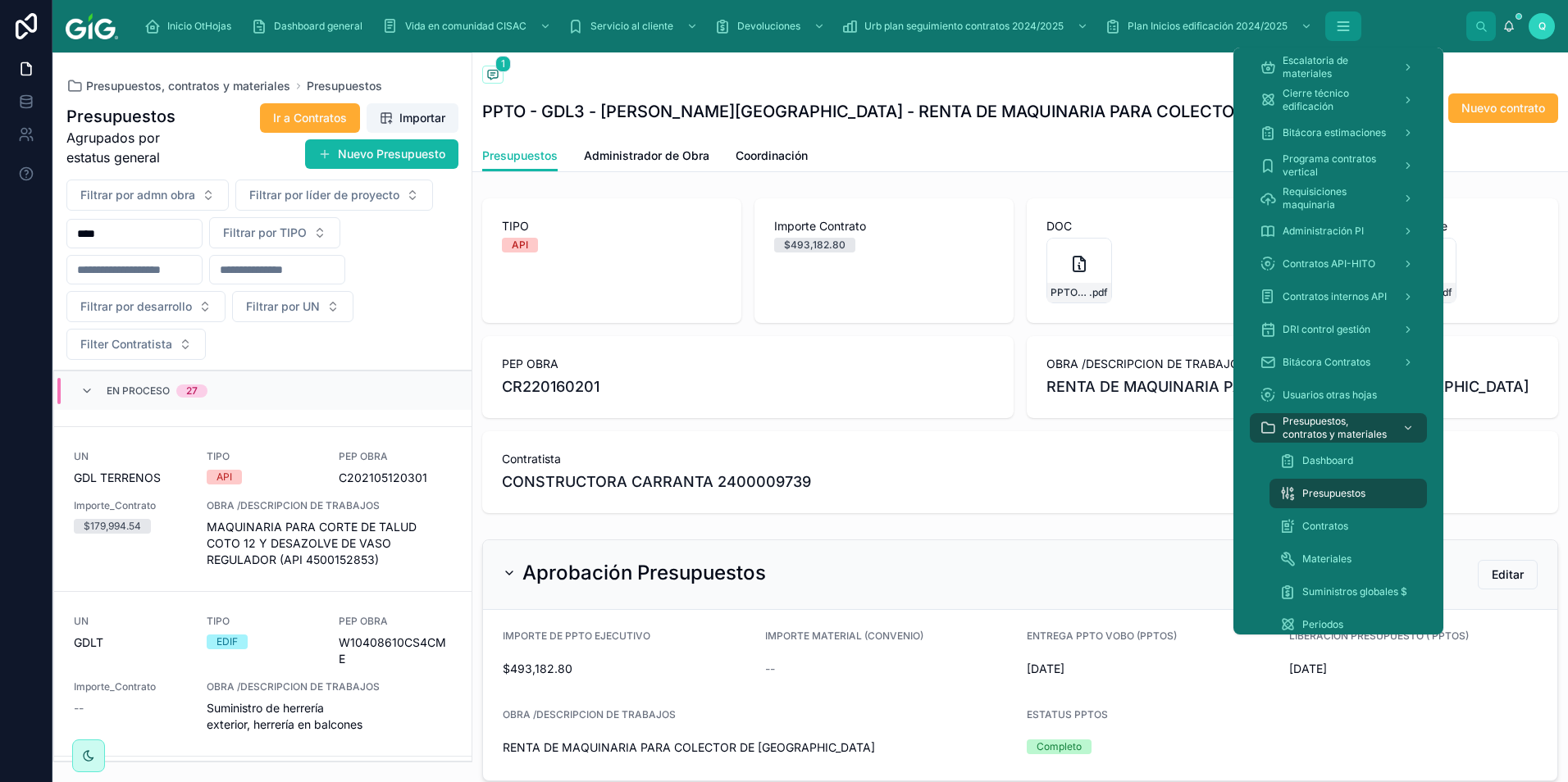
click at [1336, 26] on button "scrollable content" at bounding box center [1343, 26] width 36 height 30
click at [1348, 462] on span "Dashboard" at bounding box center [1328, 461] width 51 height 13
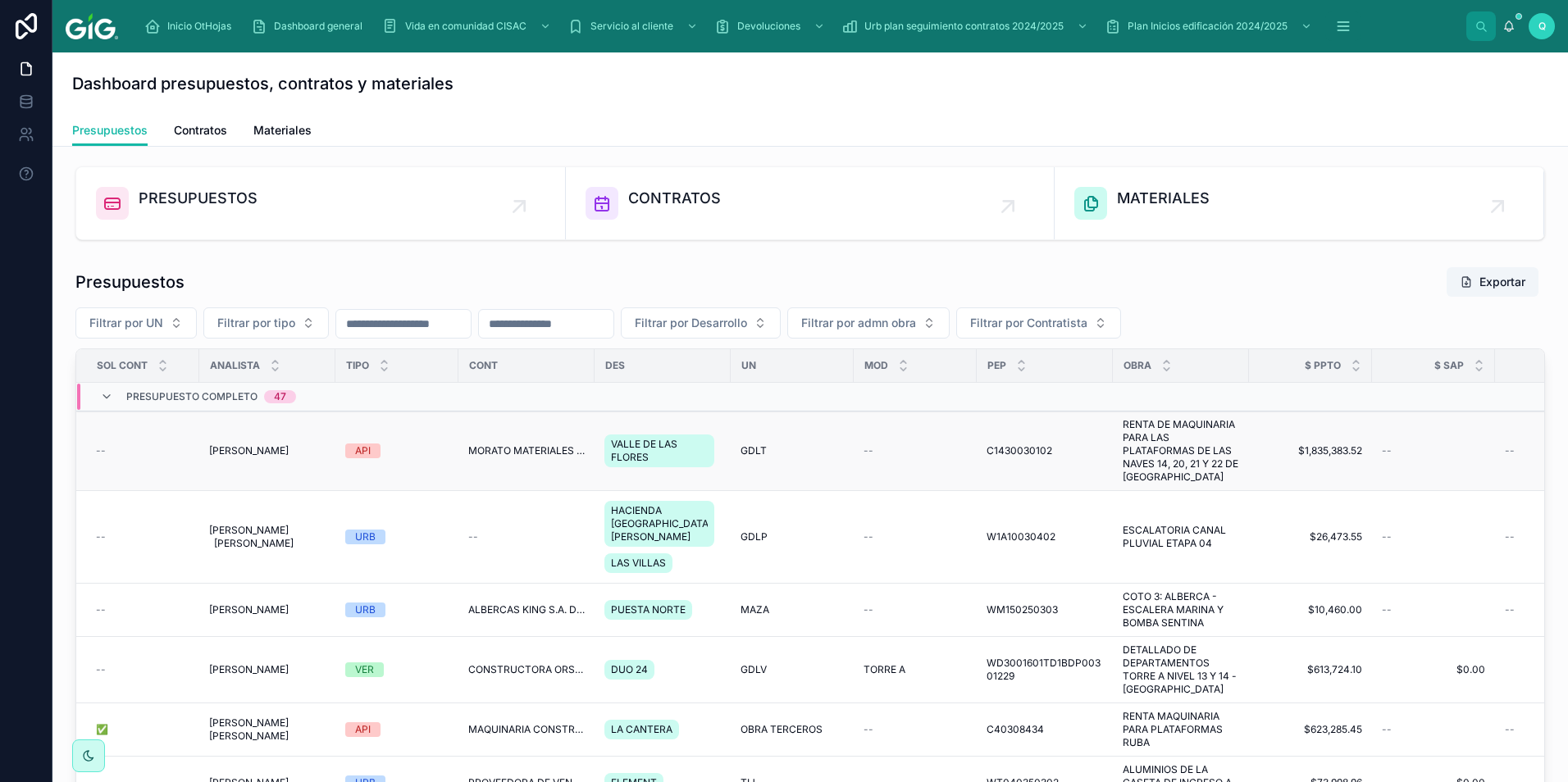
click at [581, 491] on td "MORATO MATERIALES 2400009515" at bounding box center [526, 452] width 136 height 79
click at [588, 478] on td "MORATO MATERIALES 2400009515" at bounding box center [526, 452] width 136 height 79
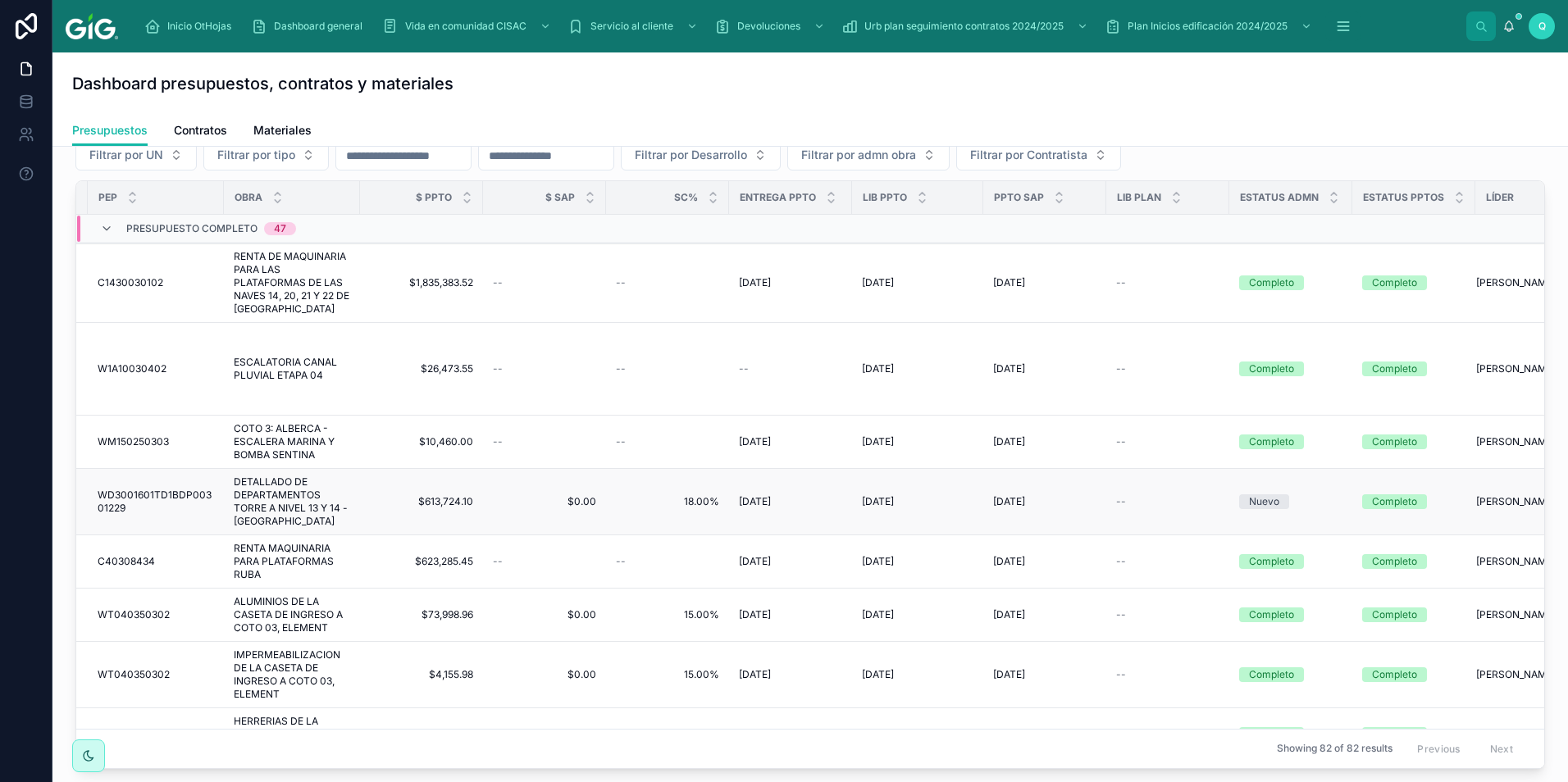
scroll to position [0, 881]
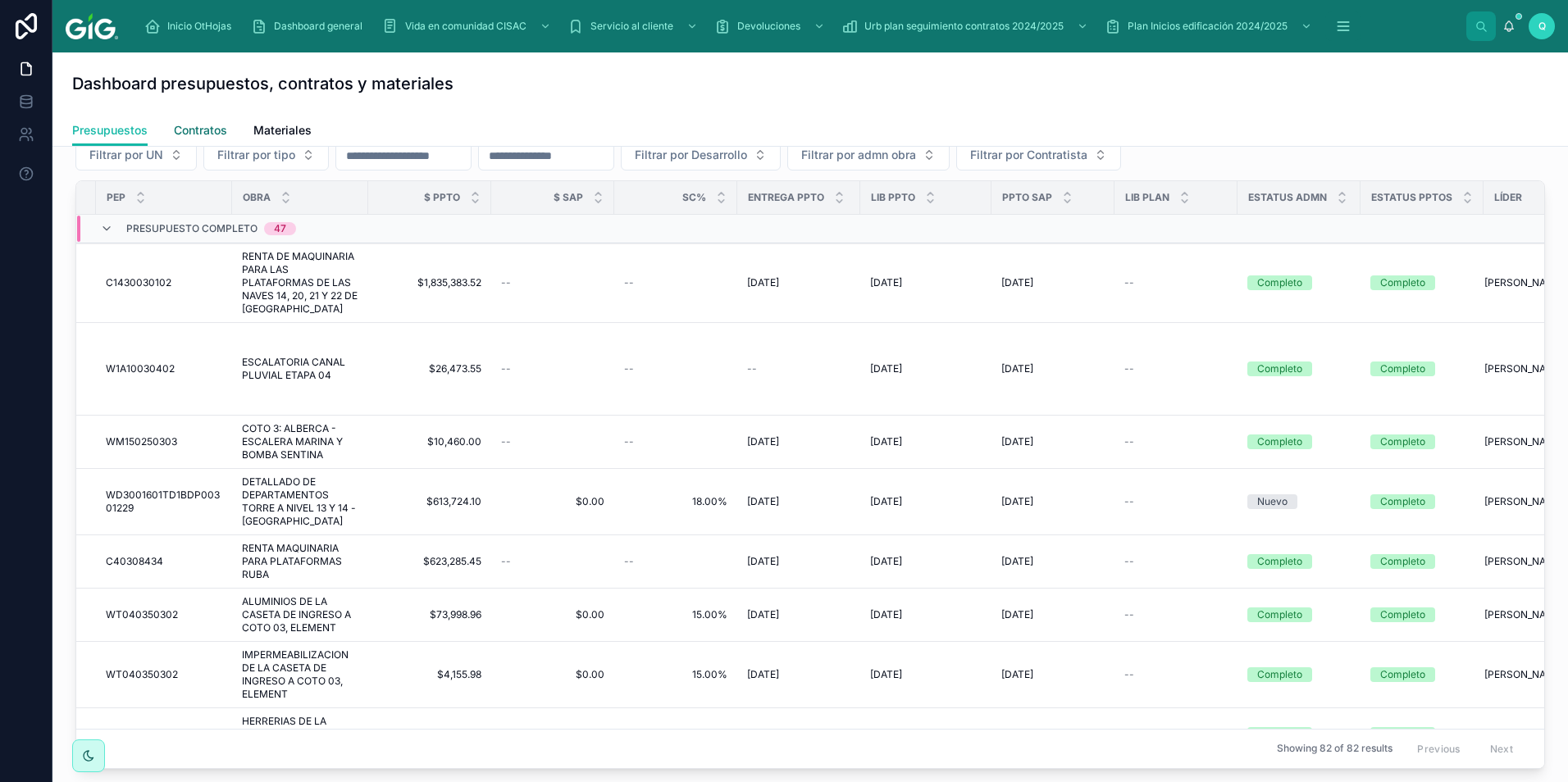
click at [192, 123] on span "Contratos" at bounding box center [201, 130] width 54 height 17
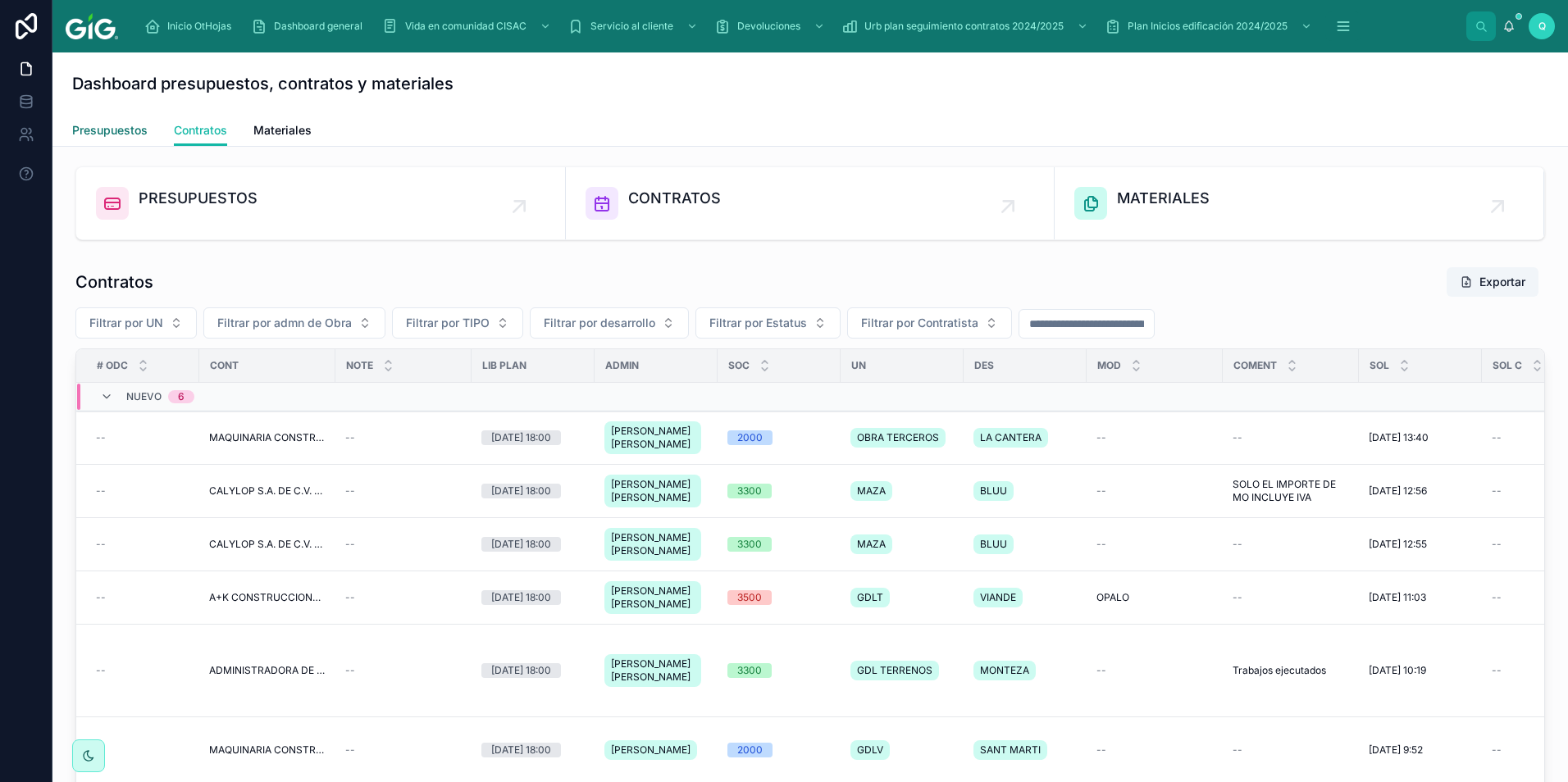
click at [111, 132] on span "Presupuestos" at bounding box center [109, 130] width 75 height 17
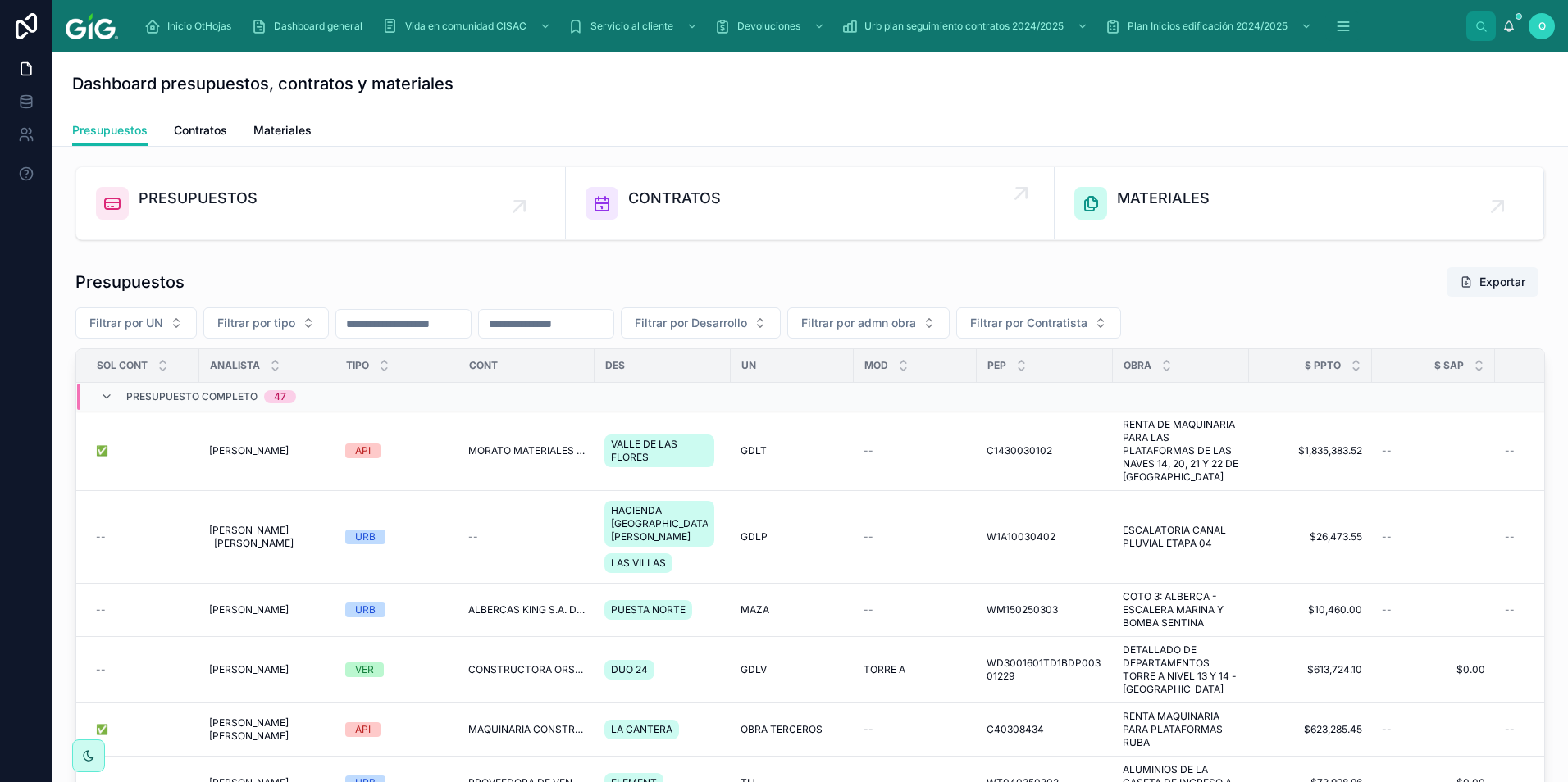
click at [605, 204] on icon at bounding box center [602, 203] width 20 height 20
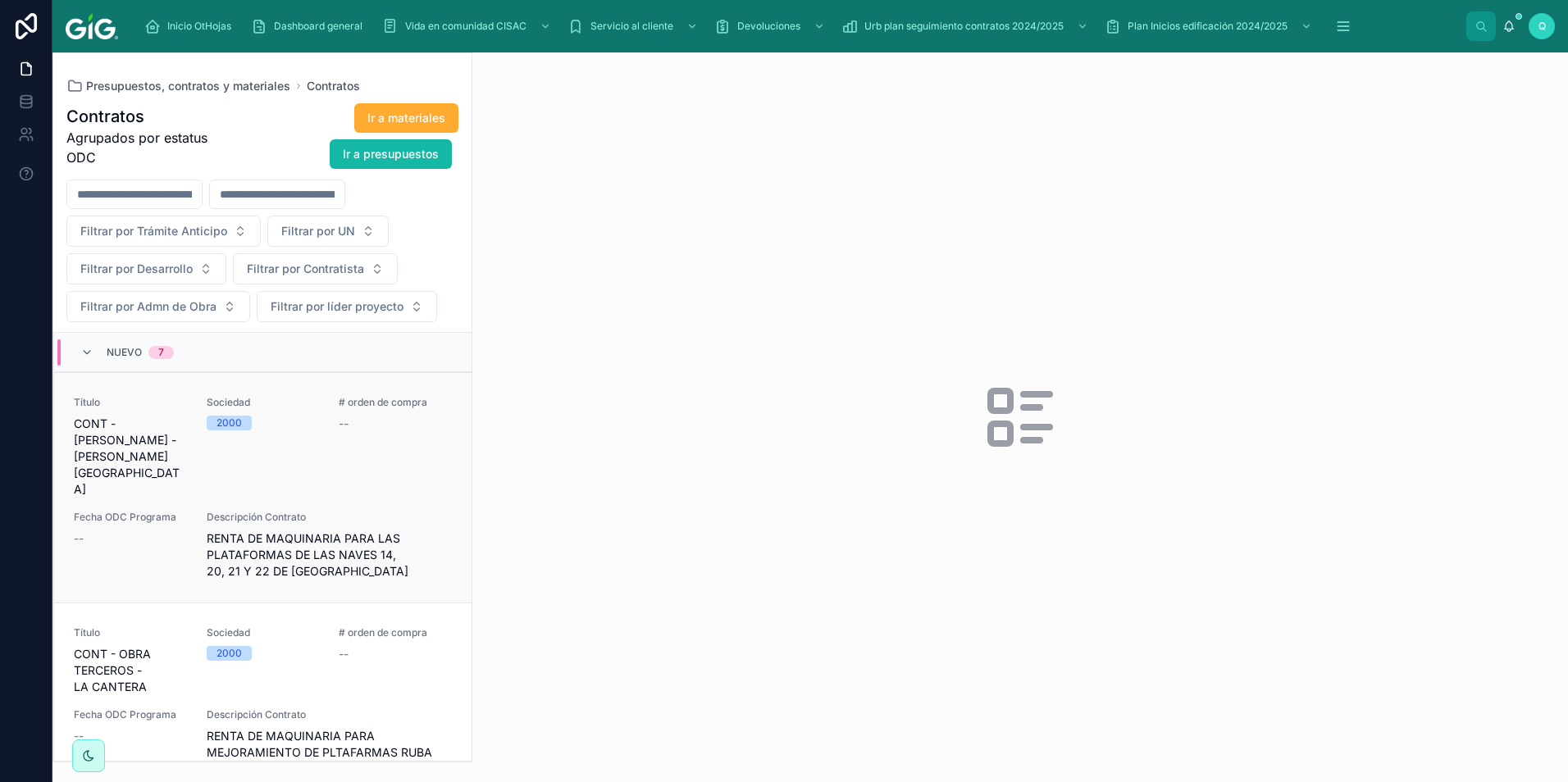
click at [300, 452] on div "Sociedad 2000" at bounding box center [263, 447] width 113 height 102
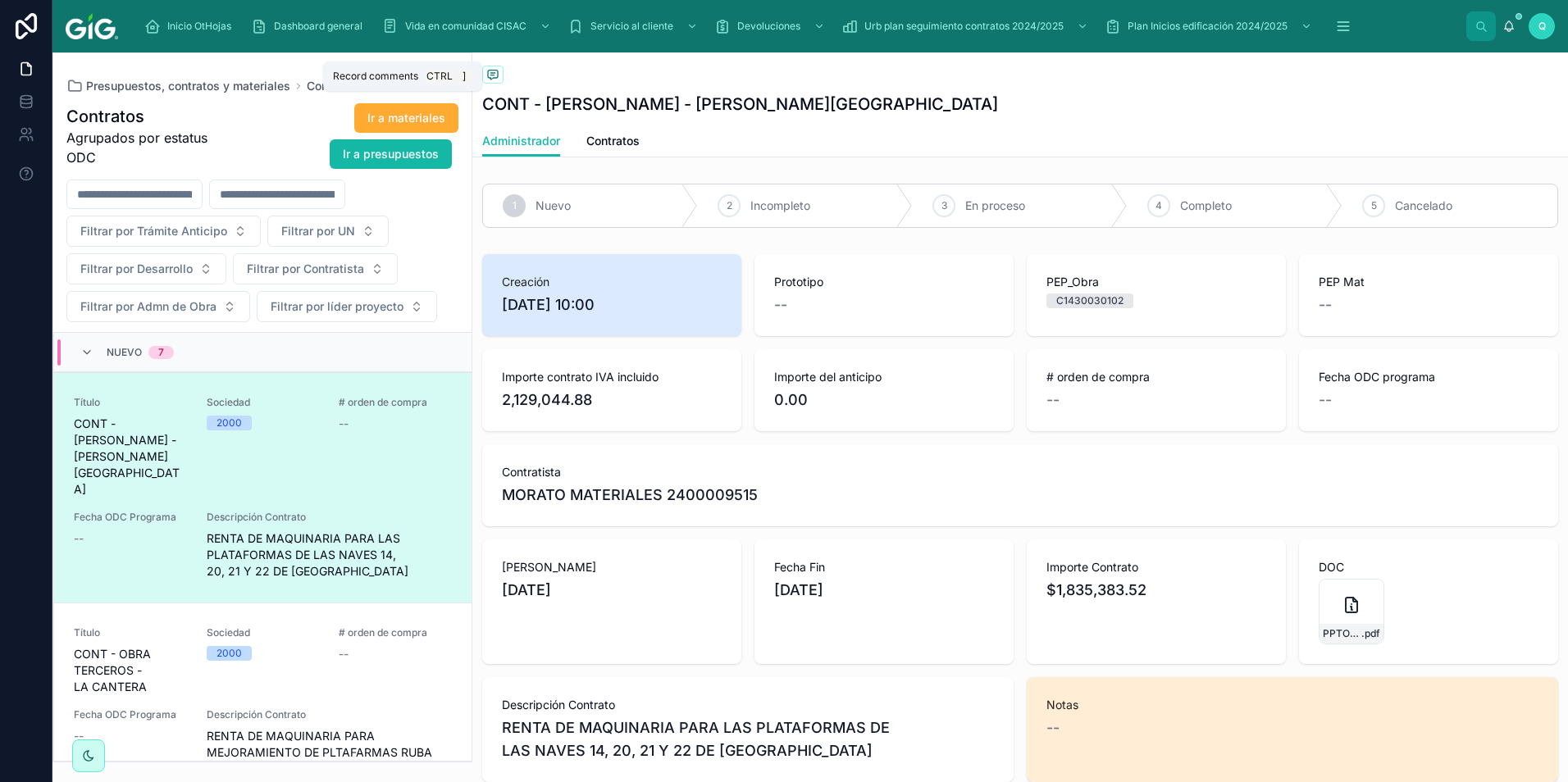
click at [498, 73] on icon at bounding box center [493, 74] width 10 height 9
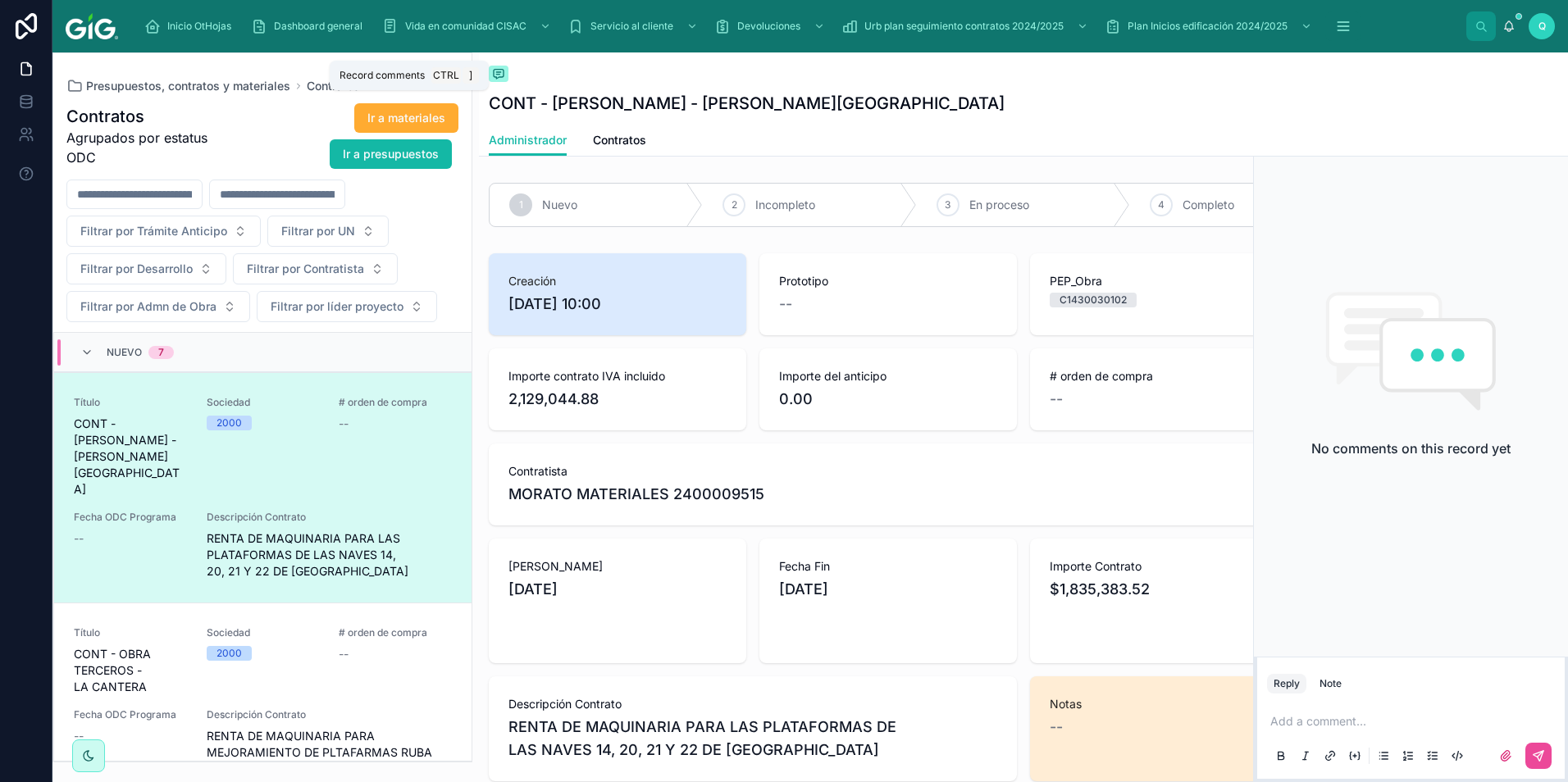
click at [496, 75] on icon at bounding box center [499, 73] width 13 height 13
